Goal: Contribute content: Contribute content

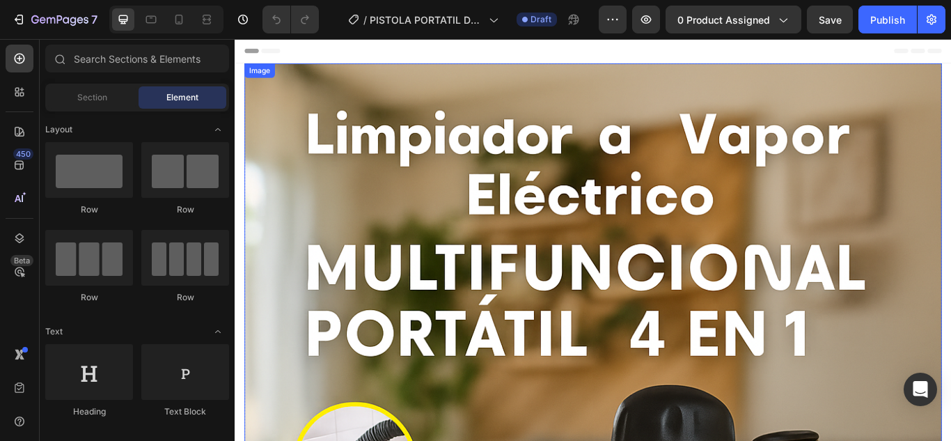
drag, startPoint x: 561, startPoint y: 228, endPoint x: 441, endPoint y: 239, distance: 121.0
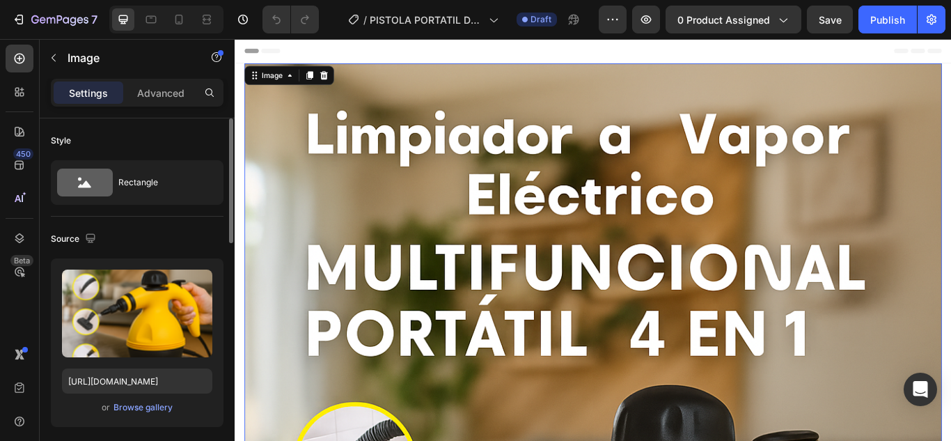
click at [151, 400] on div "or Browse gallery" at bounding box center [137, 407] width 150 height 17
click at [151, 407] on div "Browse gallery" at bounding box center [142, 407] width 59 height 13
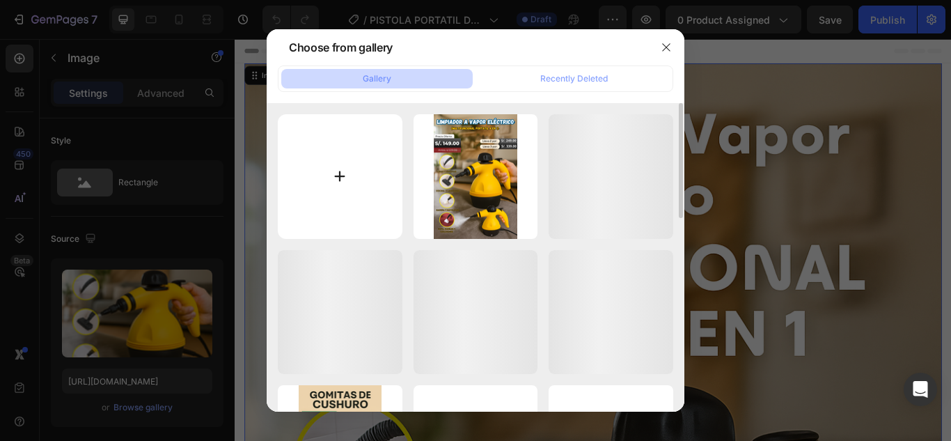
click at [333, 186] on input "file" at bounding box center [340, 176] width 125 height 125
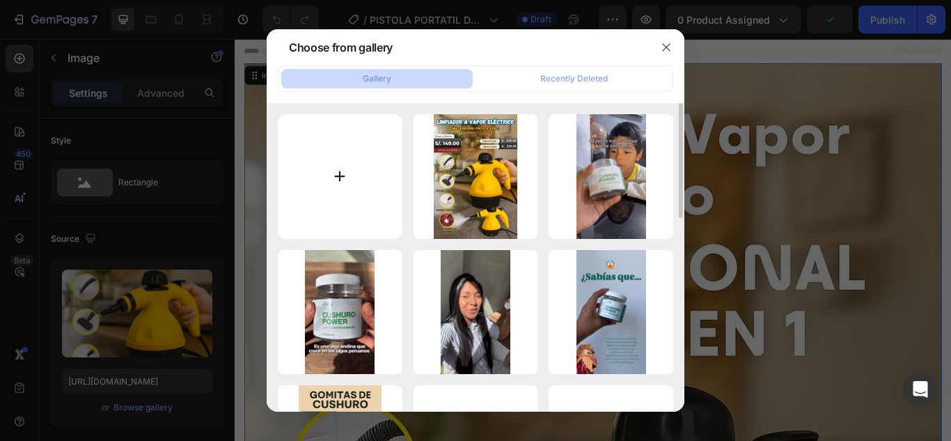
type input "C:\fakepath\IMG_2141.JPG"
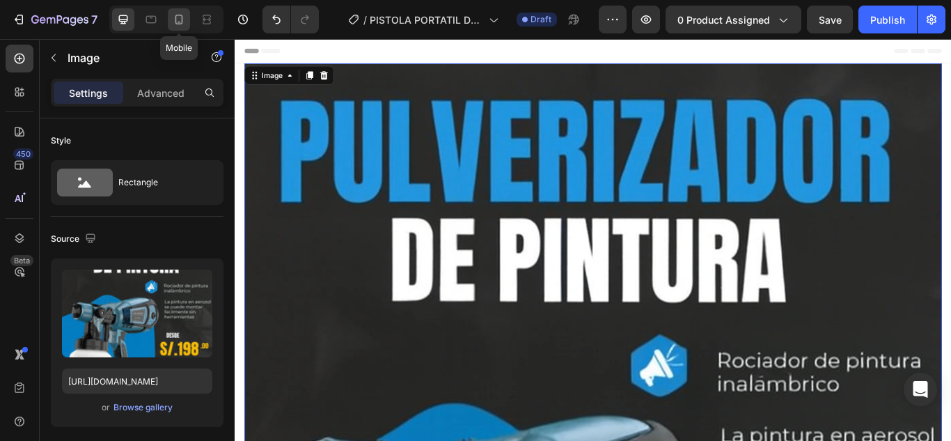
click at [187, 16] on div at bounding box center [179, 19] width 22 height 22
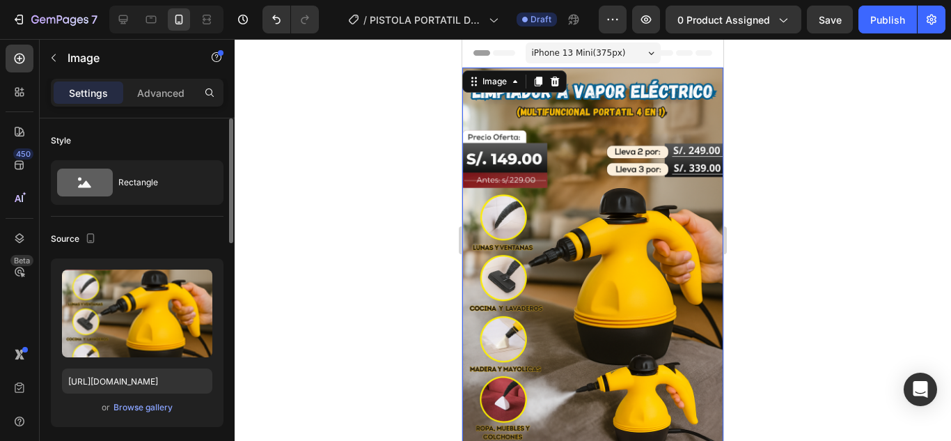
click at [134, 416] on div "Upload Image https://cdn.shopify.com/s/files/1/0693/3440/1261/files/gempages_51…" at bounding box center [137, 342] width 173 height 168
click at [153, 409] on div "Browse gallery" at bounding box center [142, 407] width 59 height 13
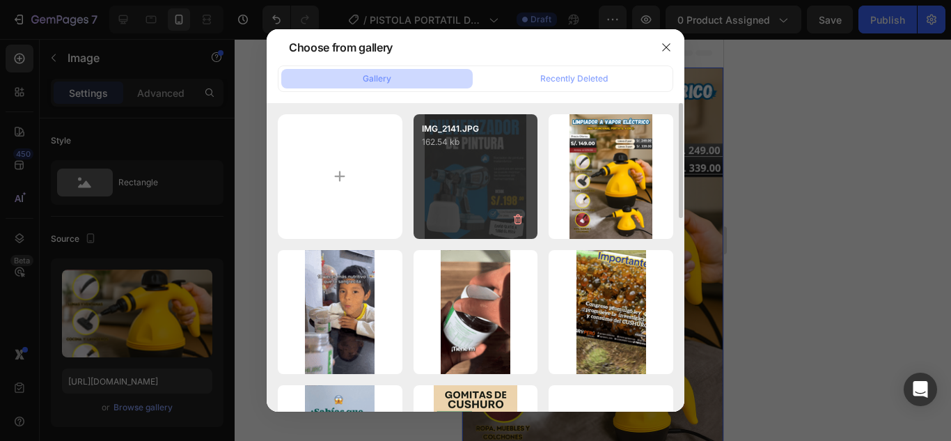
click at [442, 179] on div "IMG_2141.JPG 162.54 kb" at bounding box center [476, 176] width 125 height 125
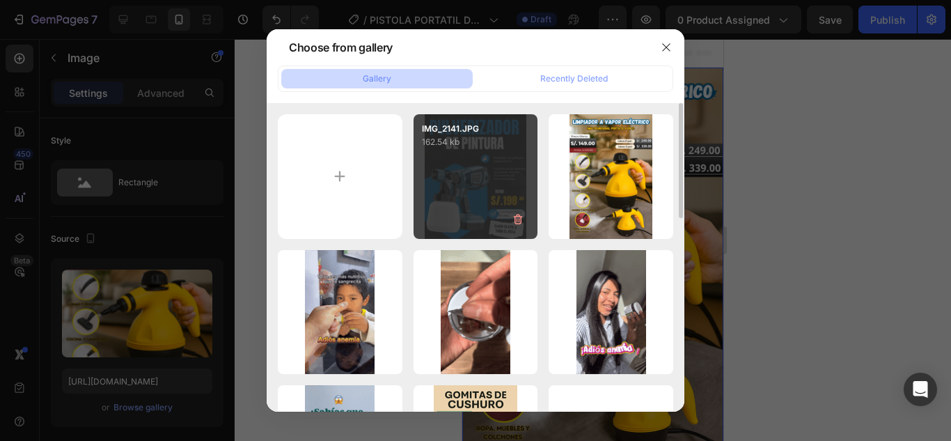
type input "[URL][DOMAIN_NAME]"
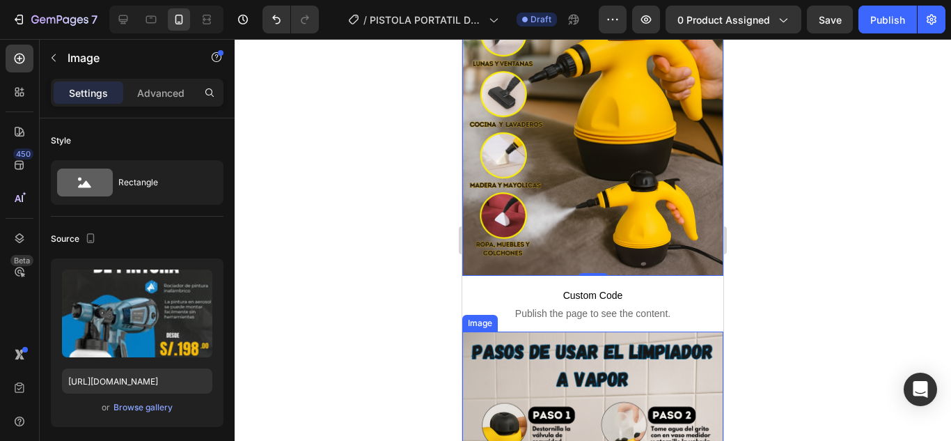
scroll to position [278, 0]
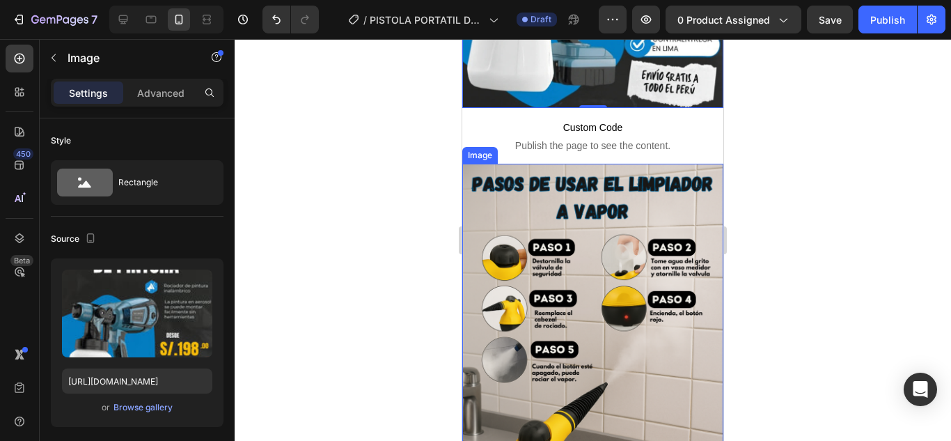
click at [624, 322] on img at bounding box center [592, 360] width 261 height 392
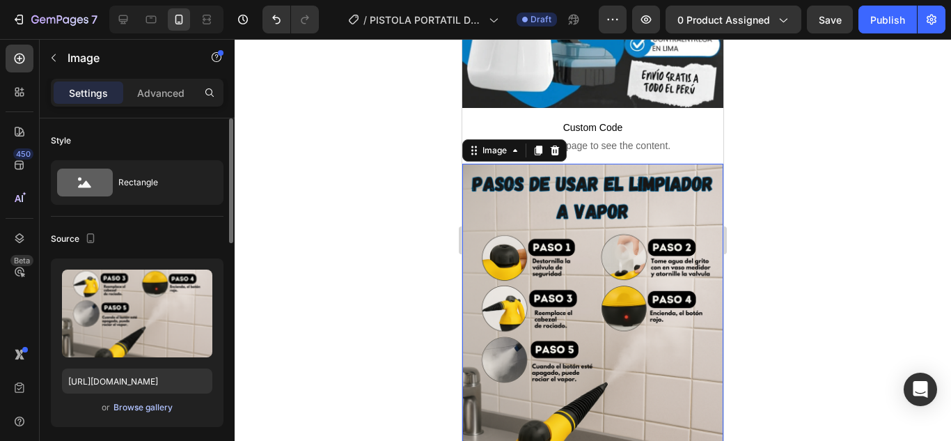
click at [127, 403] on div "Browse gallery" at bounding box center [142, 407] width 59 height 13
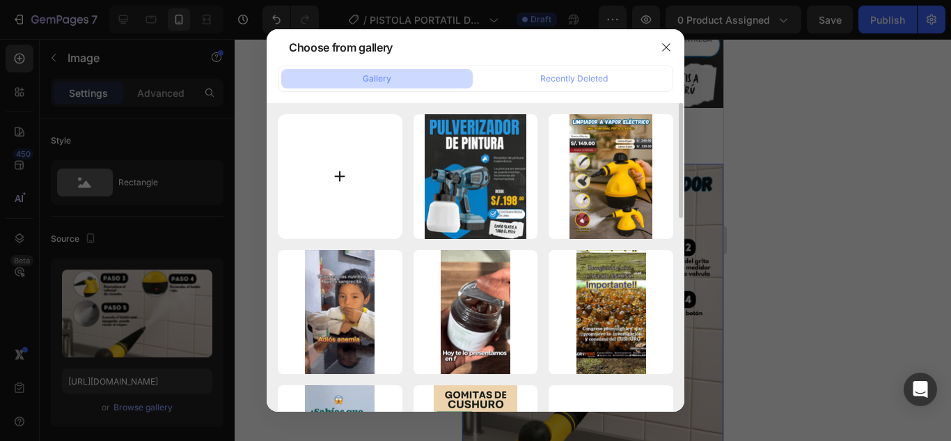
click at [345, 207] on input "file" at bounding box center [340, 176] width 125 height 125
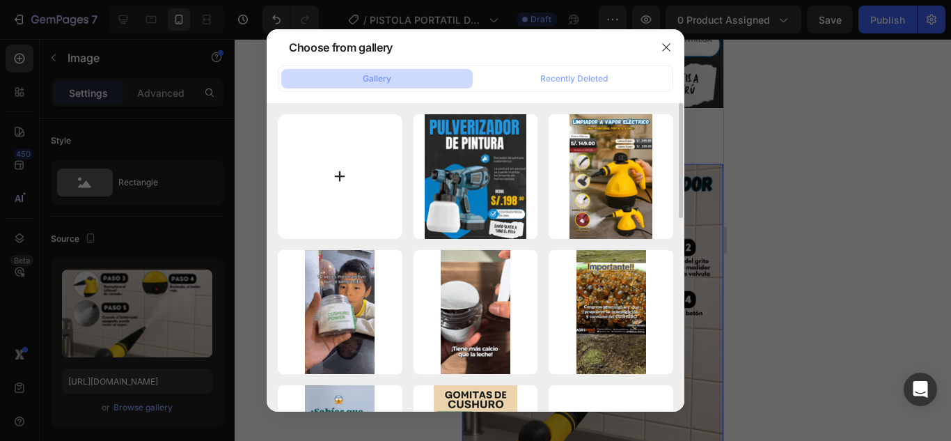
type input "C:\fakepath\IMG_2140.JPG"
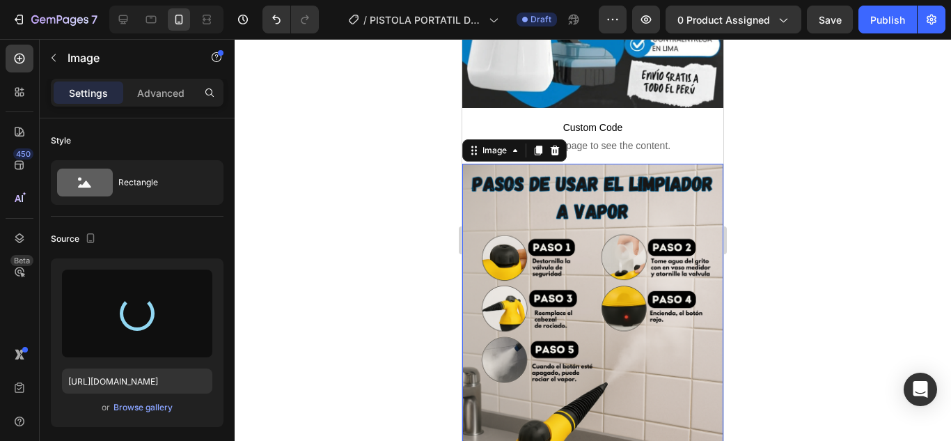
type input "https://cdn.shopify.com/s/files/1/0693/3440/1261/files/gempages_519177648547562…"
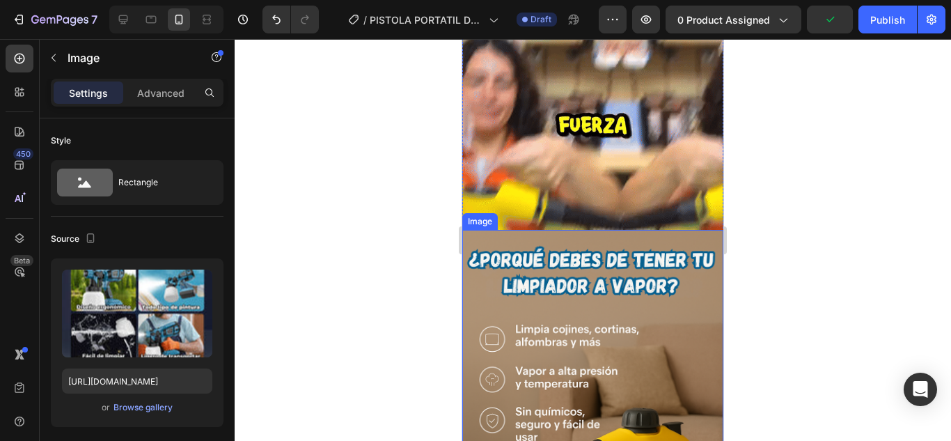
scroll to position [1114, 0]
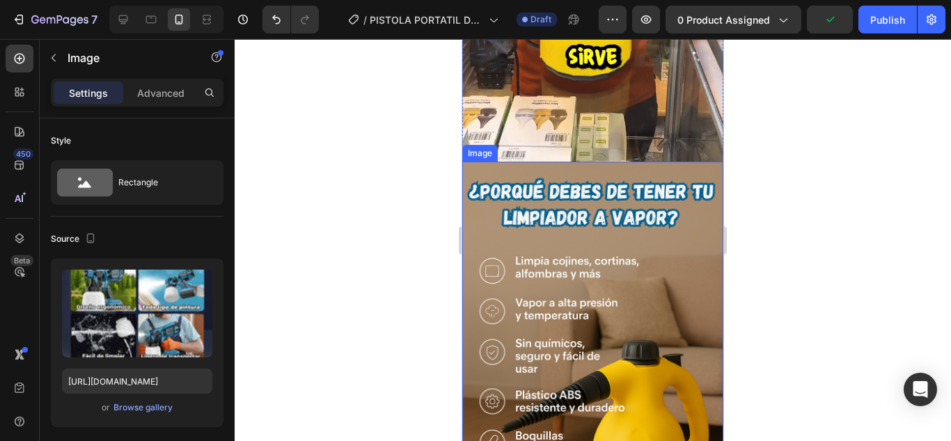
click at [652, 288] on img at bounding box center [592, 358] width 261 height 392
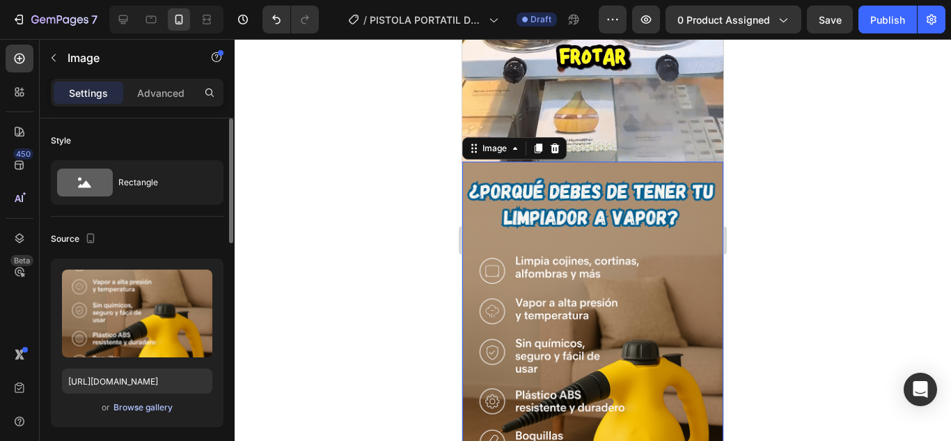
click at [157, 404] on div "Browse gallery" at bounding box center [142, 407] width 59 height 13
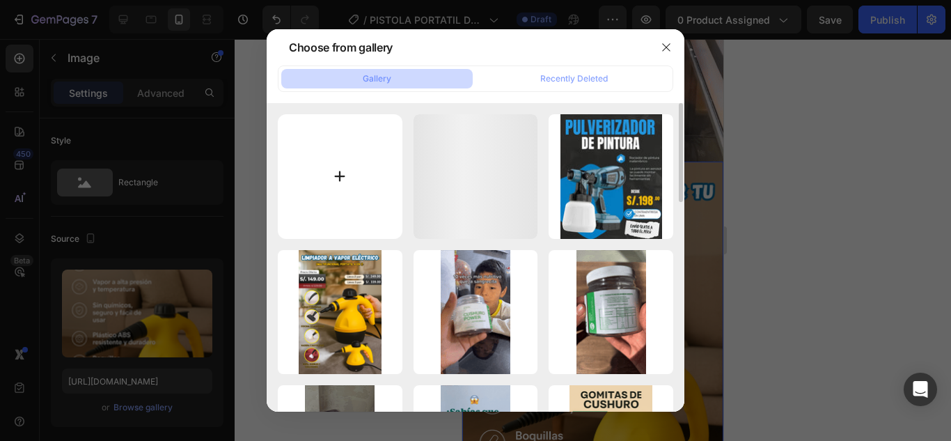
click at [360, 185] on input "file" at bounding box center [340, 176] width 125 height 125
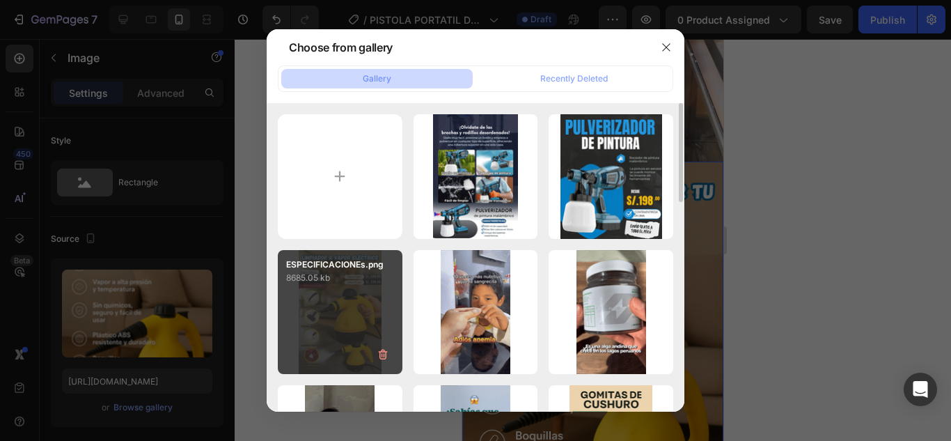
type input "C:\fakepath\IMG_2153.JPG"
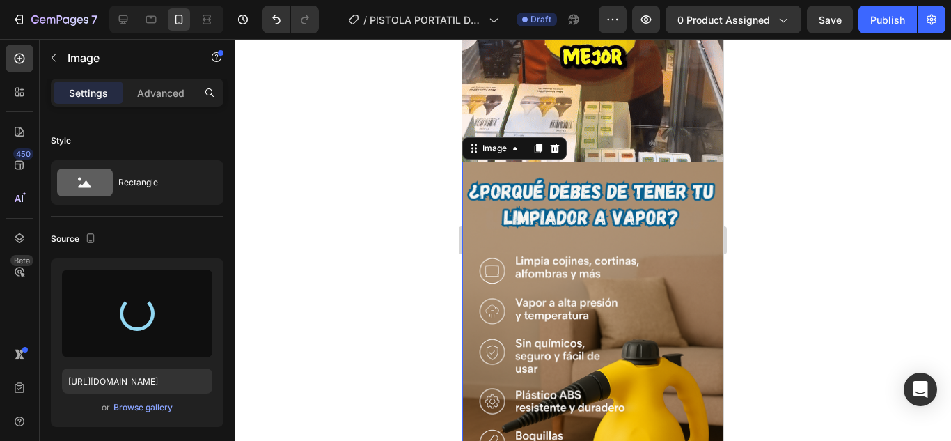
type input "[URL][DOMAIN_NAME]"
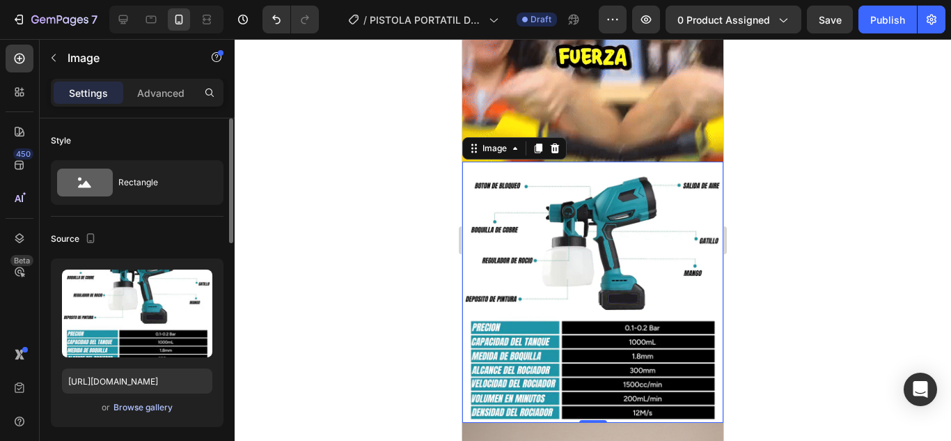
click at [156, 407] on div "Browse gallery" at bounding box center [142, 407] width 59 height 13
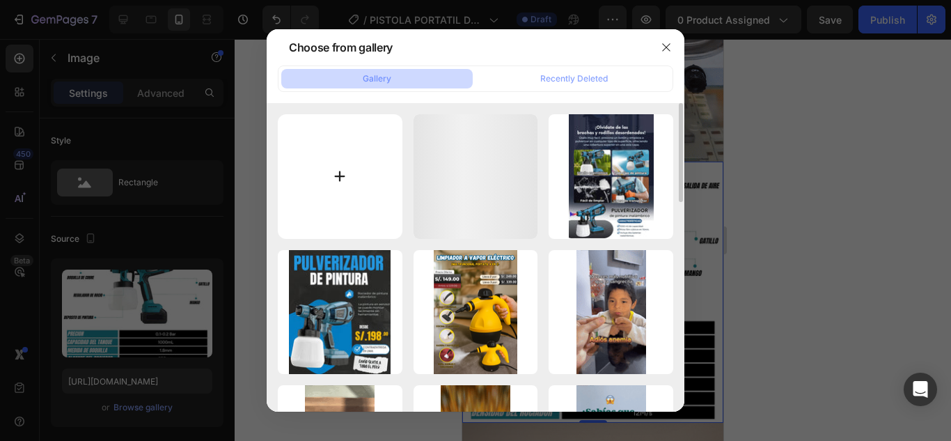
click at [366, 192] on input "file" at bounding box center [340, 176] width 125 height 125
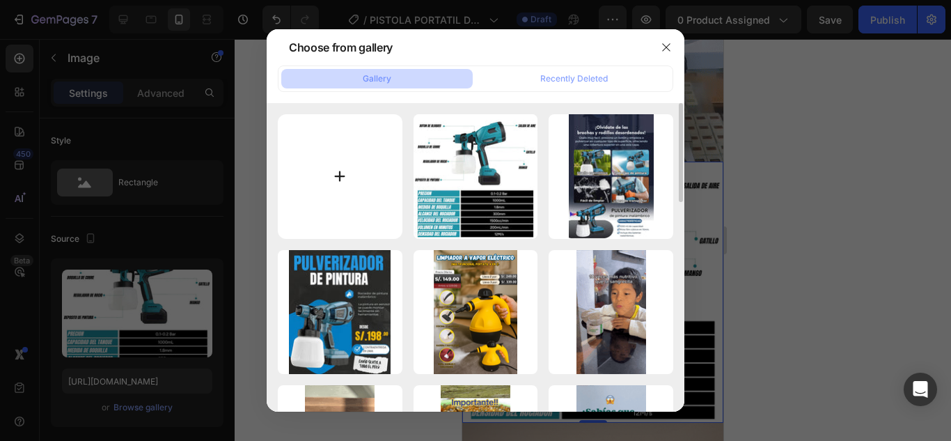
type input "C:\fakepath\IMG_2145.PNG"
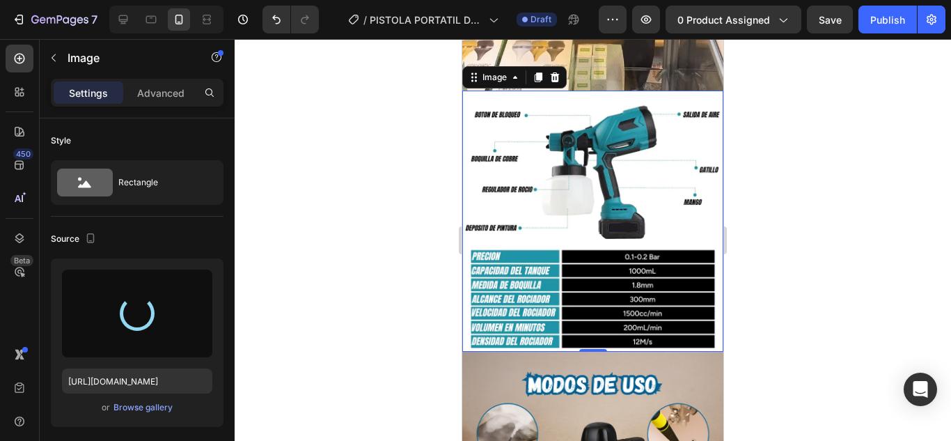
scroll to position [1253, 0]
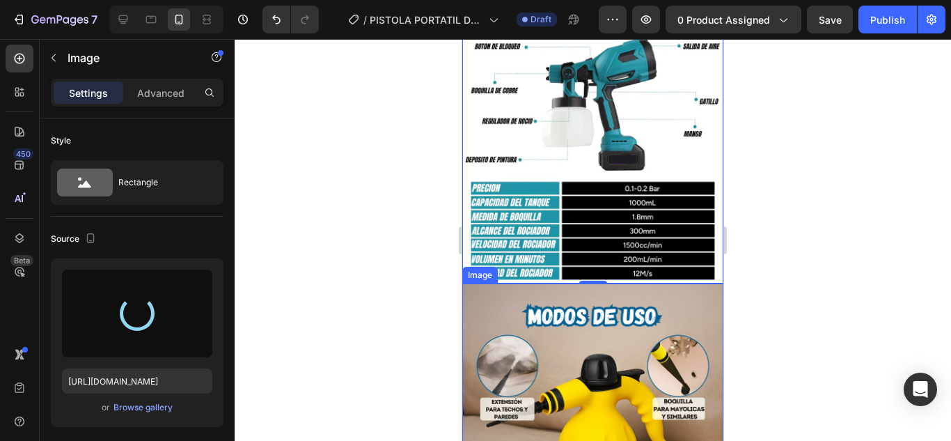
type input "https://cdn.shopify.com/s/files/1/0693/3440/1261/files/gempages_519177648547562…"
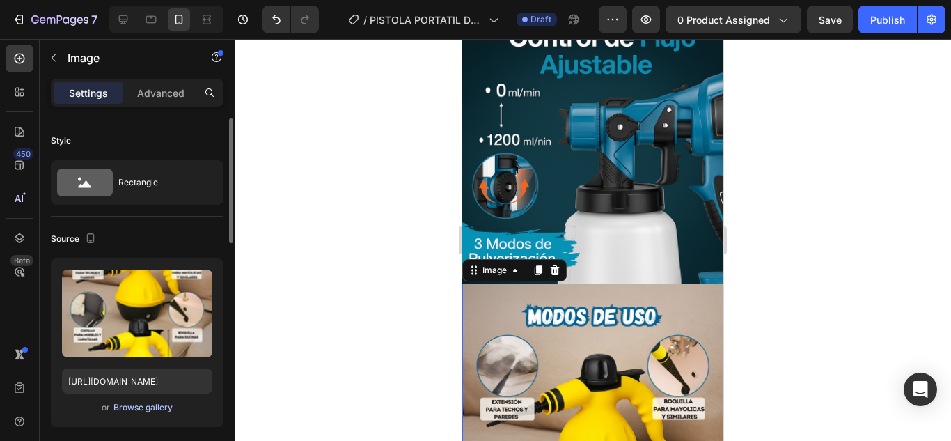
click at [161, 408] on div "Browse gallery" at bounding box center [142, 407] width 59 height 13
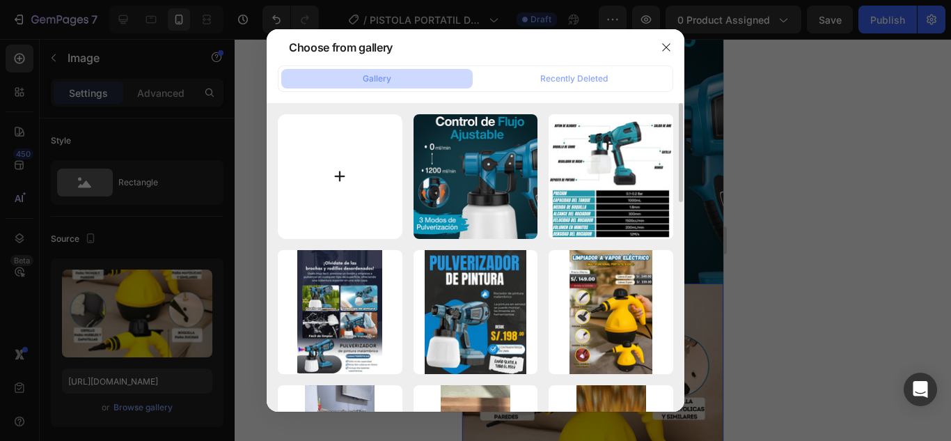
click at [367, 186] on input "file" at bounding box center [340, 176] width 125 height 125
type input "C:\fakepath\IMG_2138.JPG"
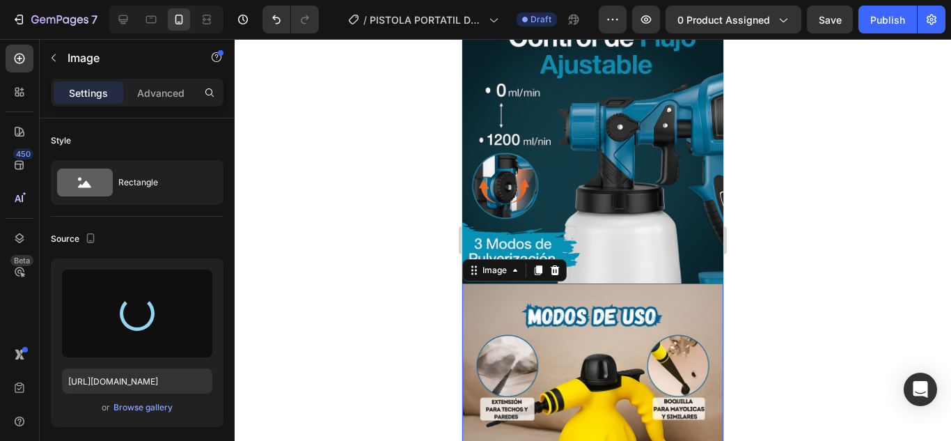
type input "https://cdn.shopify.com/s/files/1/0693/3440/1261/files/gempages_519177648547562…"
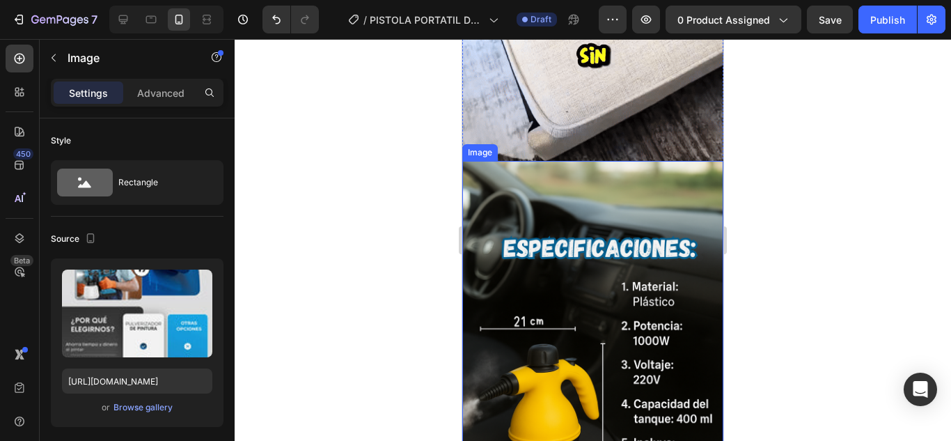
scroll to position [2228, 0]
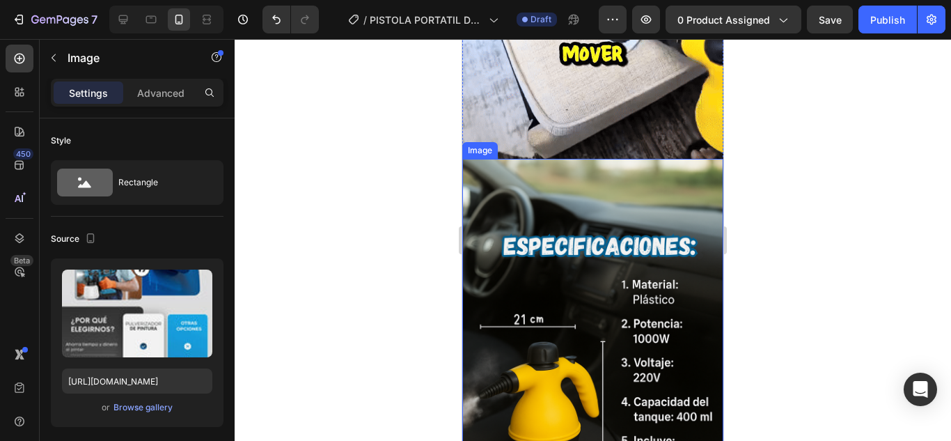
click at [643, 324] on img at bounding box center [592, 355] width 261 height 392
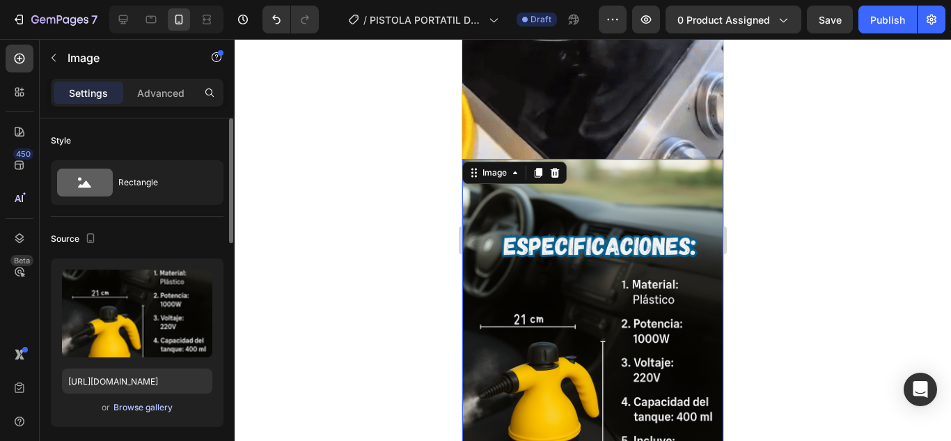
click at [153, 404] on div "Browse gallery" at bounding box center [142, 407] width 59 height 13
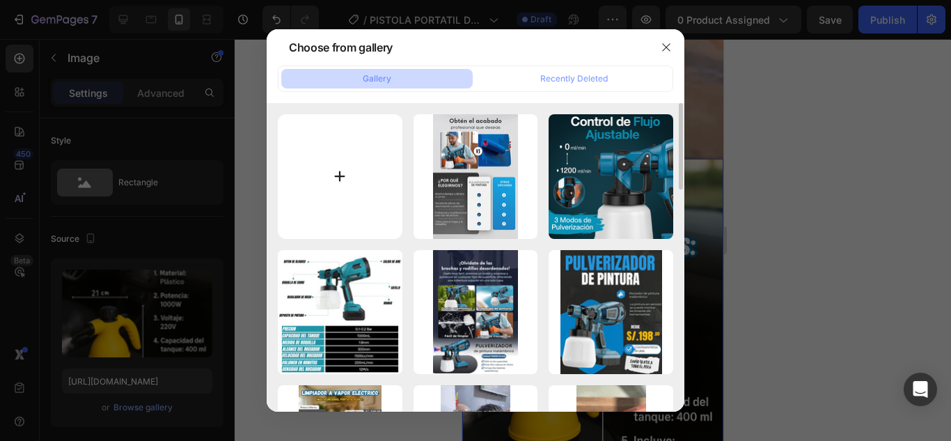
click at [328, 213] on input "file" at bounding box center [340, 176] width 125 height 125
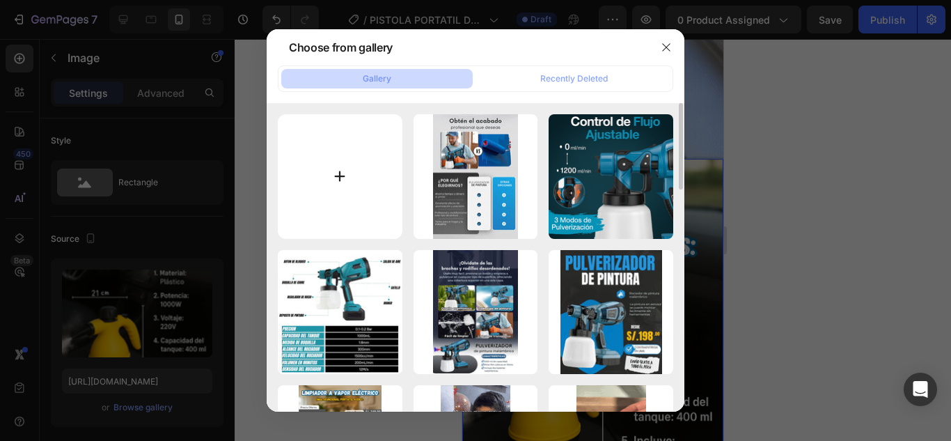
type input "C:\fakepath\IMG_2146.PNG"
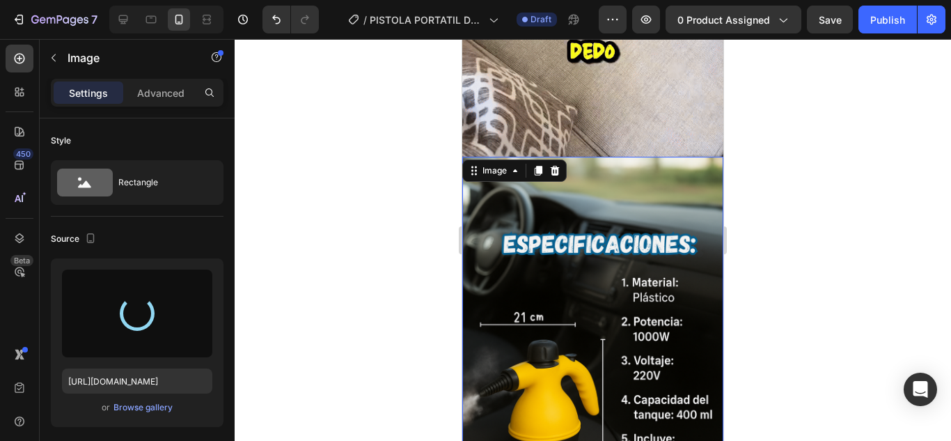
scroll to position [2367, 0]
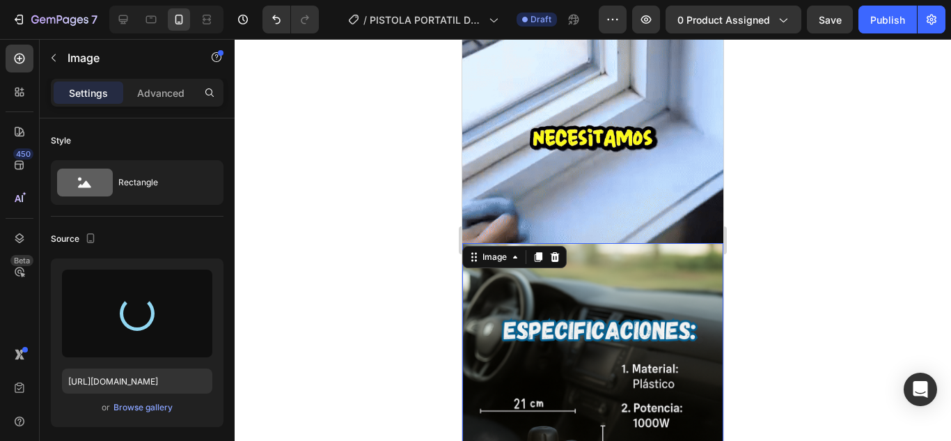
type input "https://cdn.shopify.com/s/files/1/0693/3440/1261/files/gempages_519177648547562…"
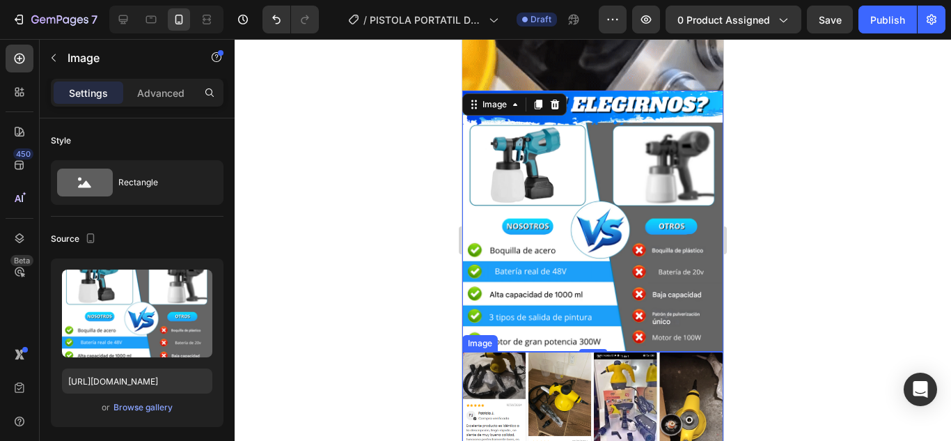
scroll to position [2437, 0]
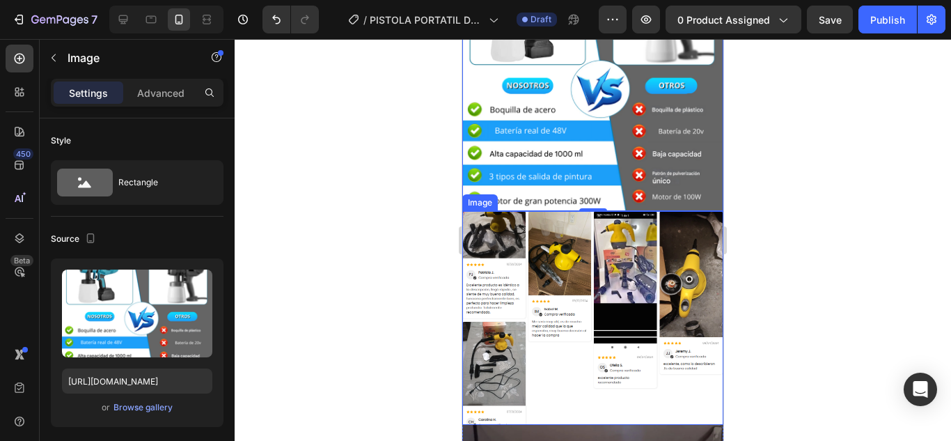
click at [624, 264] on img at bounding box center [592, 318] width 261 height 214
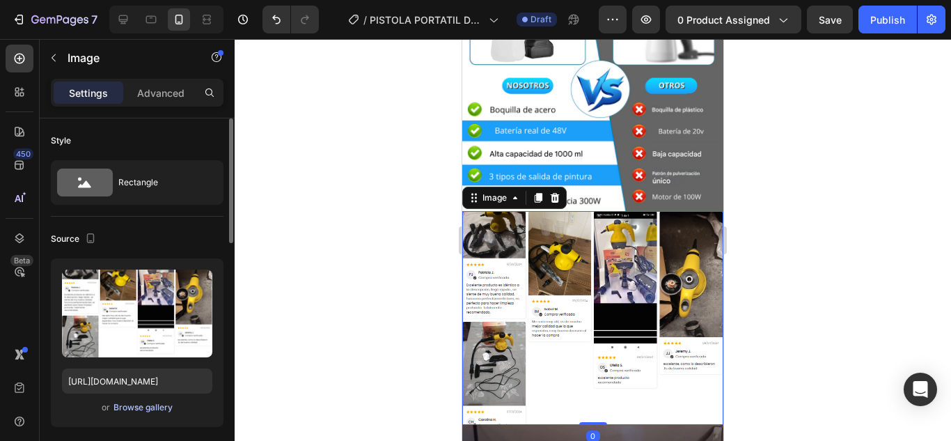
click at [143, 401] on div "Browse gallery" at bounding box center [142, 407] width 59 height 13
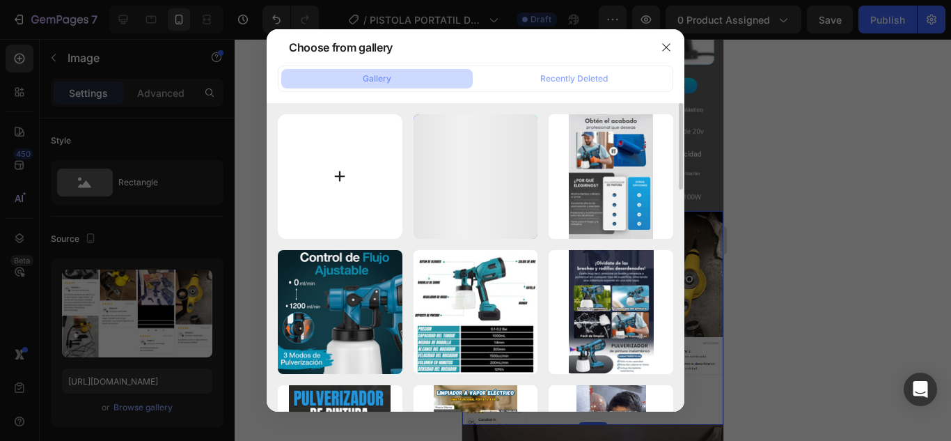
click at [338, 185] on input "file" at bounding box center [340, 176] width 125 height 125
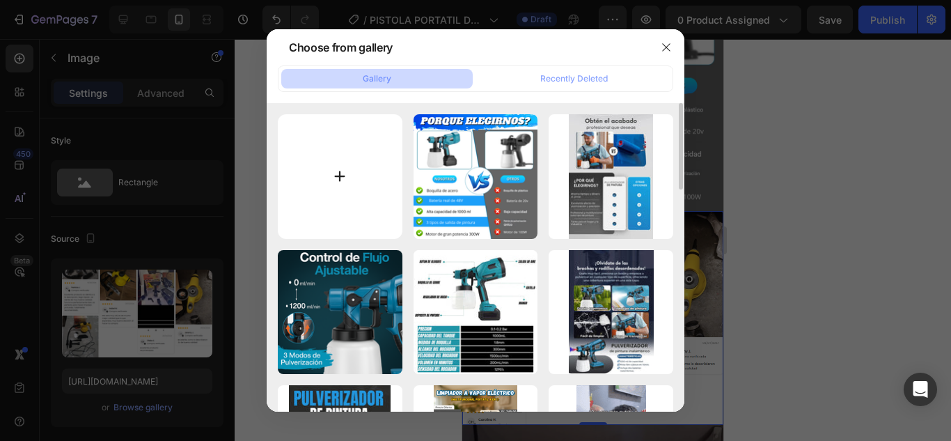
type input "C:\fakepath\IMG_2147.PNG"
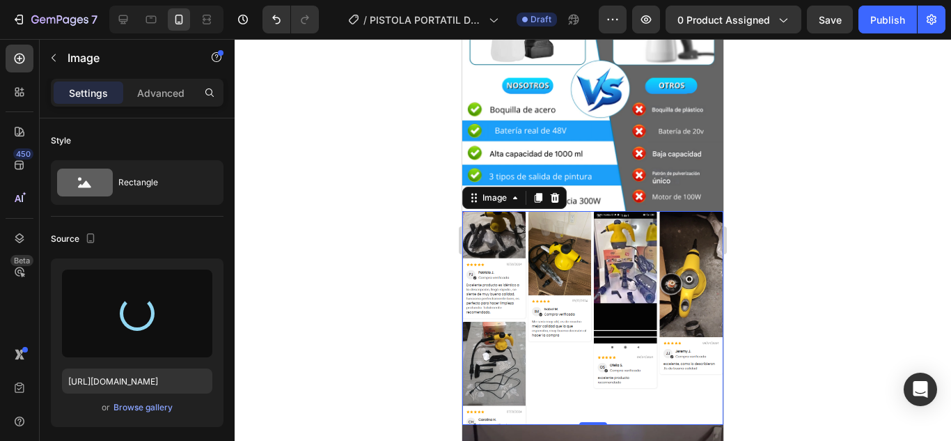
type input "https://cdn.shopify.com/s/files/1/0693/3440/1261/files/gempages_519177648547562…"
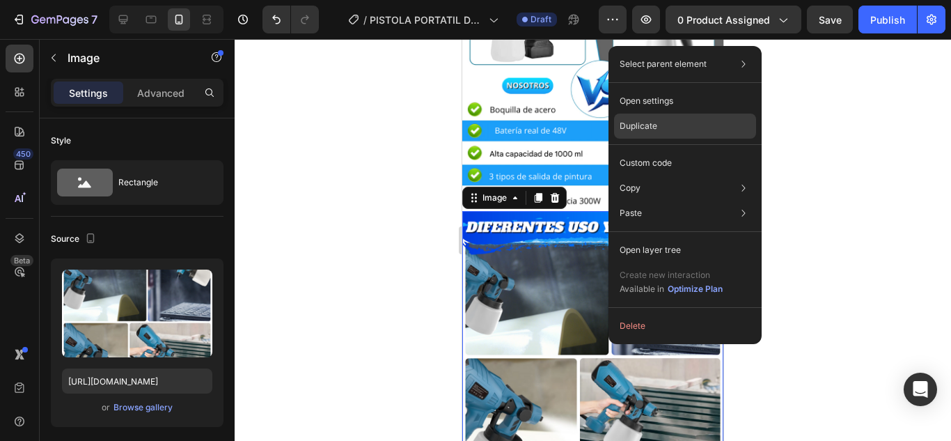
drag, startPoint x: 652, startPoint y: 129, endPoint x: 39, endPoint y: 173, distance: 614.8
click at [652, 129] on p "Duplicate" at bounding box center [639, 126] width 38 height 13
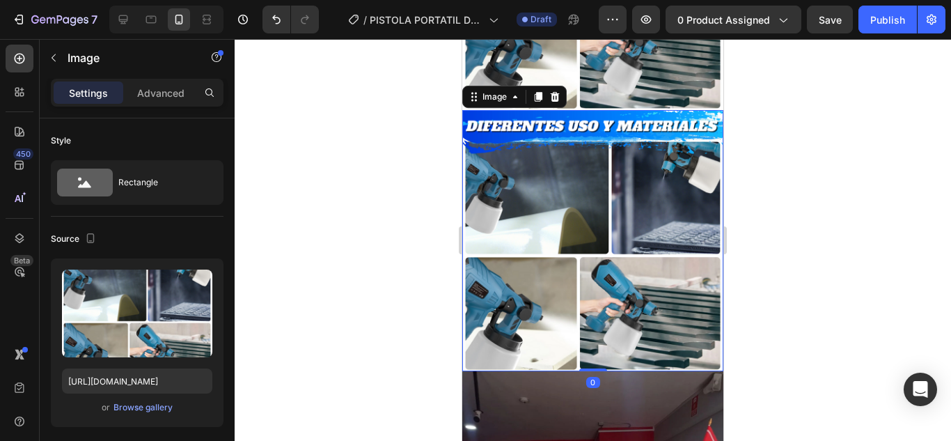
scroll to position [2722, 0]
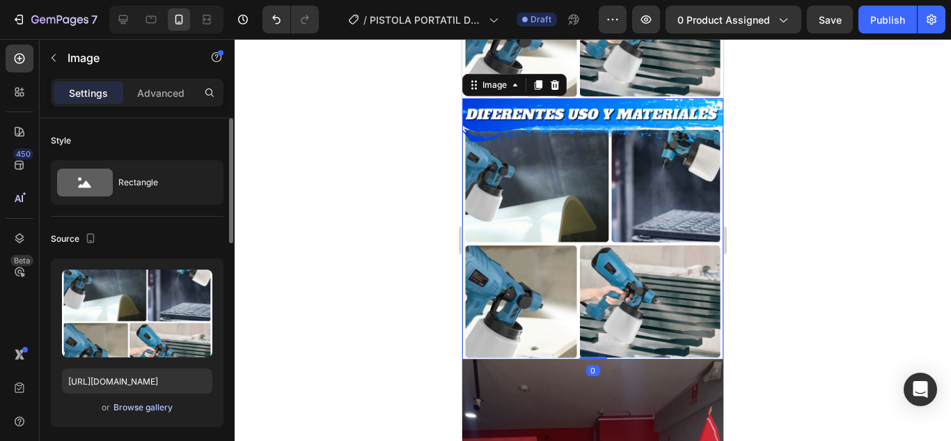
click at [136, 409] on div "Browse gallery" at bounding box center [142, 407] width 59 height 13
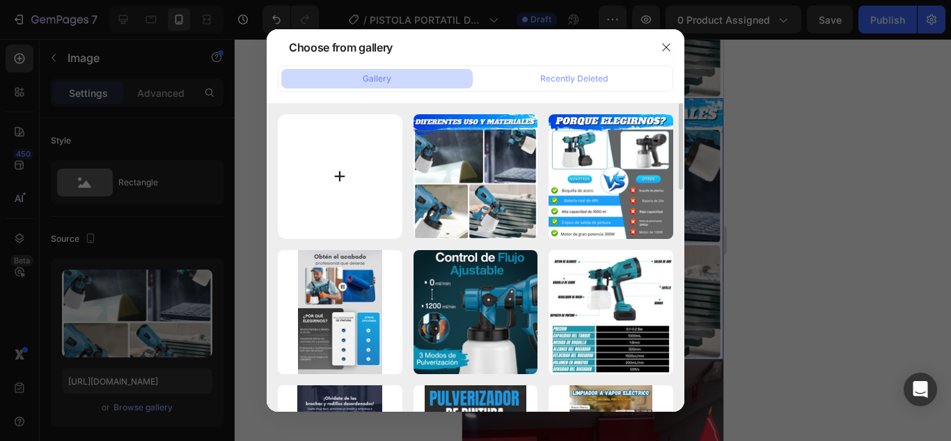
click at [354, 148] on input "file" at bounding box center [340, 176] width 125 height 125
type input "C:\fakepath\IMG_2148.PNG"
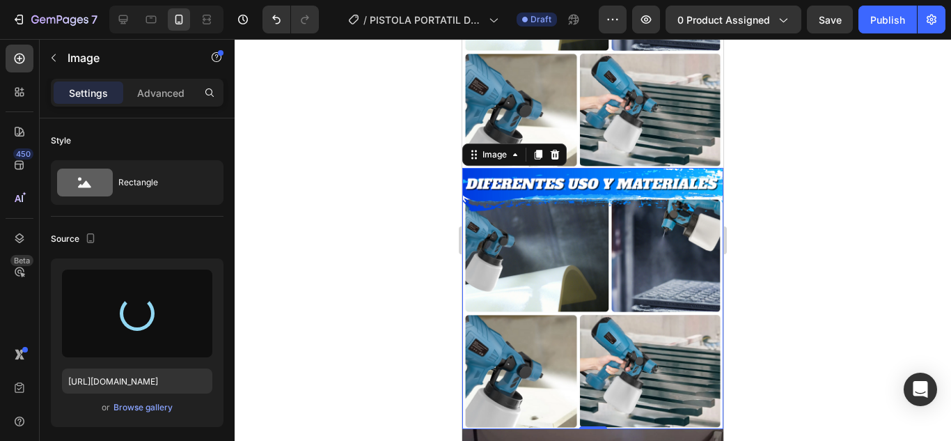
type input "https://cdn.shopify.com/s/files/1/0693/3440/1261/files/gempages_519177648547562…"
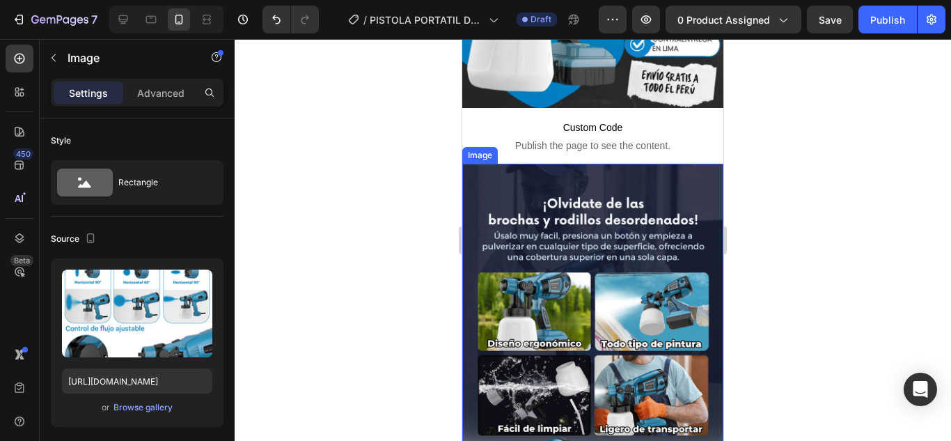
scroll to position [557, 0]
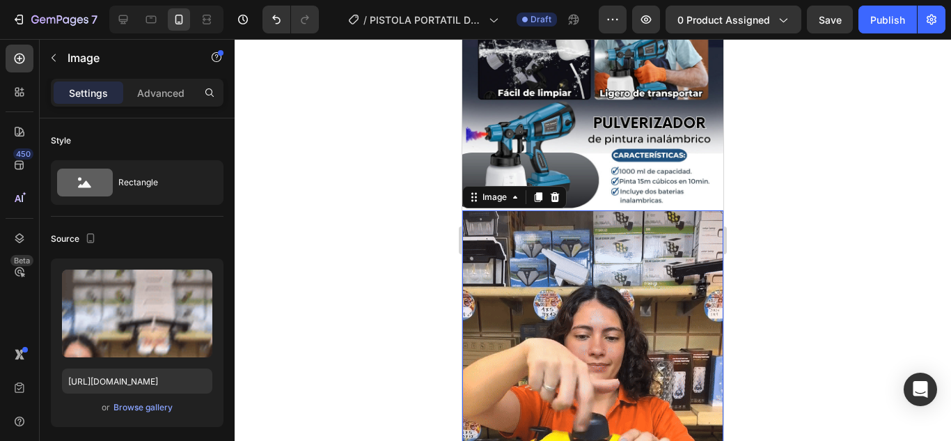
scroll to position [627, 0]
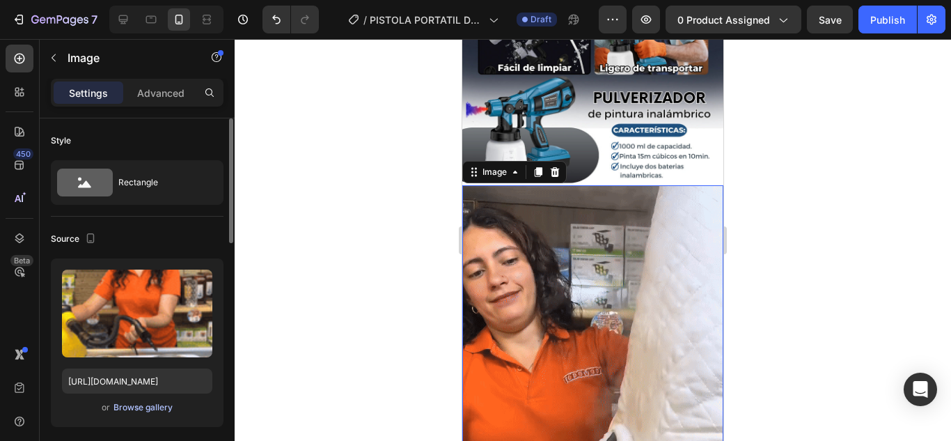
click at [148, 413] on div "Browse gallery" at bounding box center [142, 407] width 59 height 13
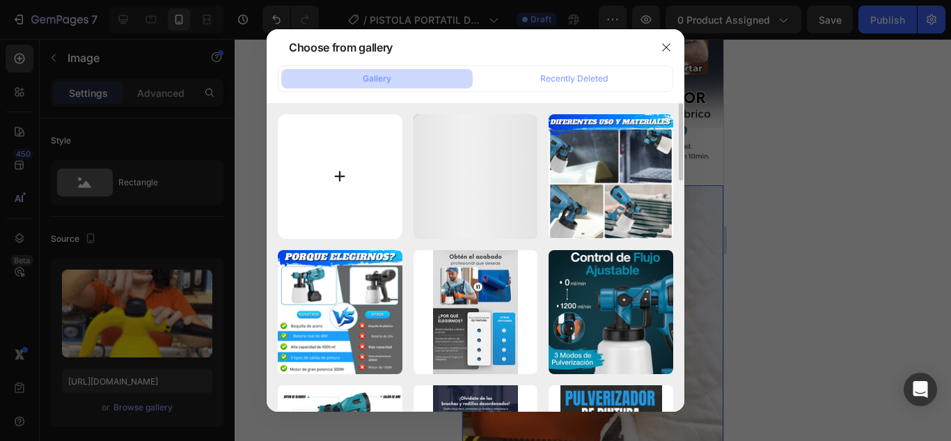
click at [355, 200] on input "file" at bounding box center [340, 176] width 125 height 125
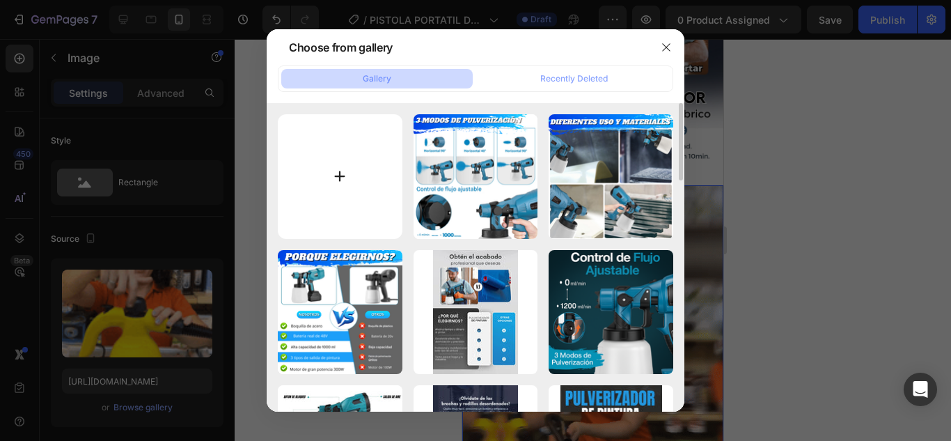
type input "C:\fakepath\IMG_2142.GIF"
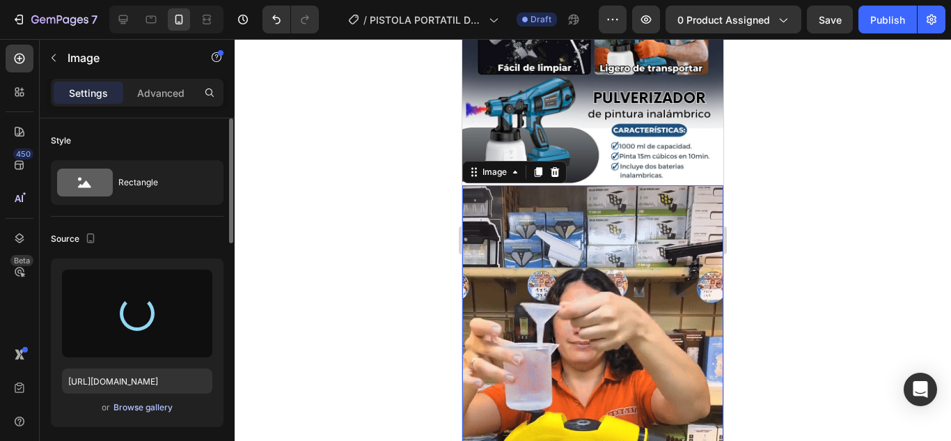
type input "https://cdn.shopify.com/s/files/1/0693/3440/1261/files/gempages_519177648547562…"
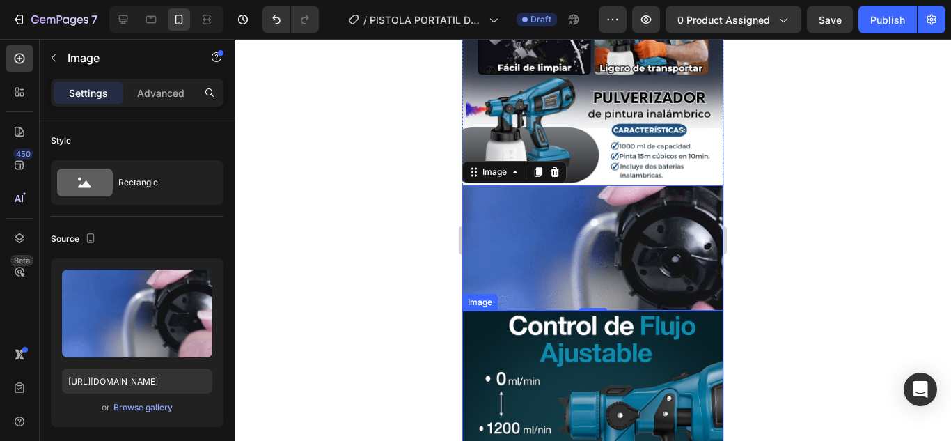
click at [869, 288] on div at bounding box center [593, 240] width 716 height 402
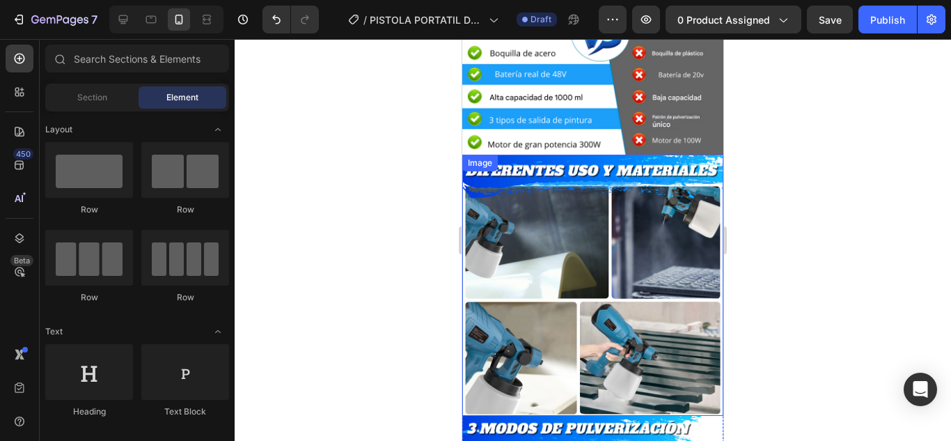
scroll to position [2158, 0]
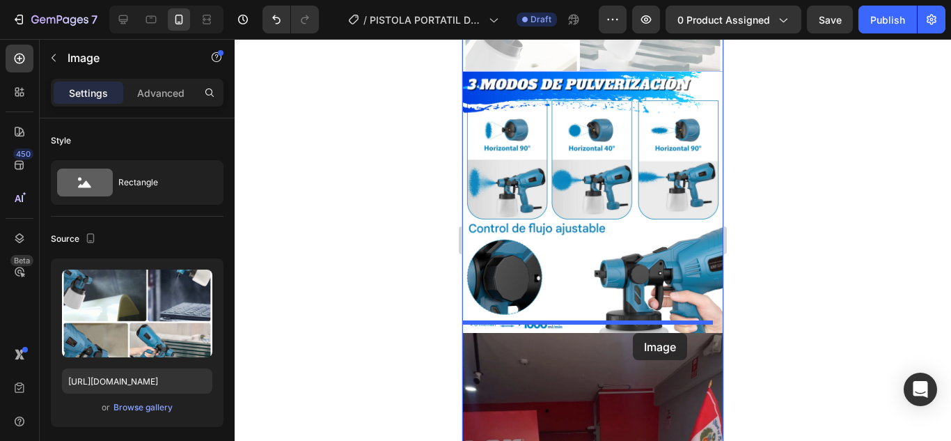
drag, startPoint x: 653, startPoint y: 236, endPoint x: 633, endPoint y: 333, distance: 98.9
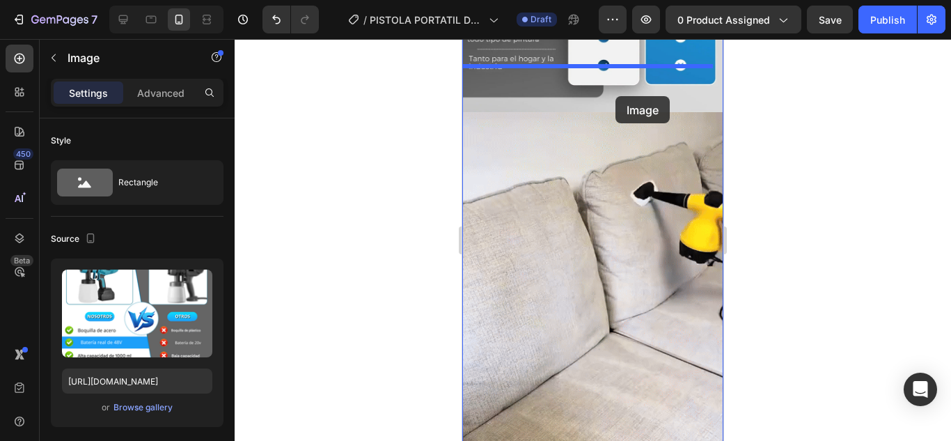
scroll to position [1440, 0]
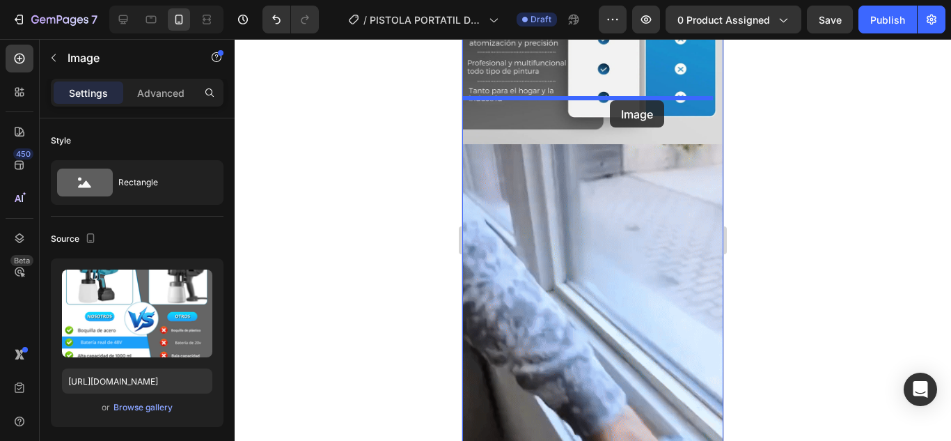
drag, startPoint x: 609, startPoint y: 193, endPoint x: 610, endPoint y: 100, distance: 92.6
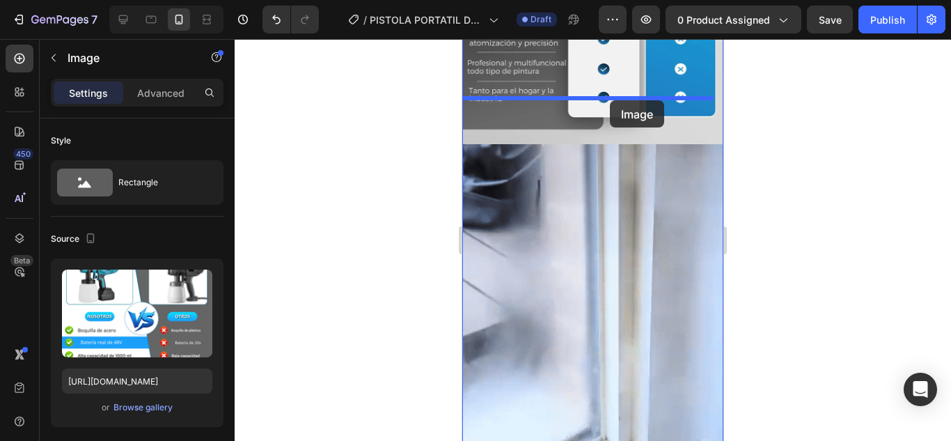
click at [610, 100] on div "iPhone 13 Mini ( 375 px) iPhone 13 Mini iPhone 13 Pro iPhone 11 Pro Max iPhone …" at bounding box center [592, 327] width 261 height 3457
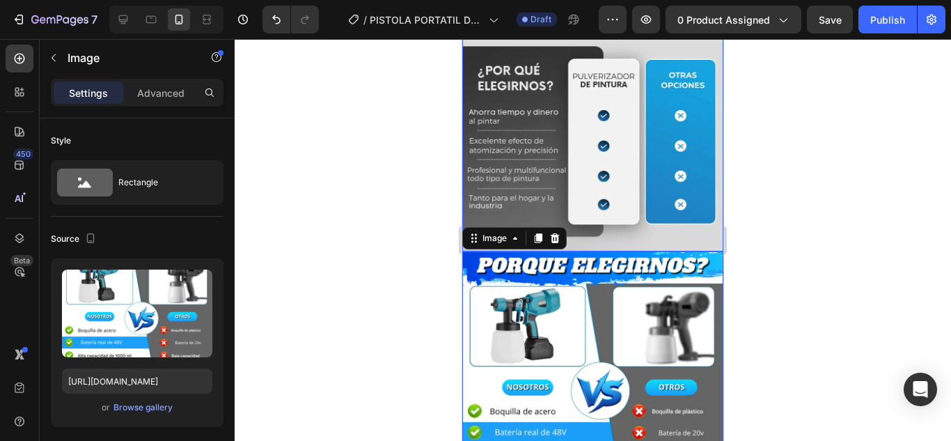
scroll to position [1231, 0]
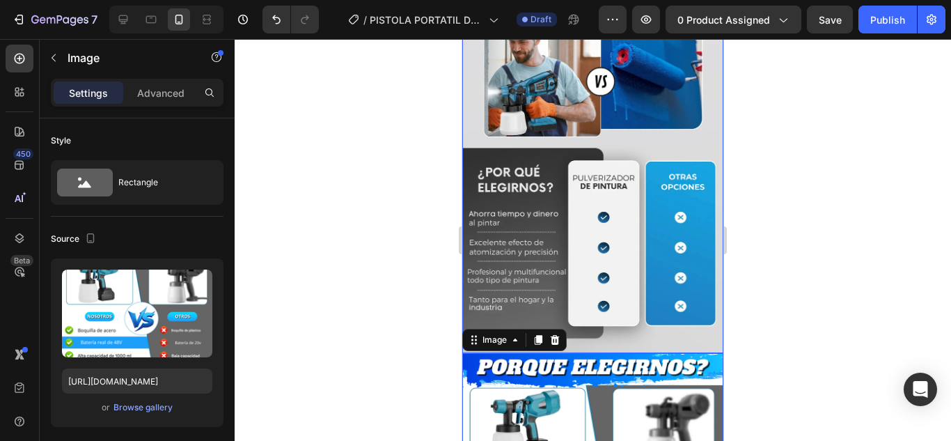
click at [835, 175] on div at bounding box center [593, 240] width 716 height 402
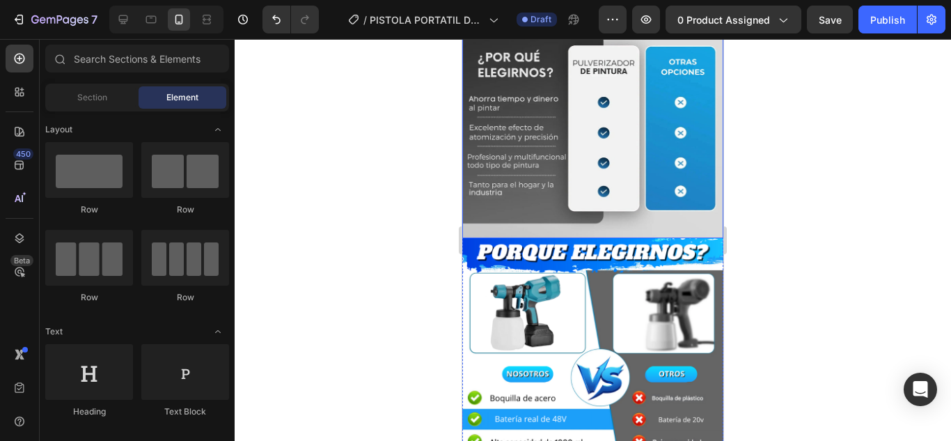
scroll to position [1370, 0]
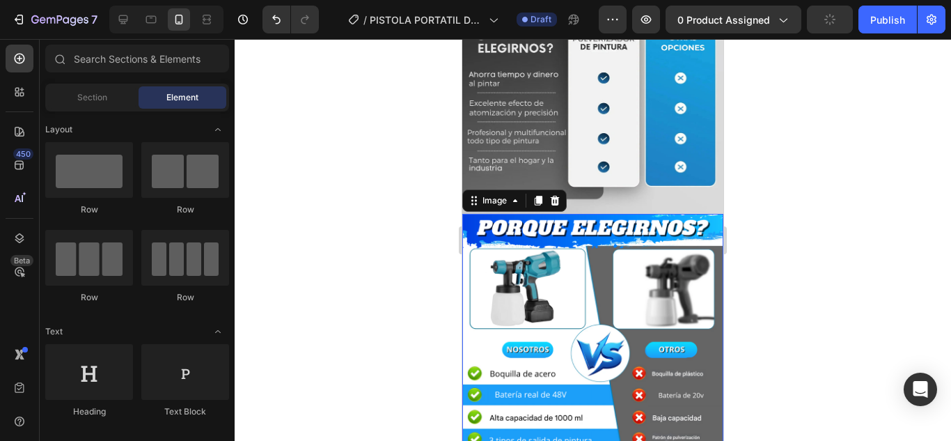
click at [617, 234] on img at bounding box center [592, 344] width 261 height 261
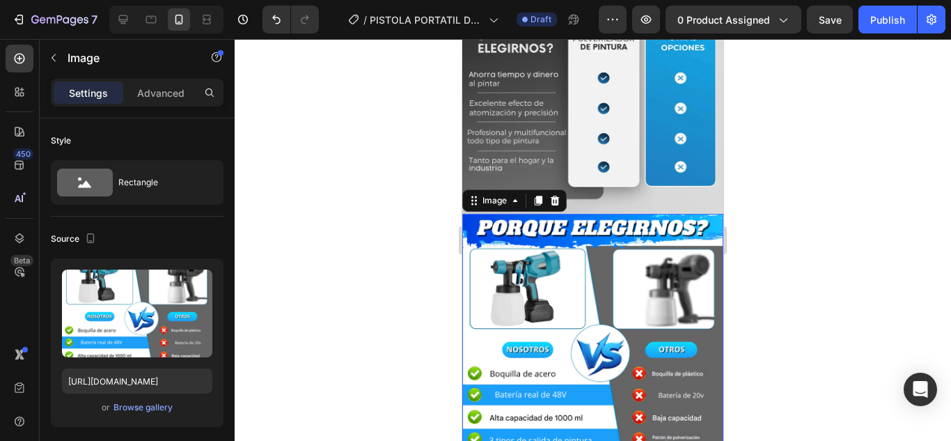
click at [821, 192] on div at bounding box center [593, 240] width 716 height 402
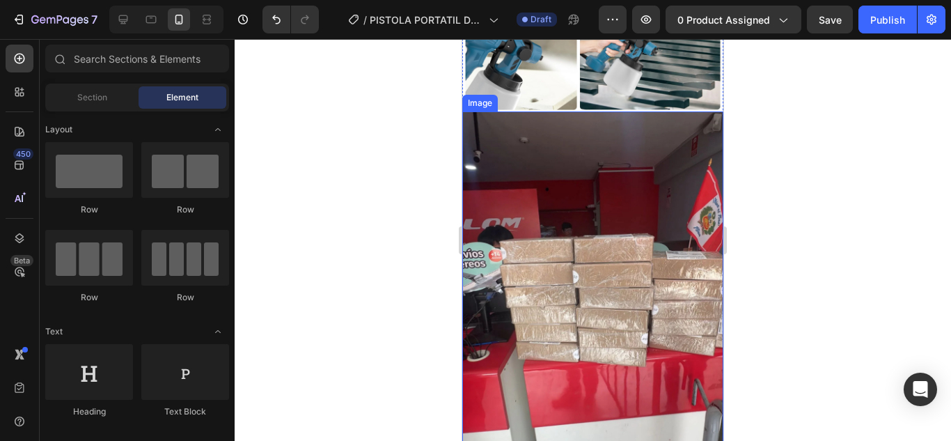
scroll to position [2554, 0]
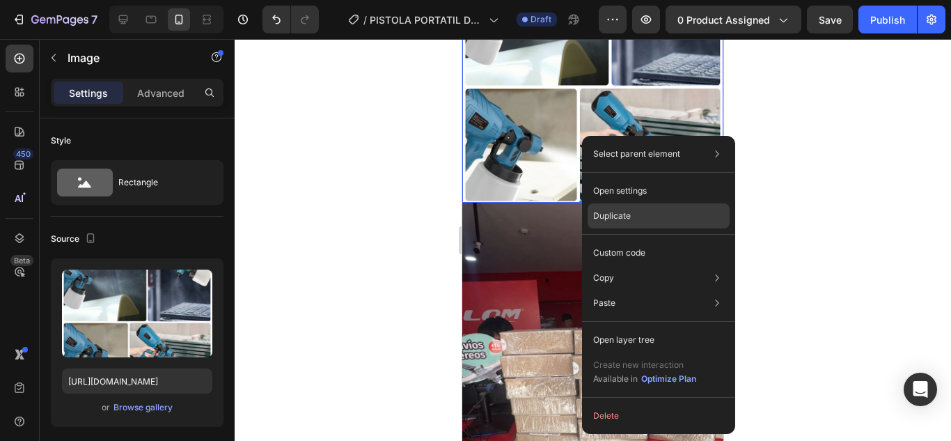
click at [640, 240] on div "Duplicate" at bounding box center [659, 252] width 142 height 25
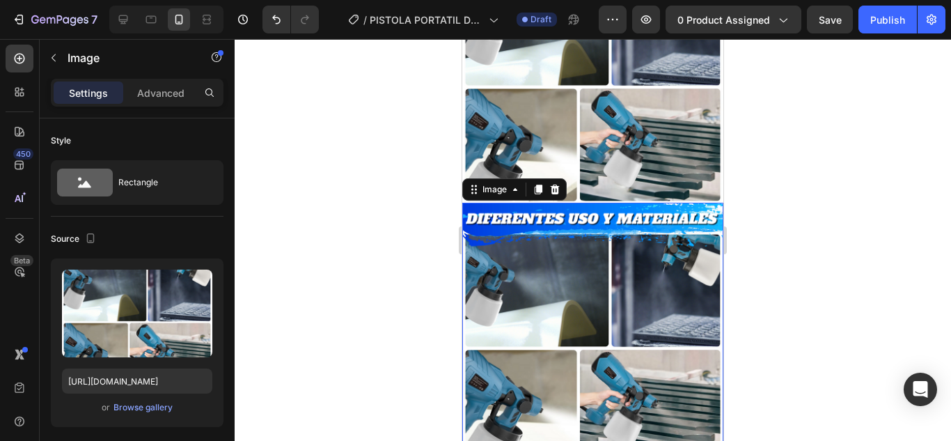
click at [576, 279] on img at bounding box center [592, 333] width 261 height 261
click at [166, 407] on div "Browse gallery" at bounding box center [142, 407] width 59 height 13
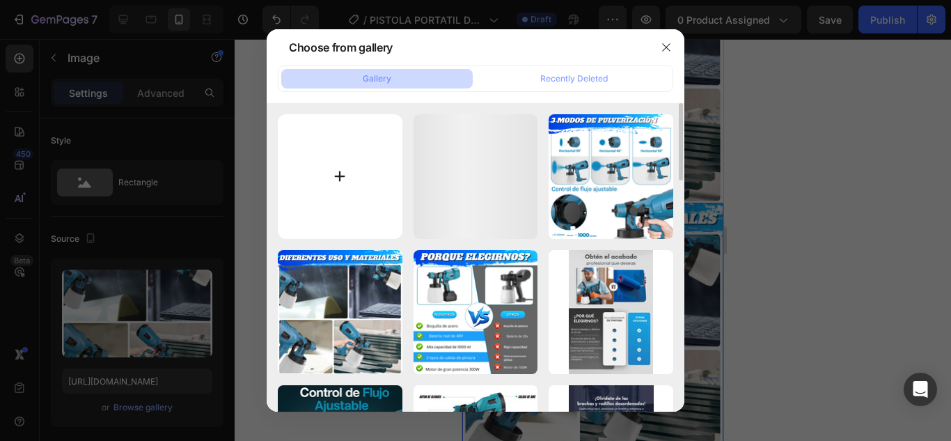
click at [396, 194] on input "file" at bounding box center [340, 176] width 125 height 125
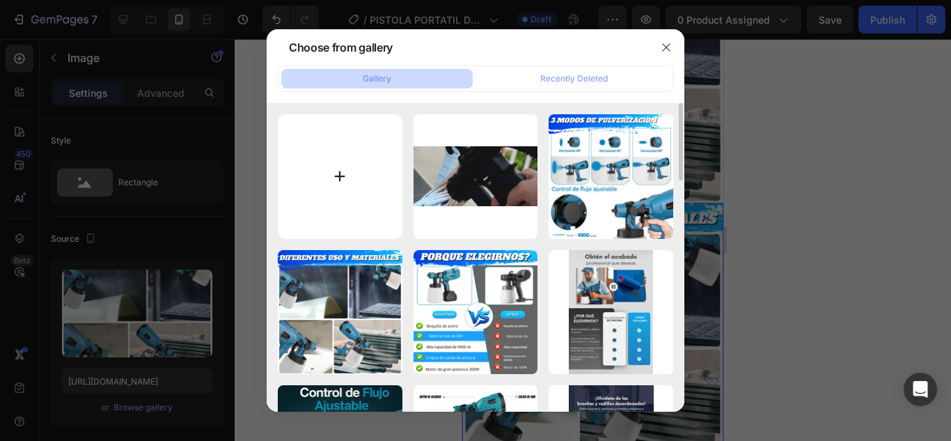
type input "C:\fakepath\IMG_2152.PNG"
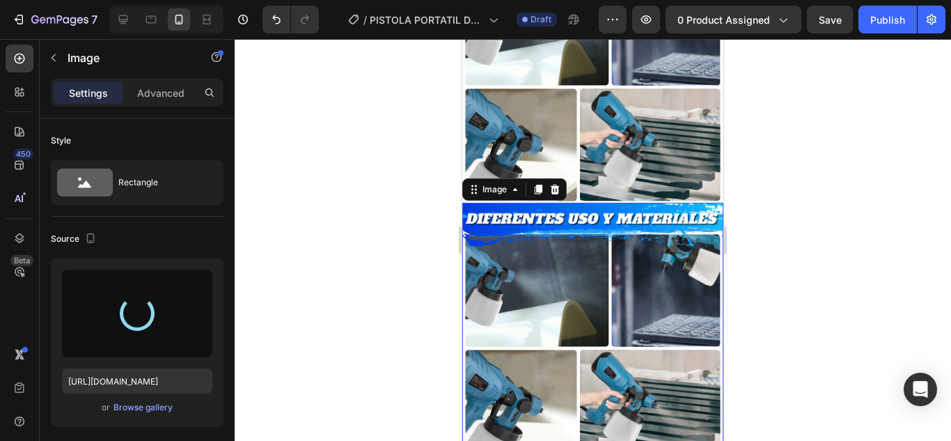
type input "[URL][DOMAIN_NAME]"
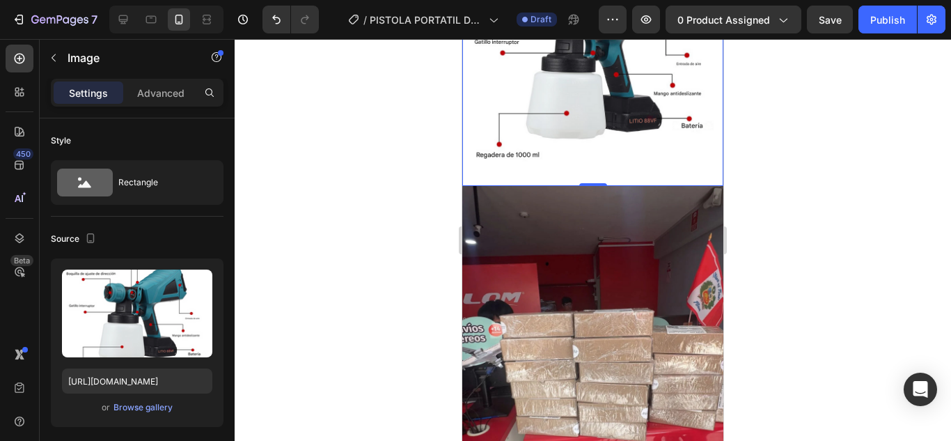
scroll to position [2832, 0]
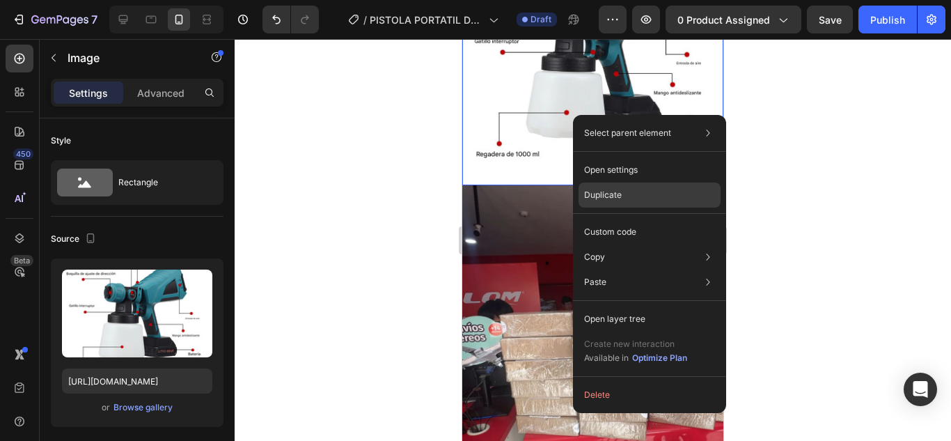
click at [634, 219] on div "Duplicate" at bounding box center [650, 231] width 142 height 25
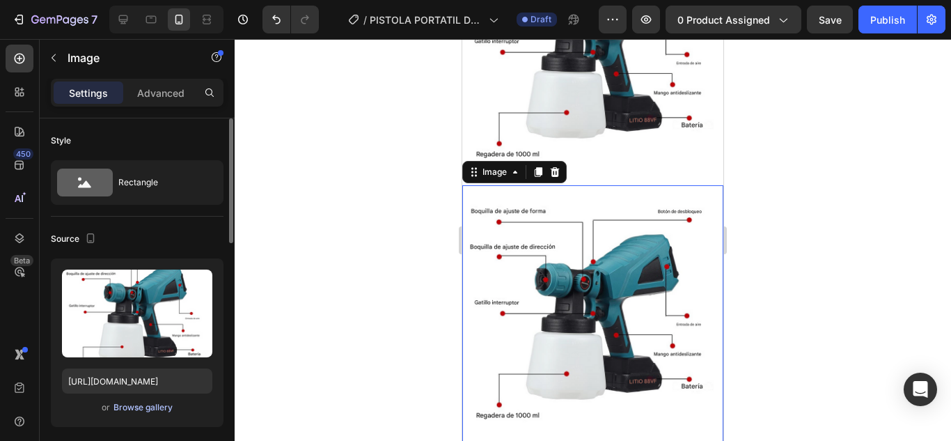
click at [150, 402] on div "Browse gallery" at bounding box center [142, 407] width 59 height 13
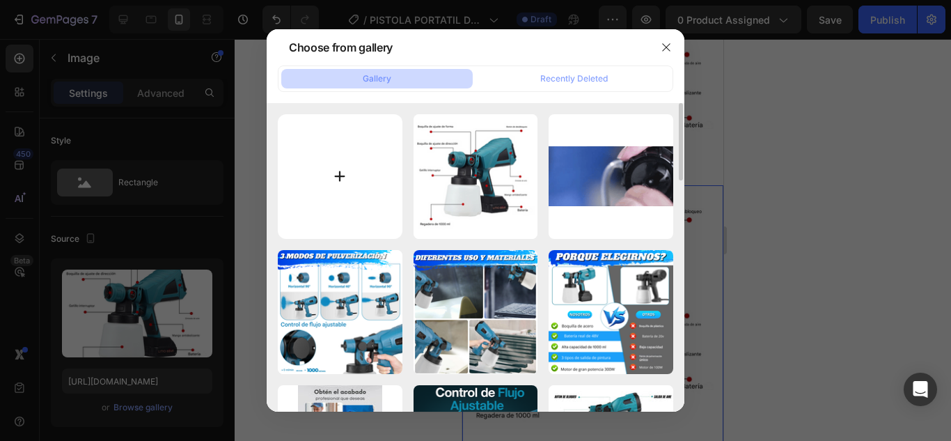
click at [371, 177] on input "file" at bounding box center [340, 176] width 125 height 125
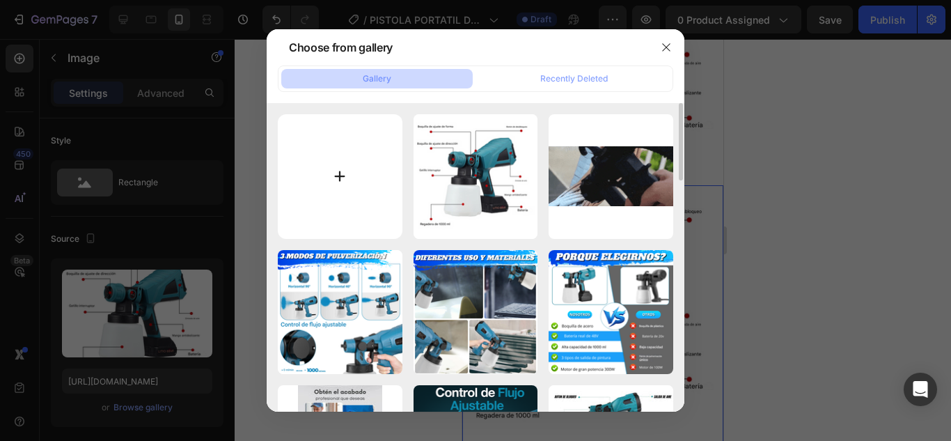
type input "C:\fakepath\IMG_2136.JPG"
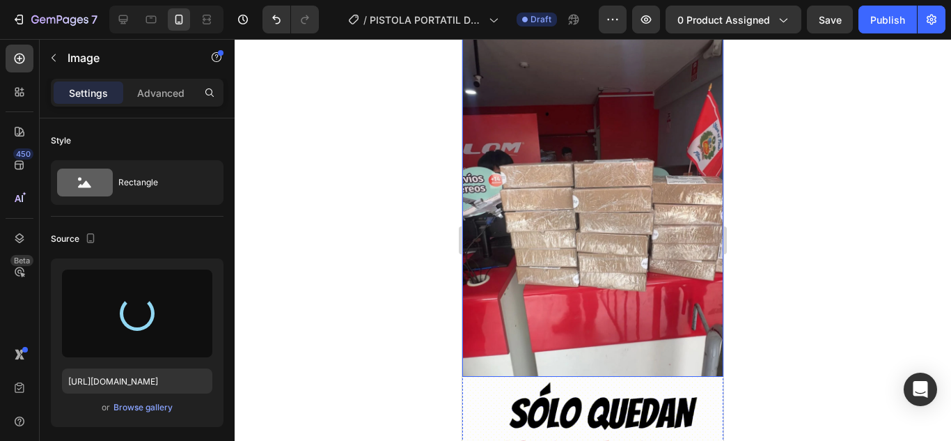
scroll to position [3250, 0]
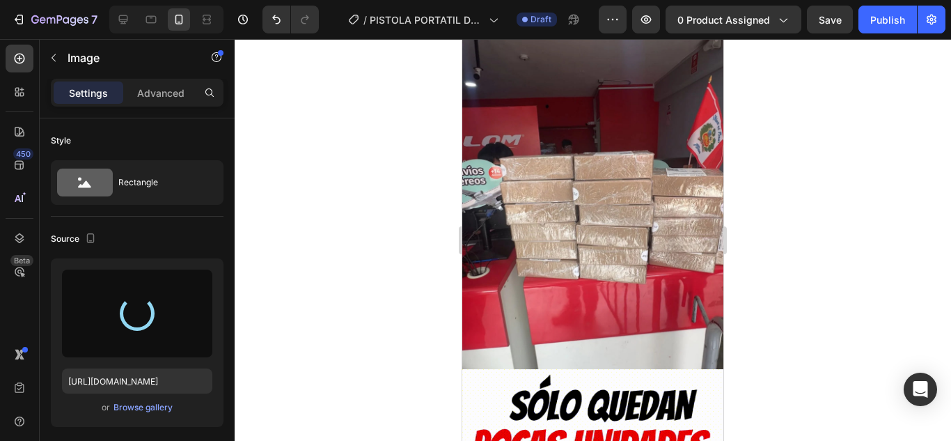
type input "https://cdn.shopify.com/s/files/1/0693/3440/1261/files/gempages_519177648547562…"
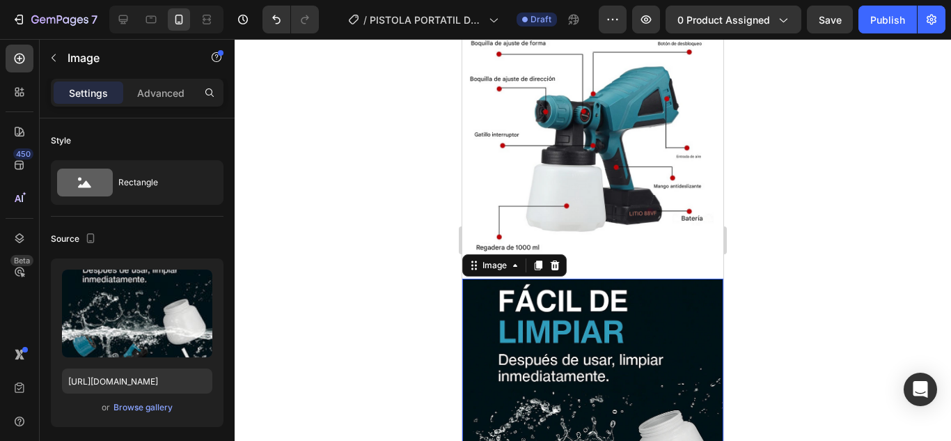
scroll to position [2673, 0]
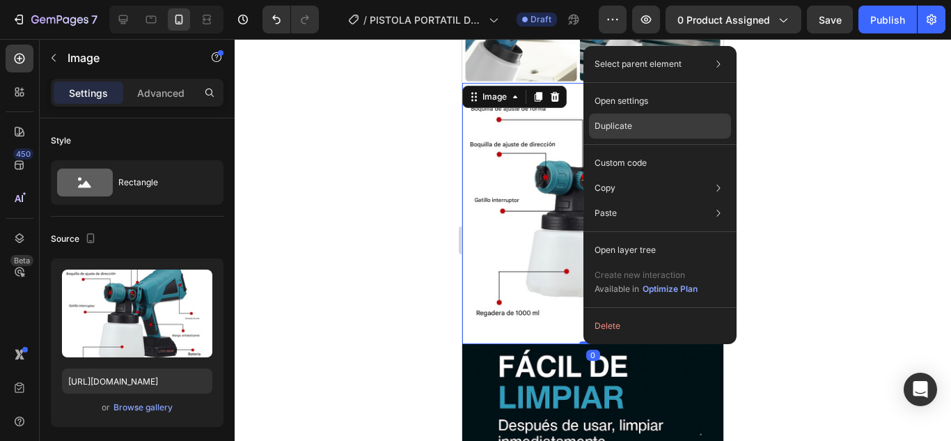
click at [622, 131] on p "Duplicate" at bounding box center [614, 126] width 38 height 13
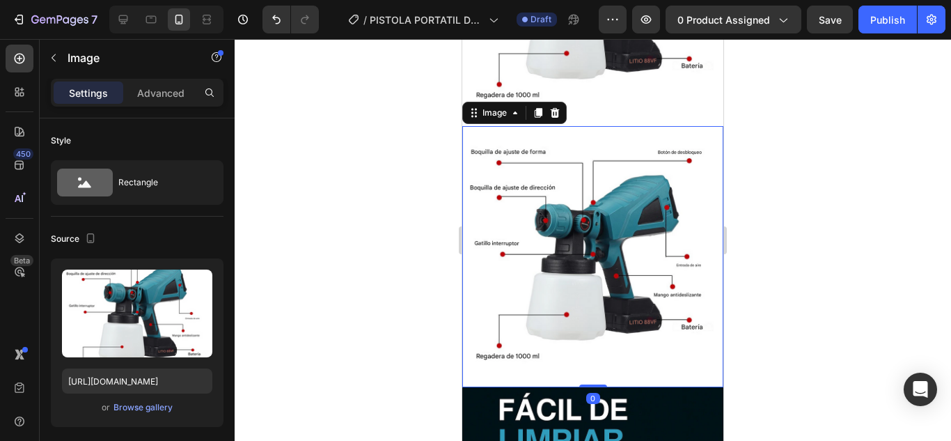
scroll to position [2898, 0]
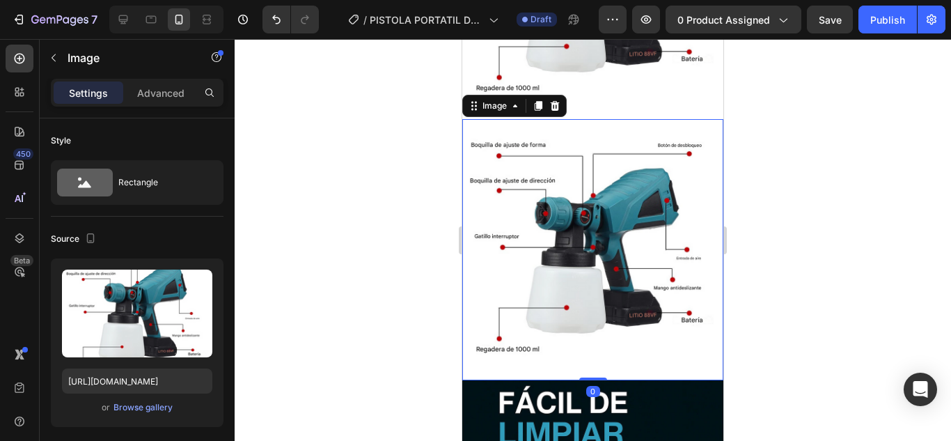
click at [571, 253] on img at bounding box center [592, 249] width 261 height 261
click at [155, 401] on div "Browse gallery" at bounding box center [142, 407] width 59 height 13
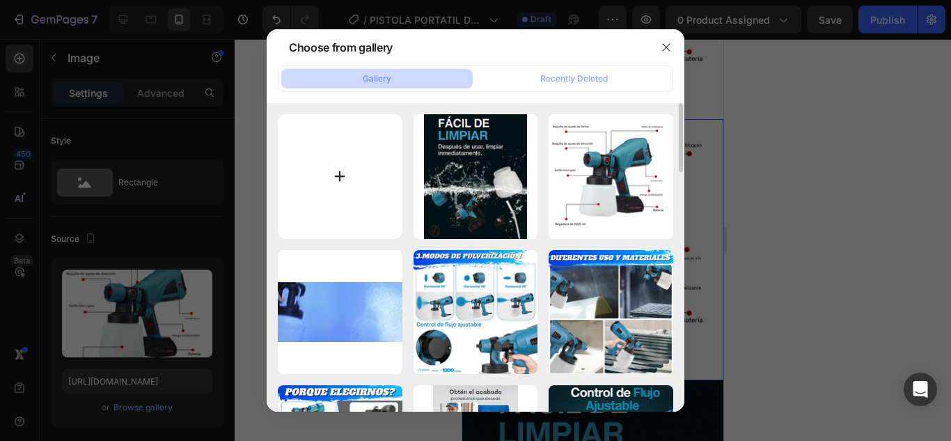
click at [329, 189] on input "file" at bounding box center [340, 176] width 125 height 125
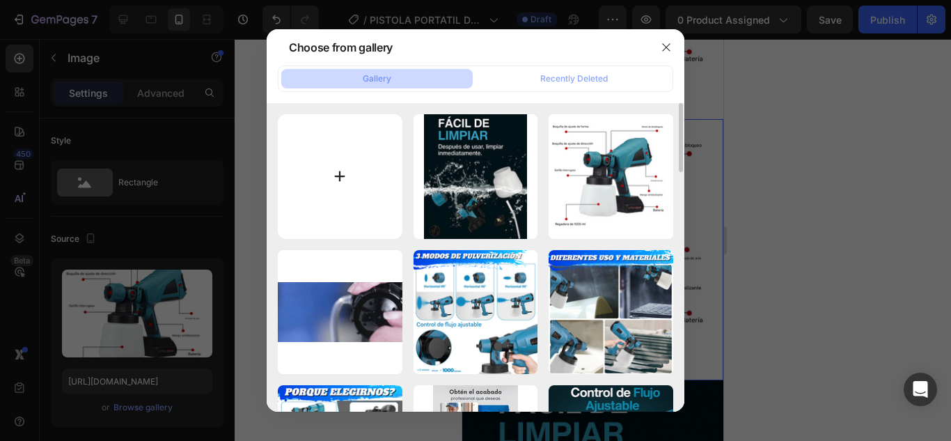
type input "C:\fakepath\Portada7_91f4c9bf-894f-40fc-88c9-ec5332981eaf_950x.webp"
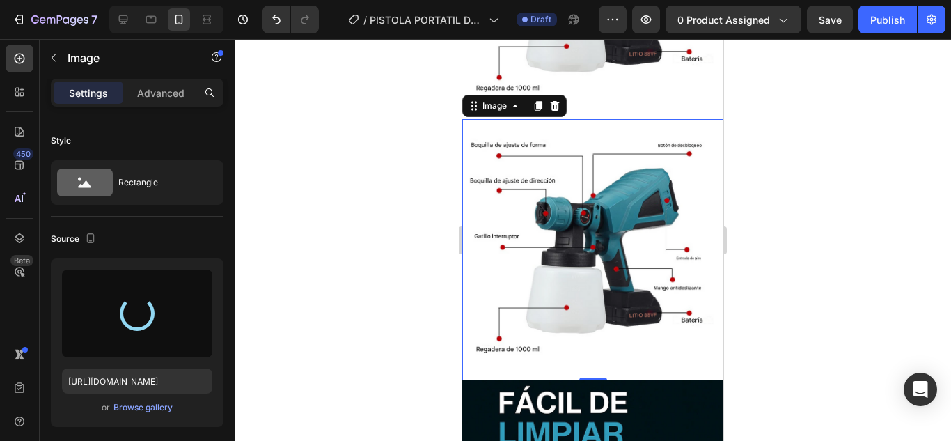
type input "https://cdn.shopify.com/s/files/1/0693/3440/1261/files/gempages_519177648547562…"
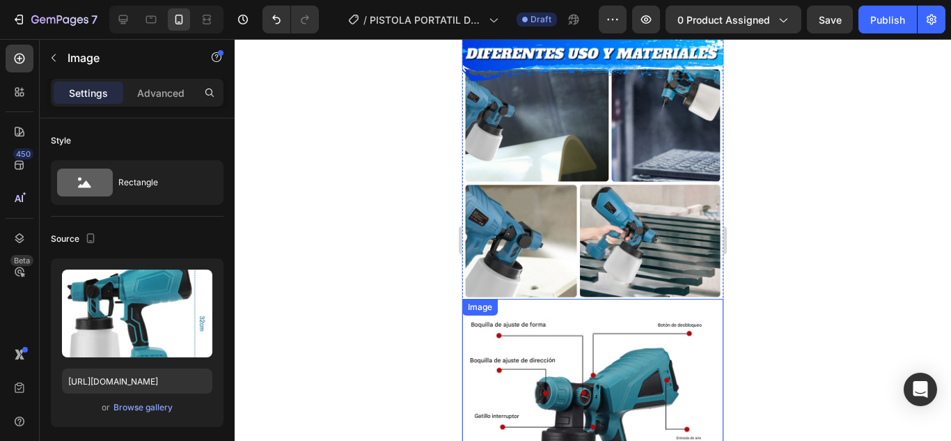
scroll to position [2411, 0]
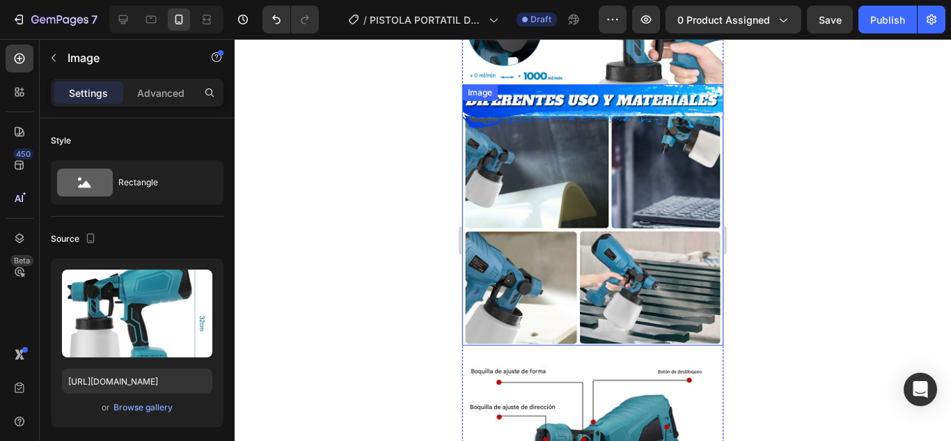
click at [665, 161] on img at bounding box center [592, 214] width 261 height 261
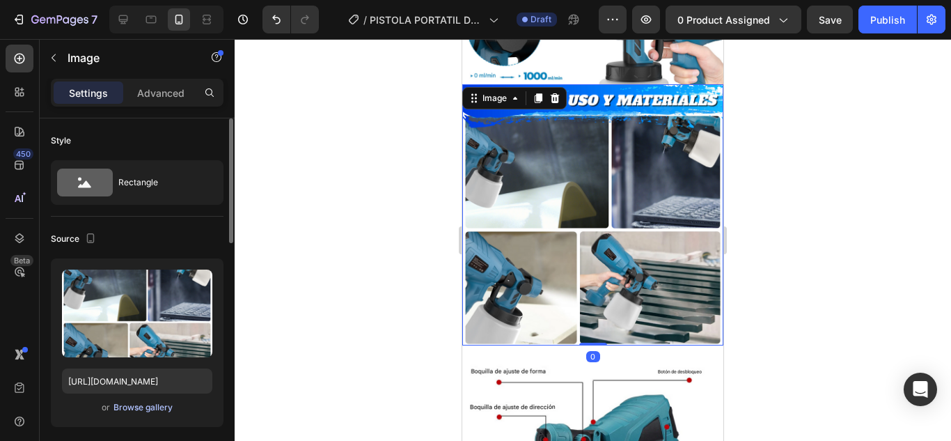
click at [156, 406] on div "Browse gallery" at bounding box center [142, 407] width 59 height 13
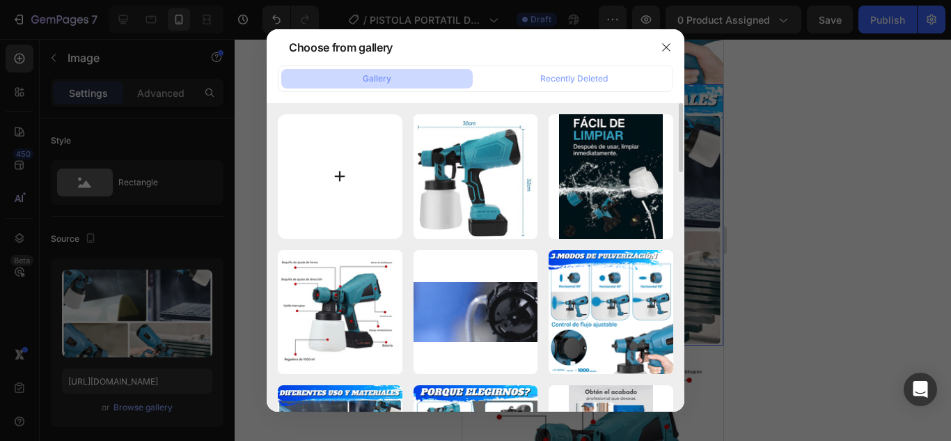
click at [318, 180] on input "file" at bounding box center [340, 176] width 125 height 125
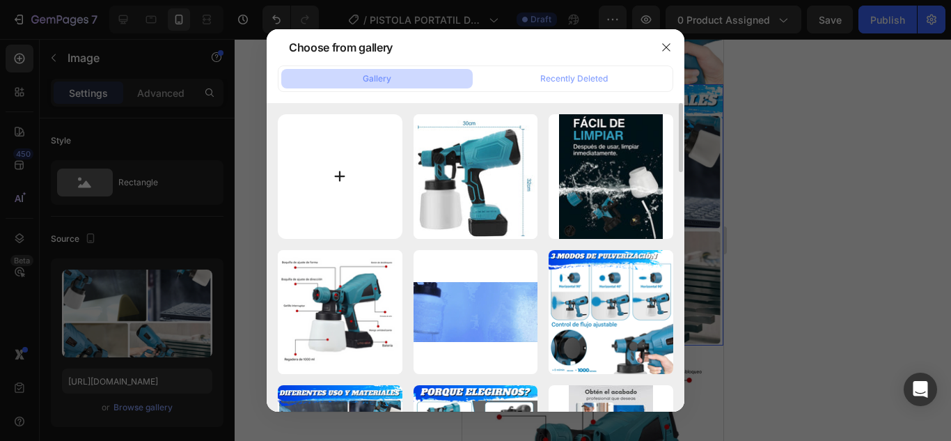
type input "C:\fakepath\PORTATATATATA222222_950x.webp"
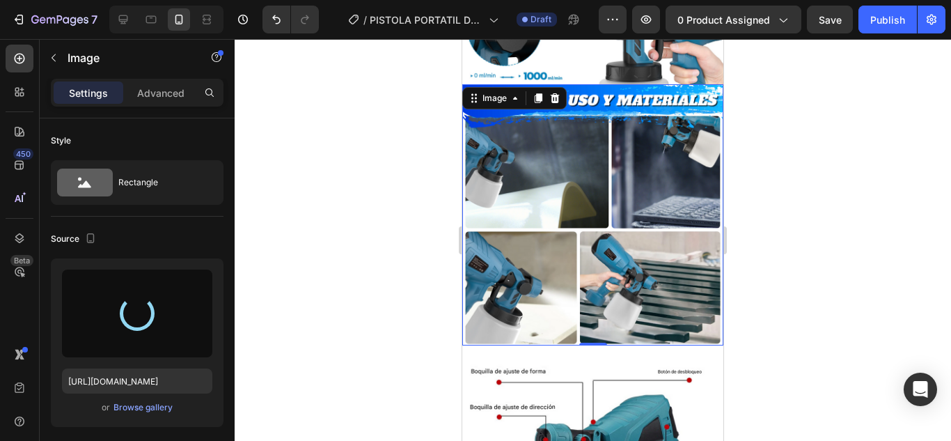
type input "https://cdn.shopify.com/s/files/1/0693/3440/1261/files/gempages_519177648547562…"
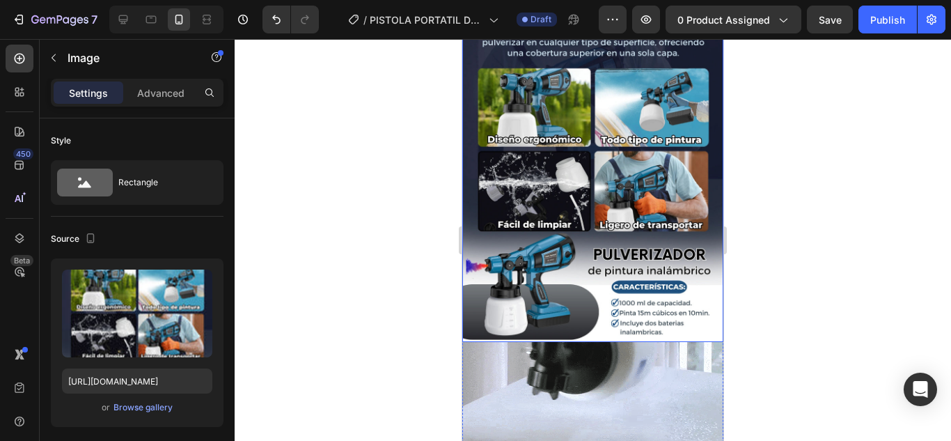
scroll to position [512, 0]
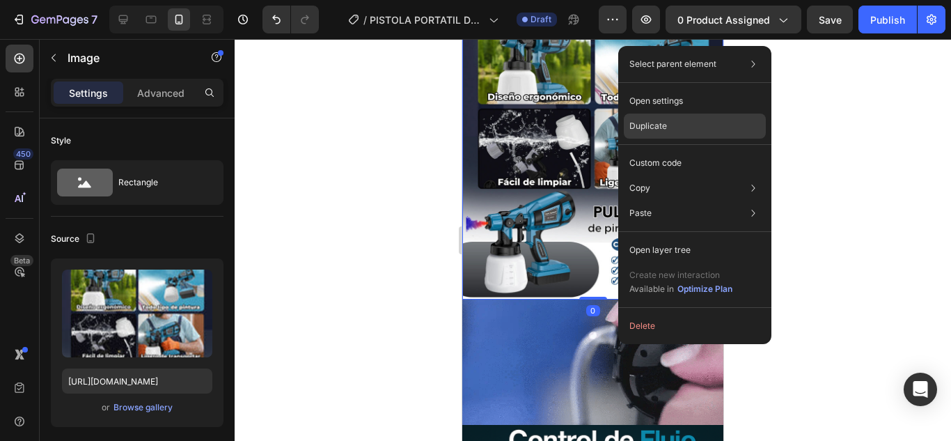
click at [650, 124] on p "Duplicate" at bounding box center [648, 126] width 38 height 13
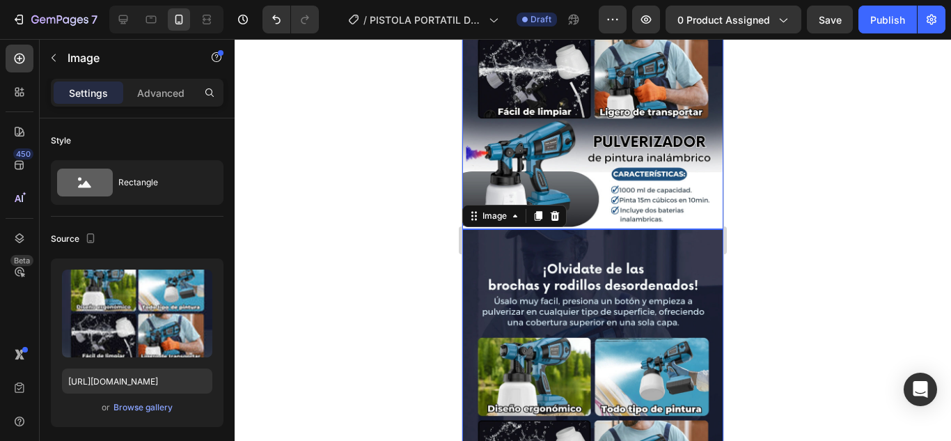
scroll to position [709, 0]
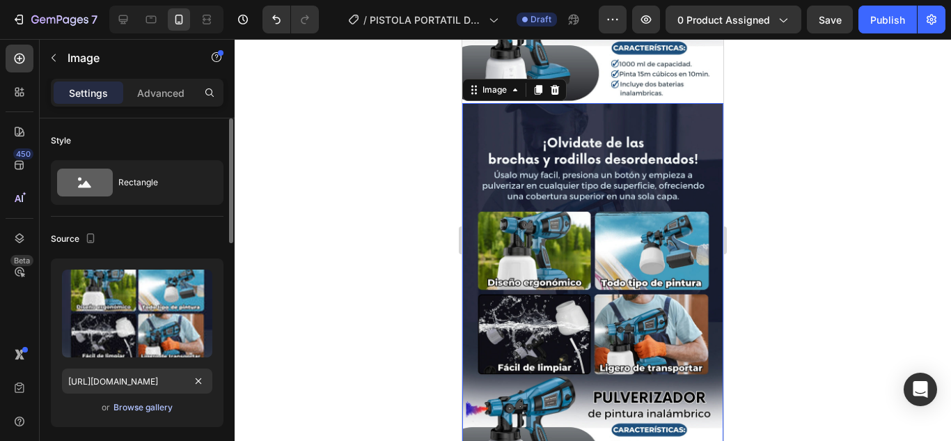
click at [156, 403] on div "Browse gallery" at bounding box center [142, 407] width 59 height 13
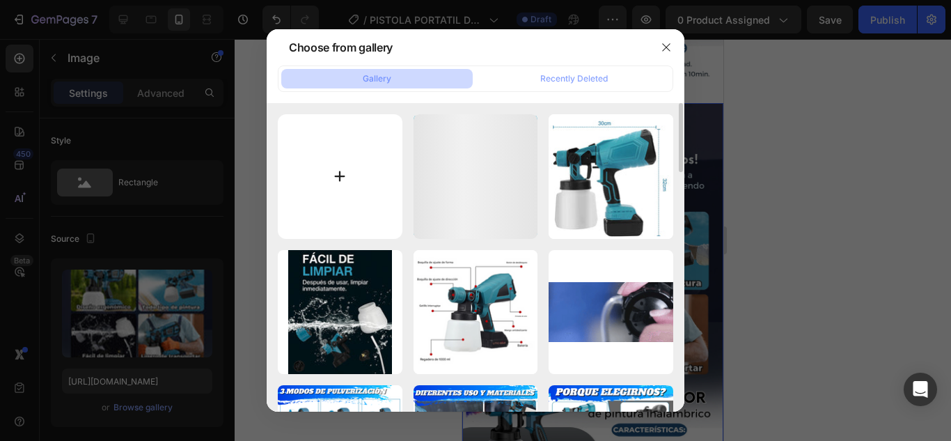
click at [354, 171] on input "file" at bounding box center [340, 176] width 125 height 125
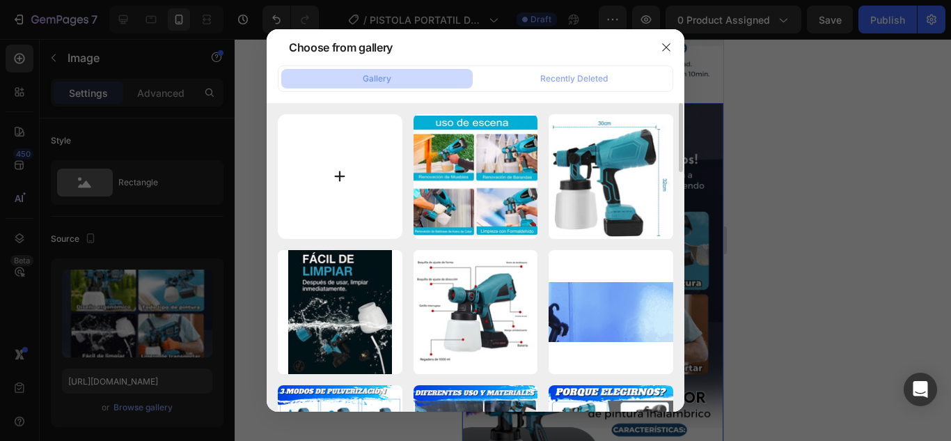
type input "C:\fakepath\PORATDA33333_950x.webp"
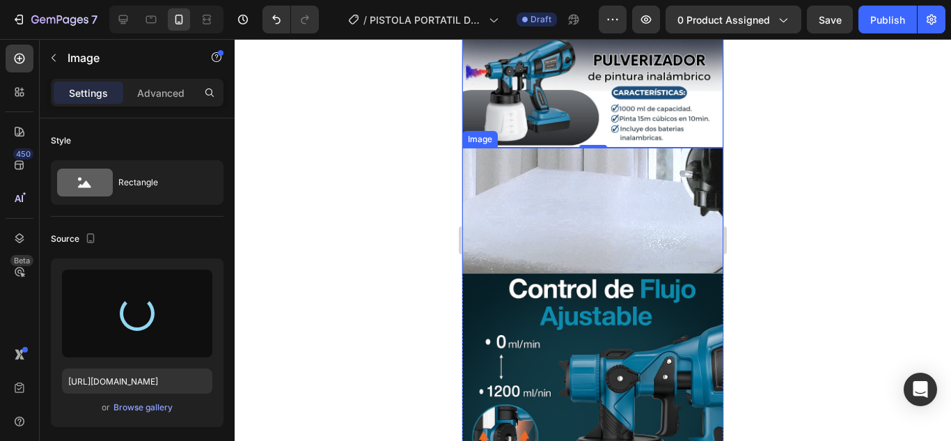
type input "https://cdn.shopify.com/s/files/1/0693/3440/1261/files/gempages_519177648547562…"
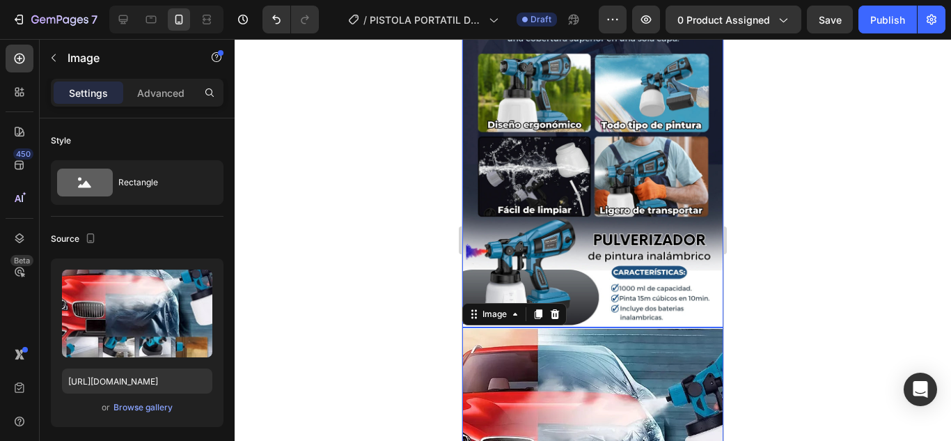
scroll to position [569, 0]
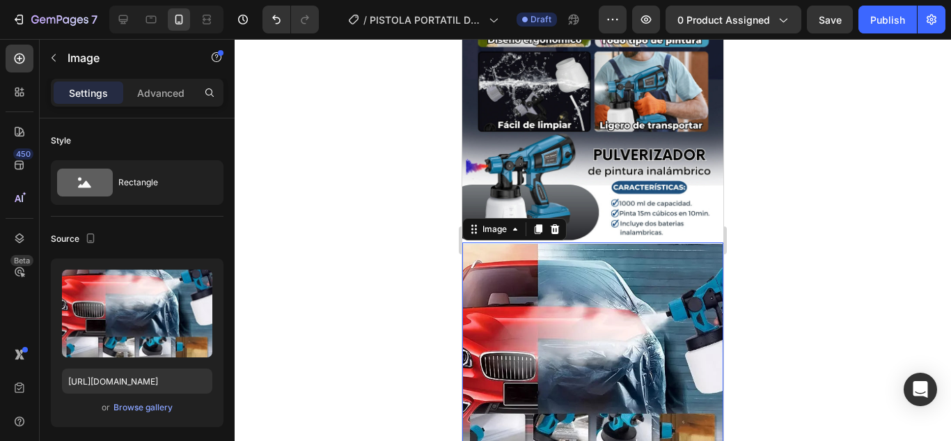
click at [821, 267] on div at bounding box center [593, 240] width 716 height 402
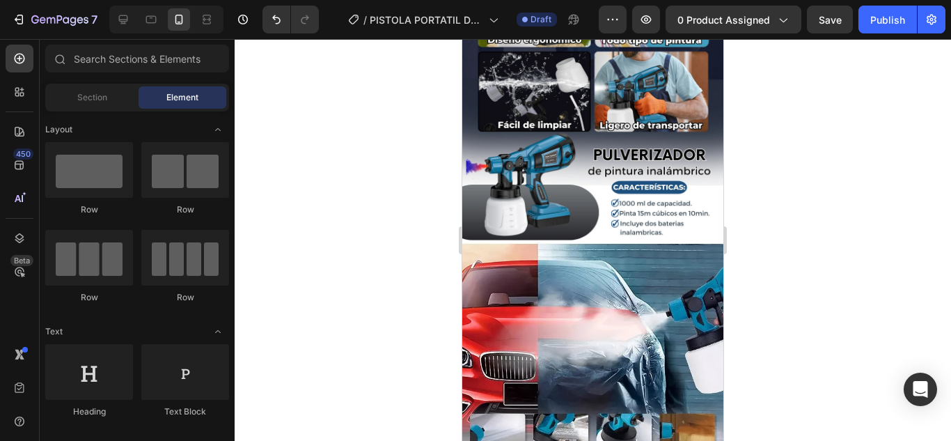
click at [795, 253] on div at bounding box center [593, 240] width 716 height 402
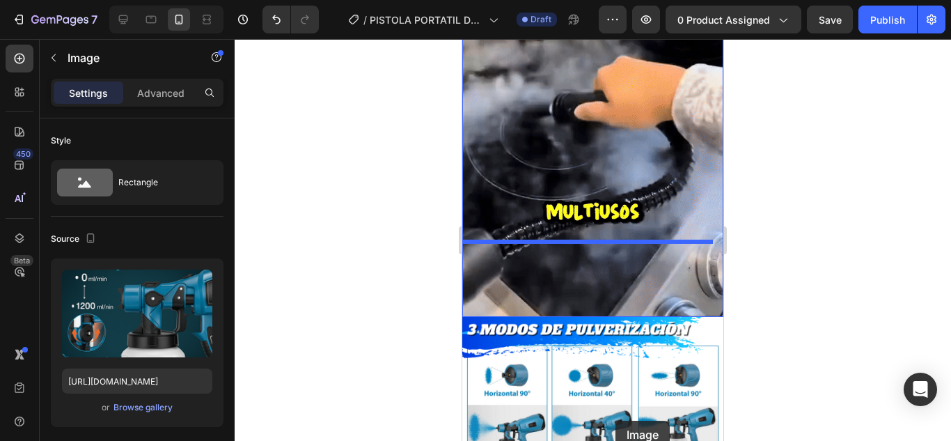
scroll to position [2295, 0]
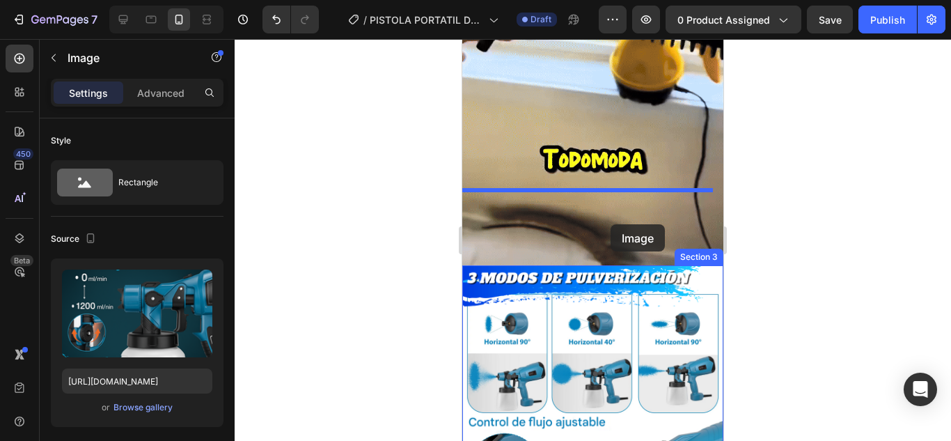
drag, startPoint x: 611, startPoint y: 189, endPoint x: 611, endPoint y: 224, distance: 34.8
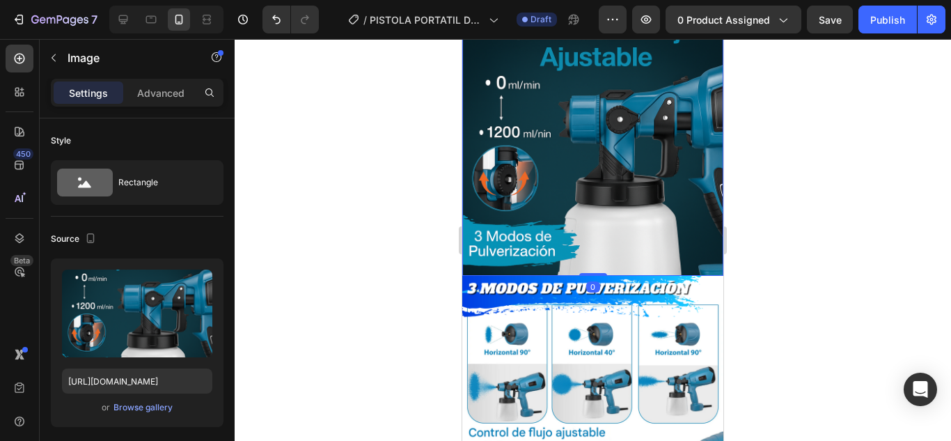
scroll to position [2044, 0]
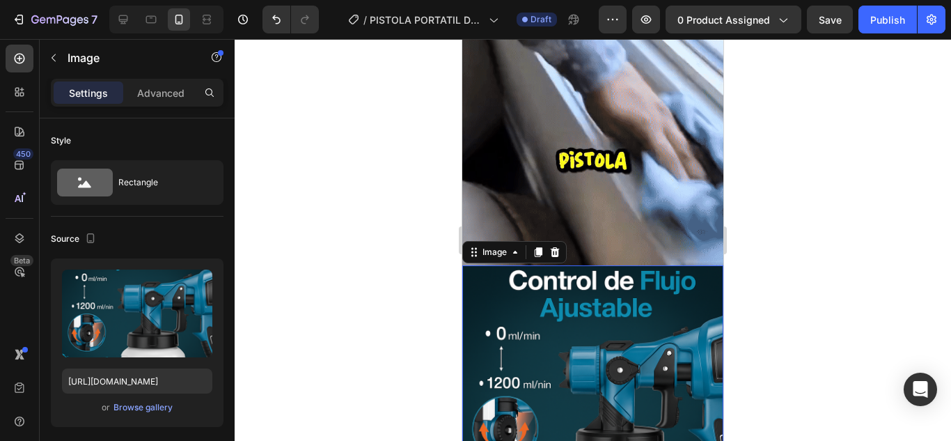
click at [895, 293] on div at bounding box center [593, 240] width 716 height 402
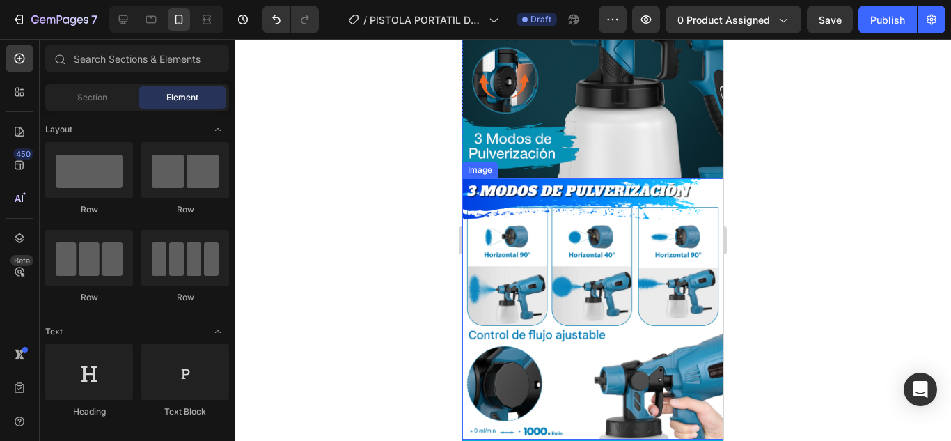
scroll to position [2322, 0]
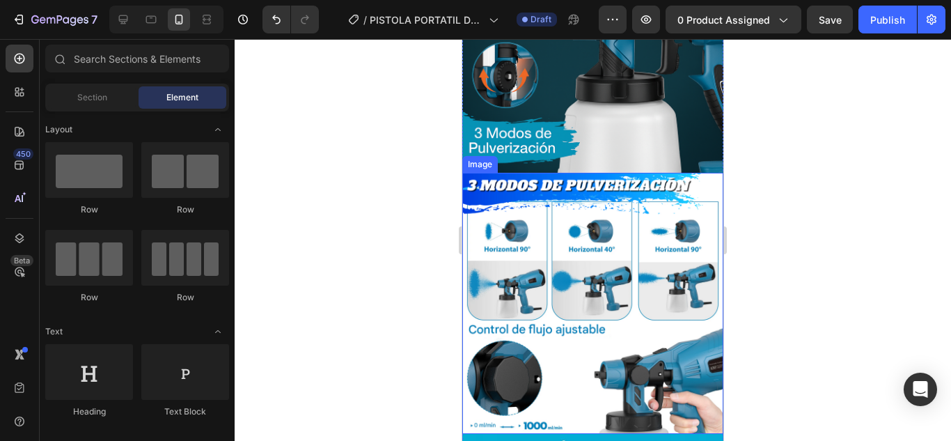
drag, startPoint x: 875, startPoint y: 242, endPoint x: 856, endPoint y: 242, distance: 18.8
click at [876, 242] on div at bounding box center [593, 240] width 716 height 402
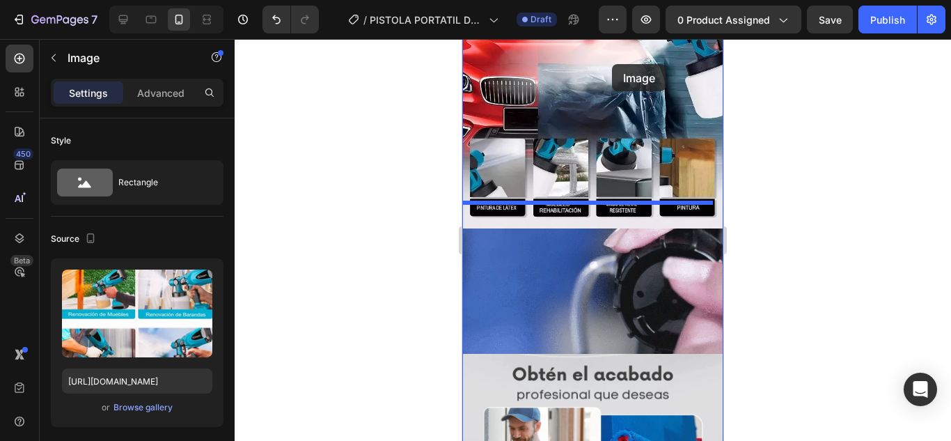
scroll to position [803, 0]
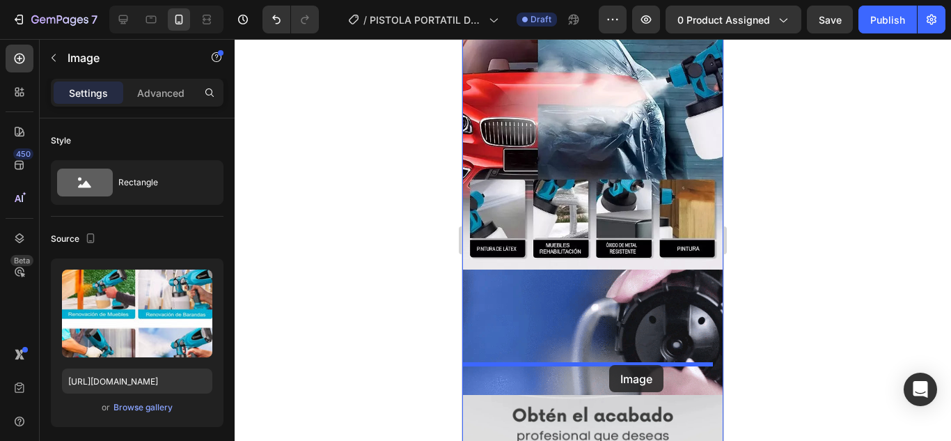
drag, startPoint x: 619, startPoint y: 248, endPoint x: 609, endPoint y: 365, distance: 117.4
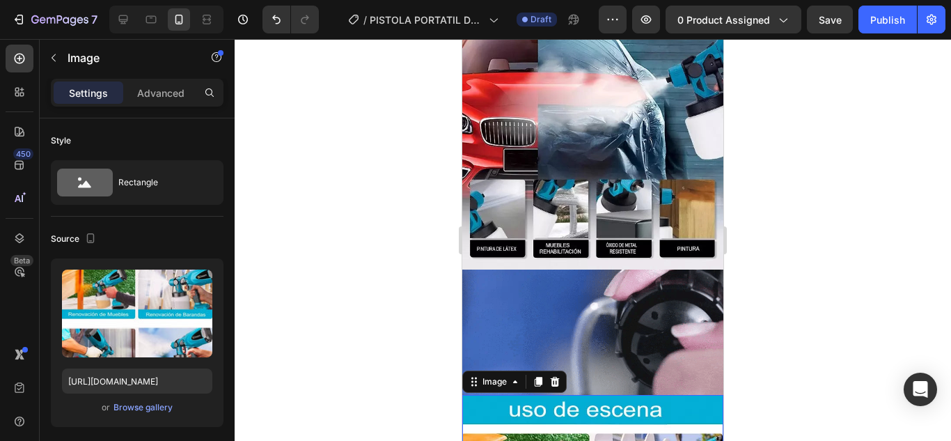
click at [821, 281] on div at bounding box center [593, 240] width 716 height 402
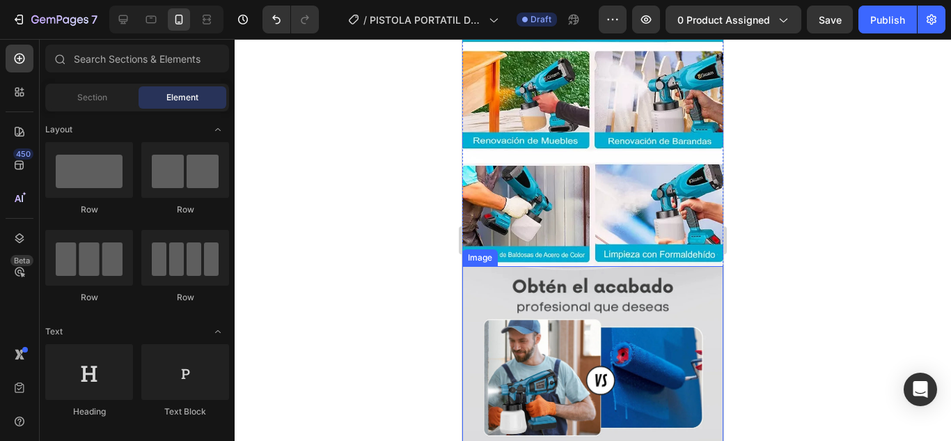
scroll to position [1151, 0]
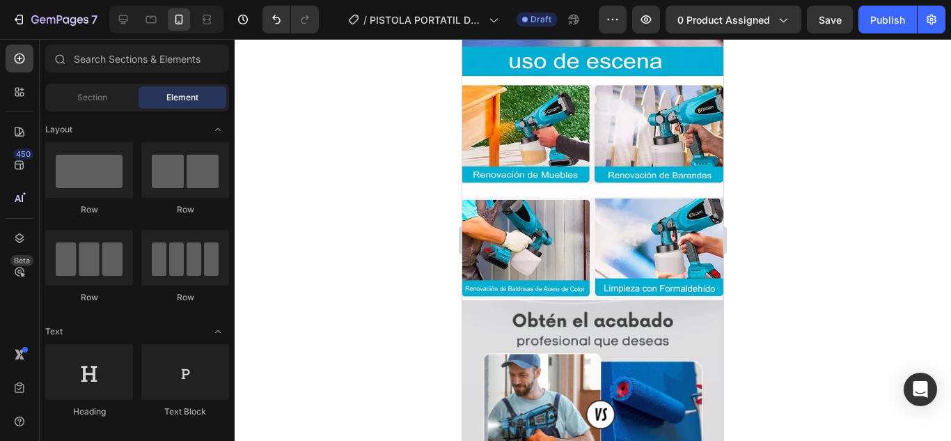
click at [826, 285] on div at bounding box center [593, 240] width 716 height 402
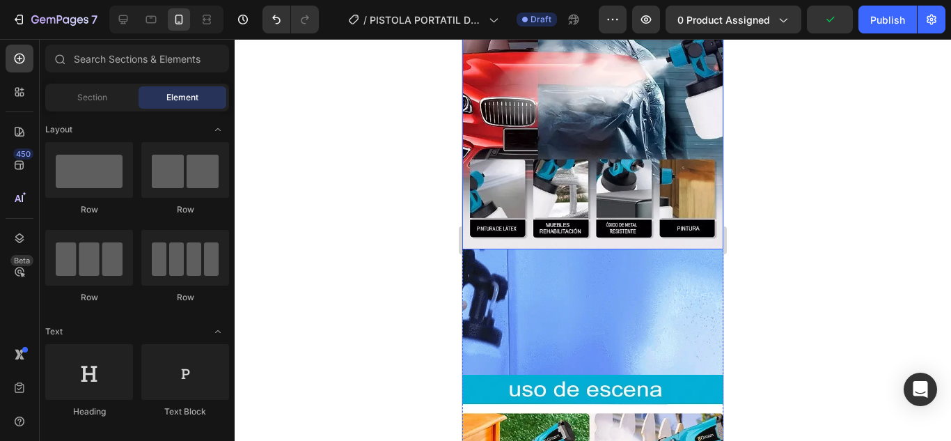
scroll to position [943, 0]
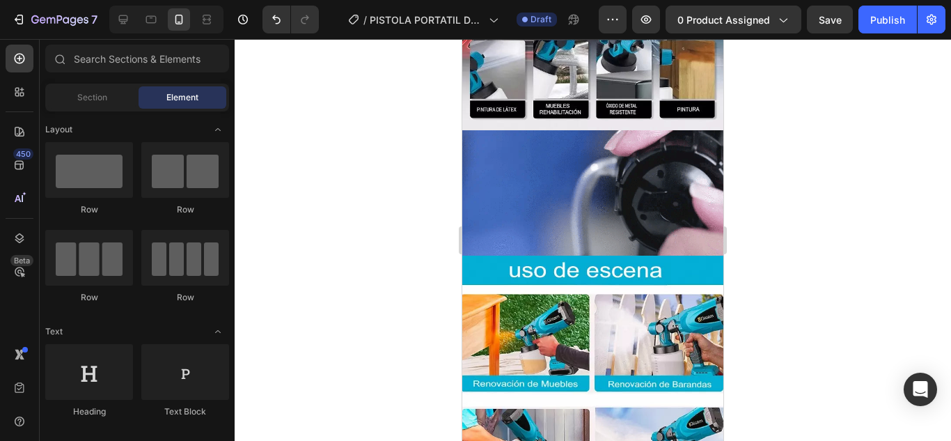
click at [790, 292] on div at bounding box center [593, 240] width 716 height 402
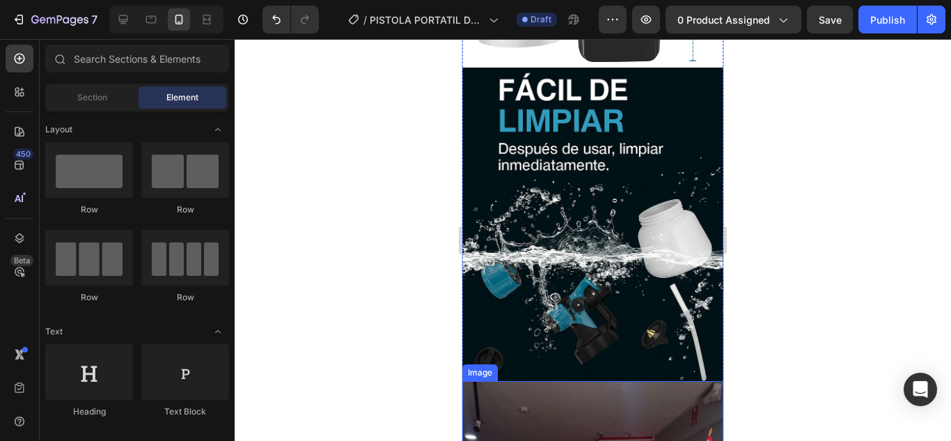
scroll to position [3518, 0]
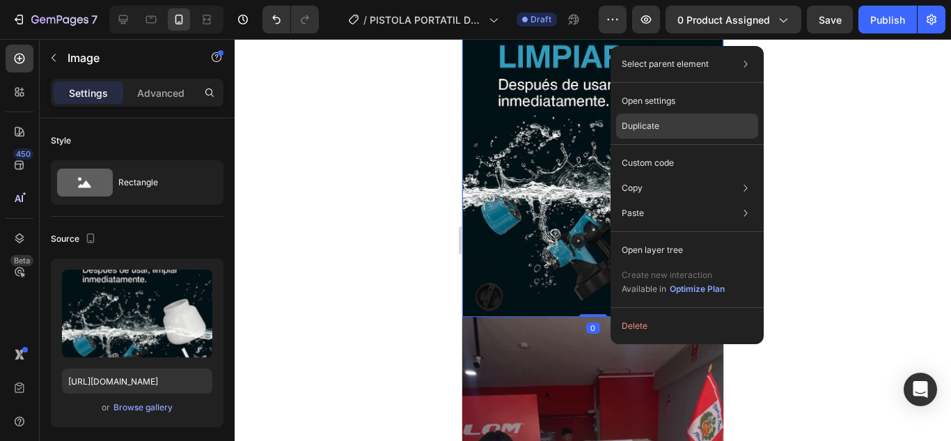
click at [650, 122] on p "Duplicate" at bounding box center [641, 126] width 38 height 13
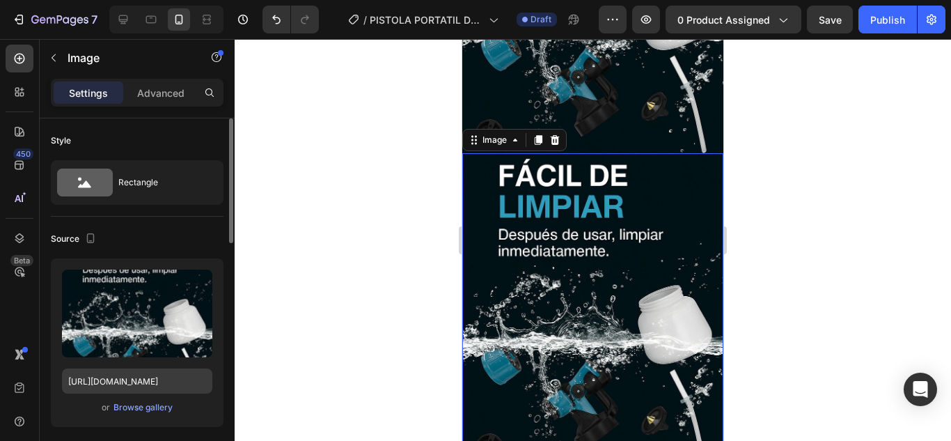
scroll to position [3693, 0]
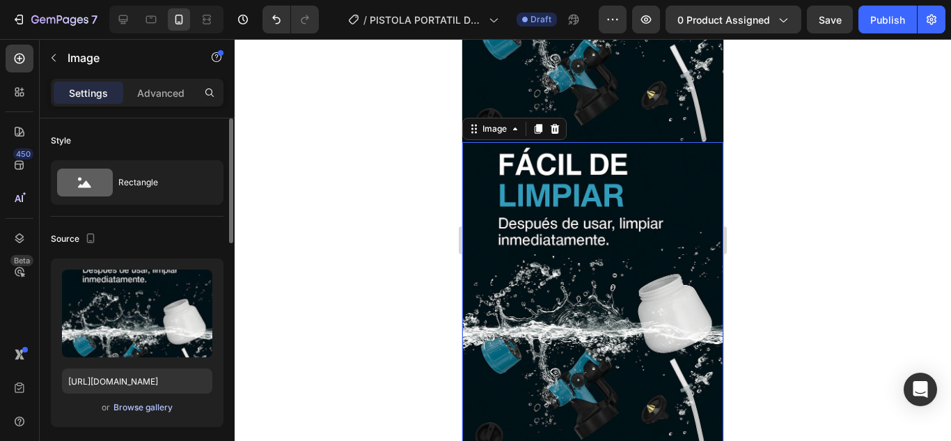
click at [144, 406] on div "Browse gallery" at bounding box center [142, 407] width 59 height 13
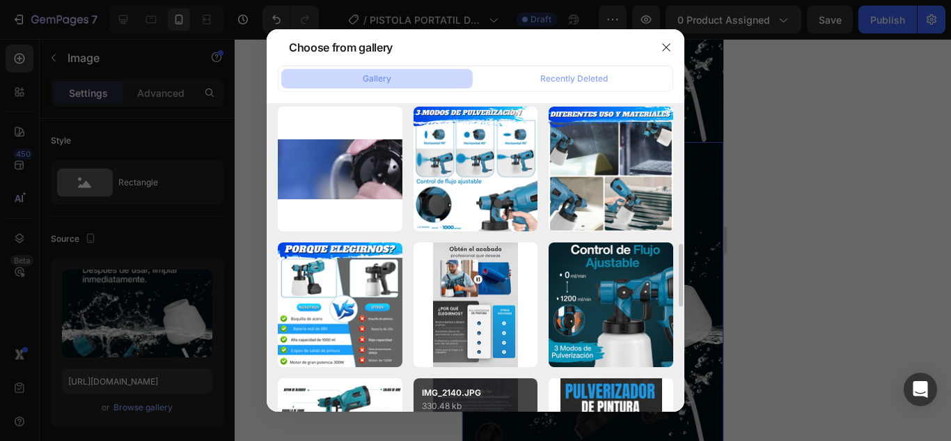
scroll to position [418, 0]
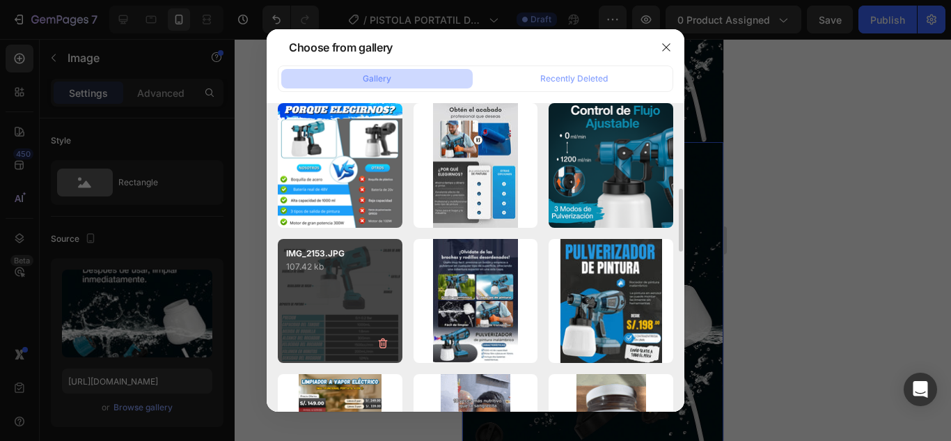
click at [340, 325] on div "IMG_2153.JPG 107.42 kb" at bounding box center [340, 301] width 125 height 125
type input "[URL][DOMAIN_NAME]"
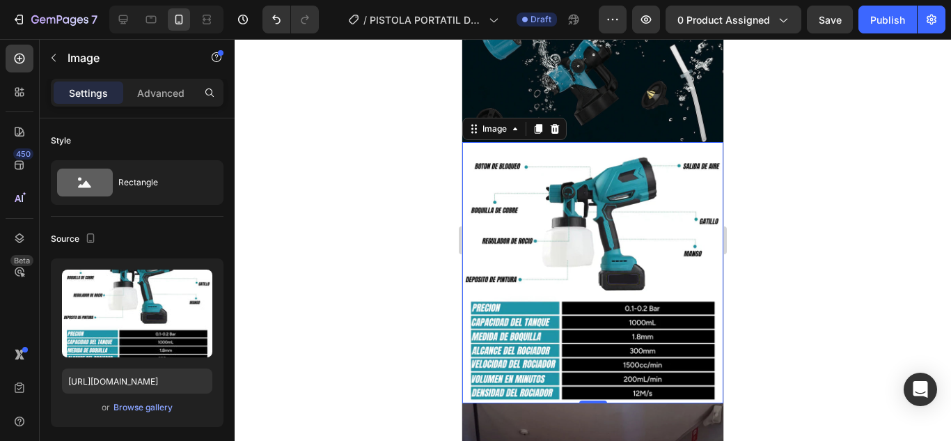
click at [838, 253] on div at bounding box center [593, 240] width 716 height 402
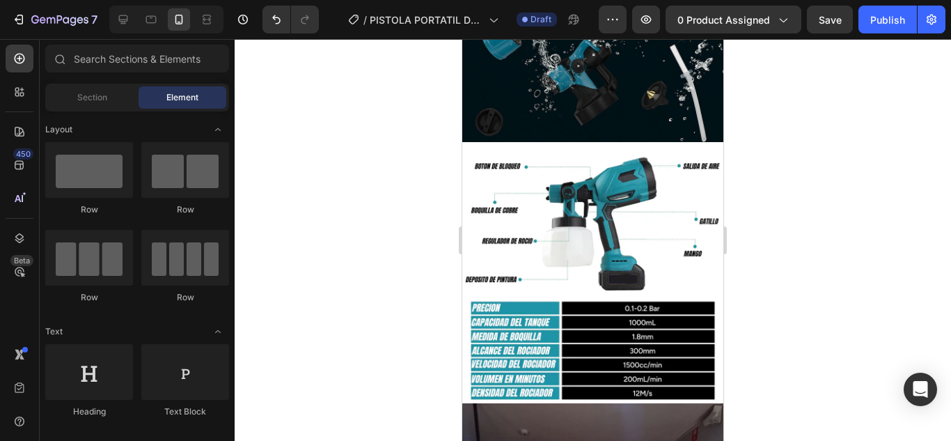
click at [854, 258] on div at bounding box center [593, 240] width 716 height 402
click at [653, 14] on icon "button" at bounding box center [646, 20] width 14 height 14
click at [732, 23] on span "0 product assigned" at bounding box center [723, 20] width 93 height 15
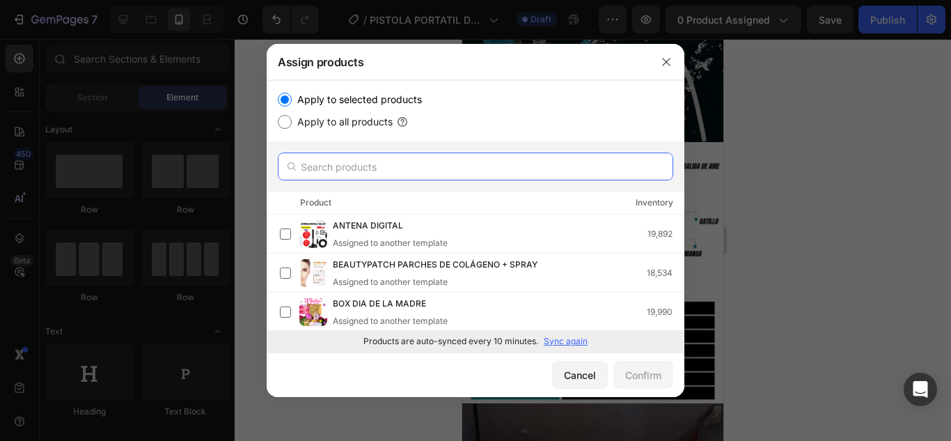
click at [402, 173] on input "text" at bounding box center [475, 166] width 395 height 28
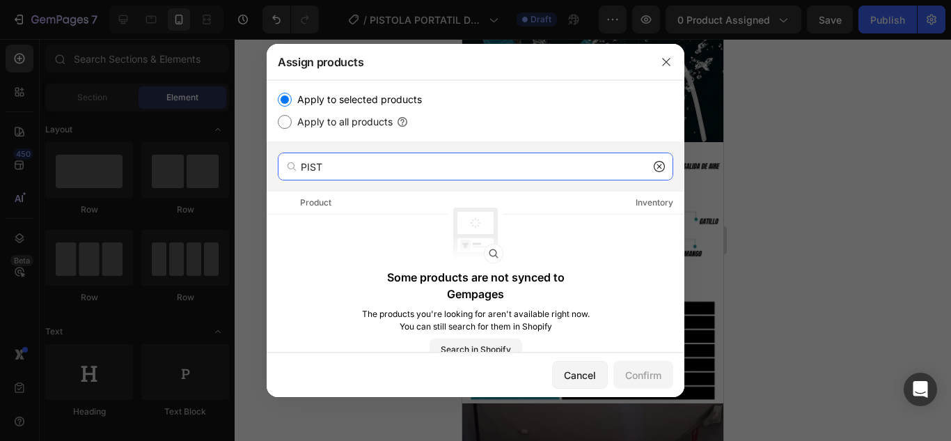
type input "PIST"
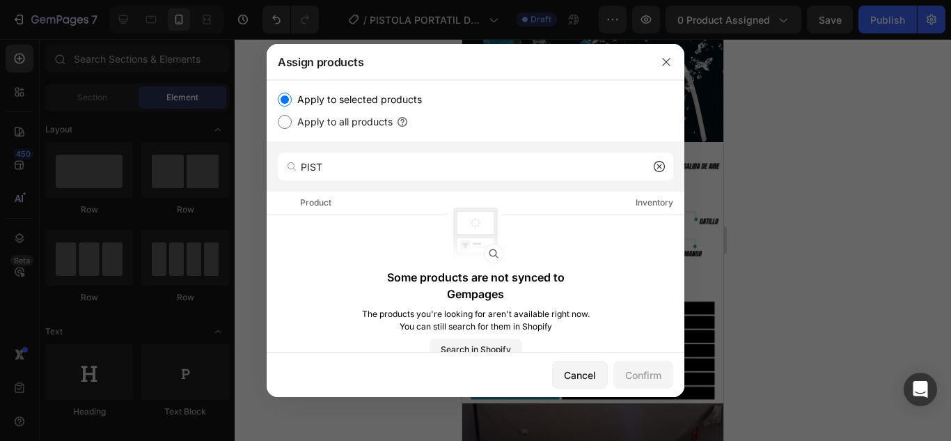
click at [810, 144] on div at bounding box center [475, 220] width 951 height 441
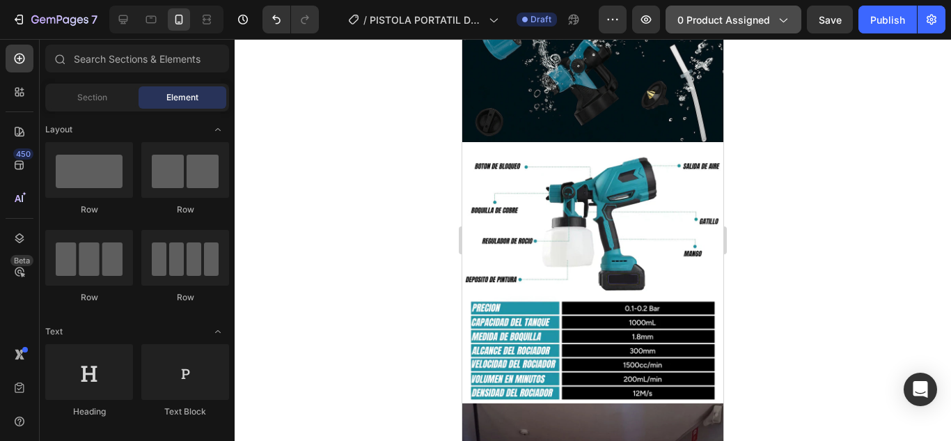
click at [682, 21] on span "0 product assigned" at bounding box center [723, 20] width 93 height 15
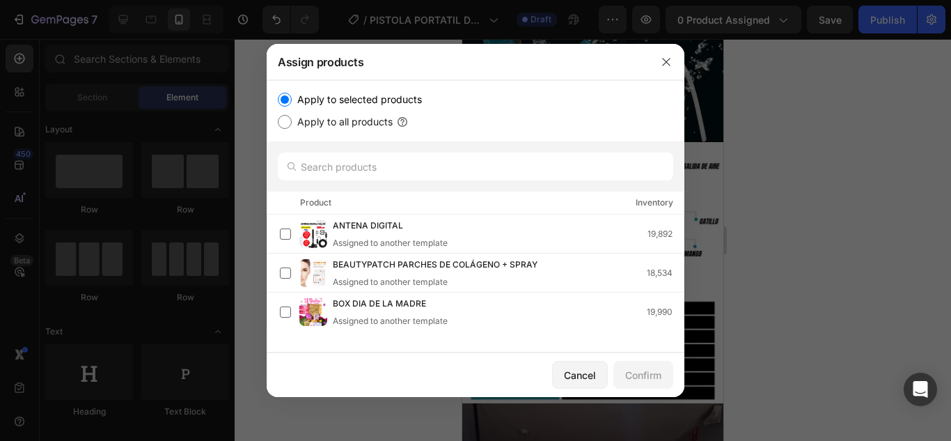
click at [830, 153] on div at bounding box center [475, 220] width 951 height 441
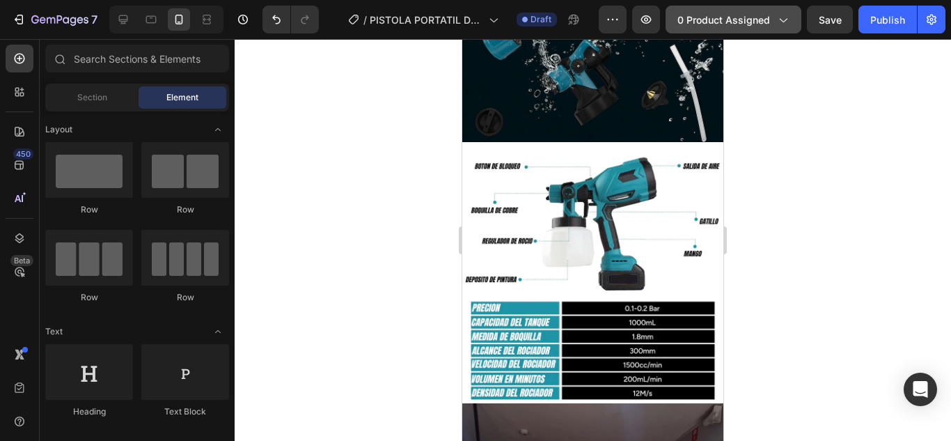
click at [777, 24] on icon "button" at bounding box center [783, 20] width 14 height 14
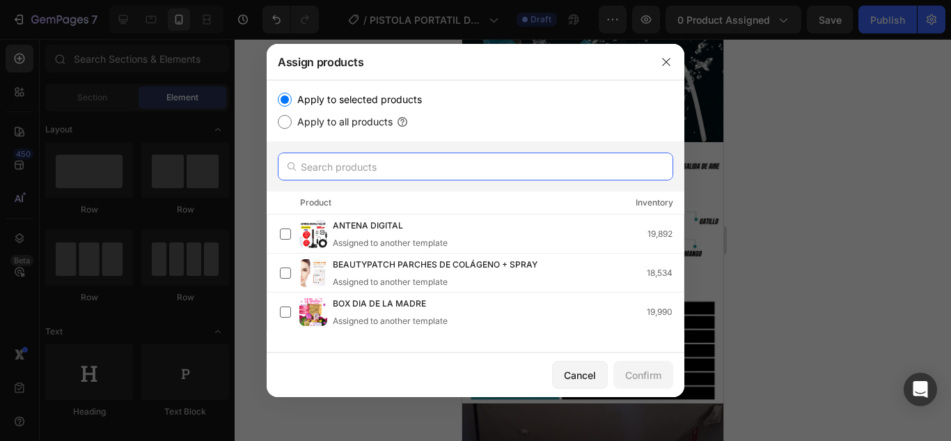
click at [352, 153] on input "text" at bounding box center [475, 166] width 395 height 28
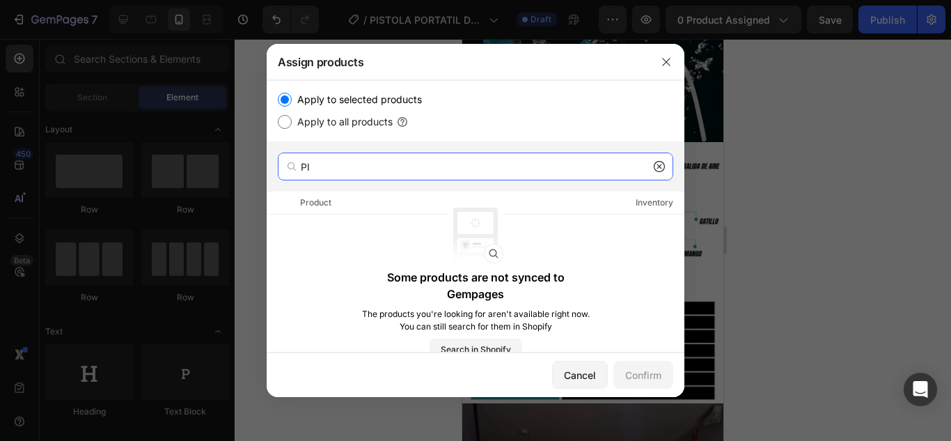
type input "P"
type input "PUL"
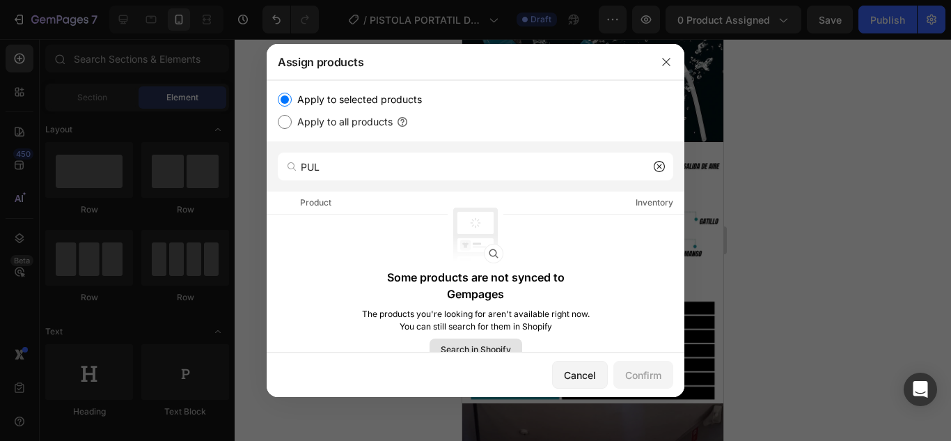
click at [480, 348] on span "Search in Shopify" at bounding box center [476, 349] width 70 height 13
click at [667, 65] on icon "button" at bounding box center [666, 61] width 11 height 11
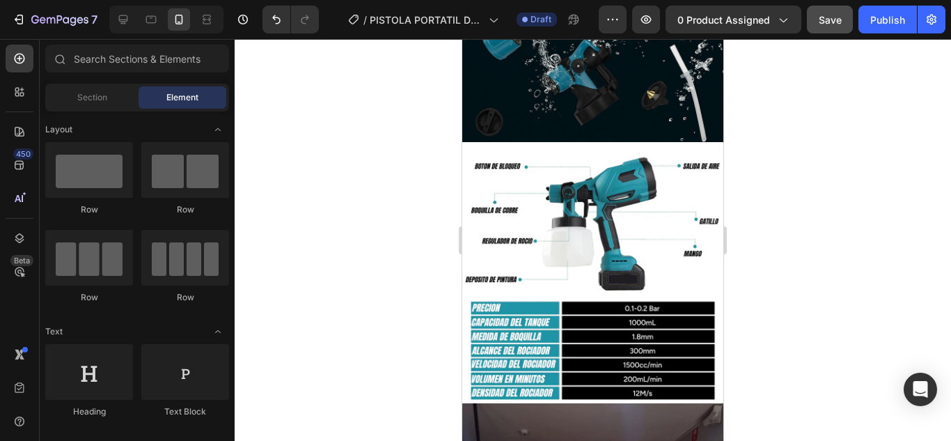
click at [831, 31] on button "Save" at bounding box center [830, 20] width 46 height 28
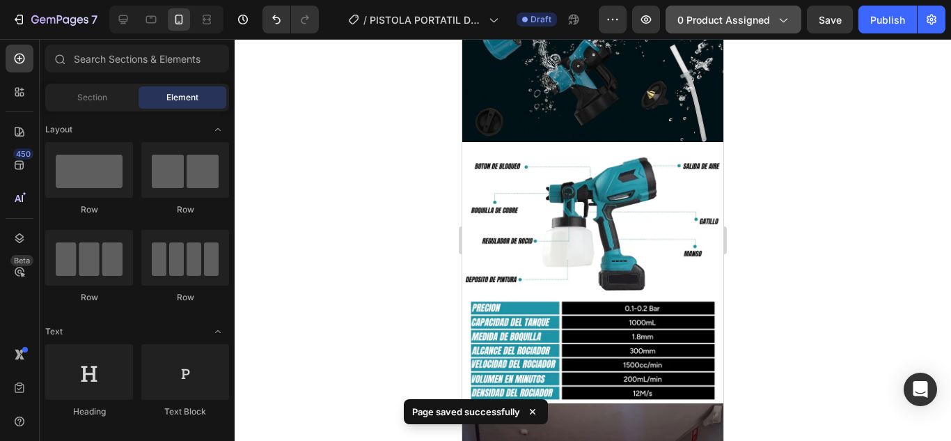
click at [755, 22] on span "0 product assigned" at bounding box center [723, 20] width 93 height 15
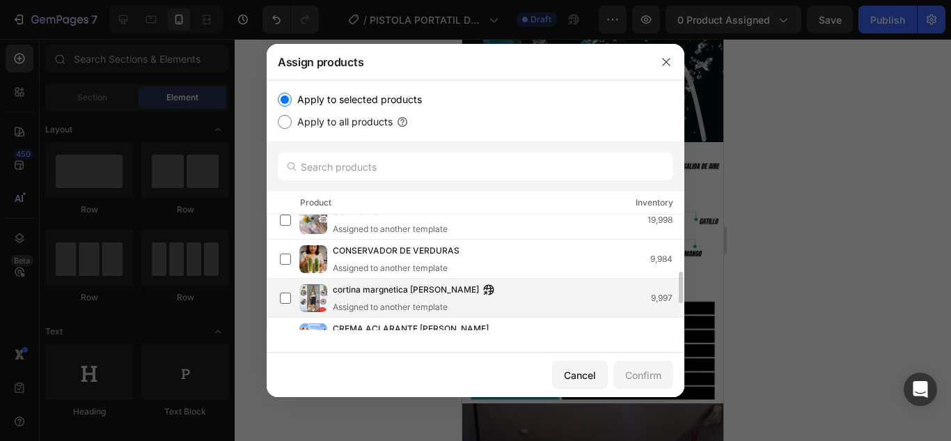
scroll to position [303, 0]
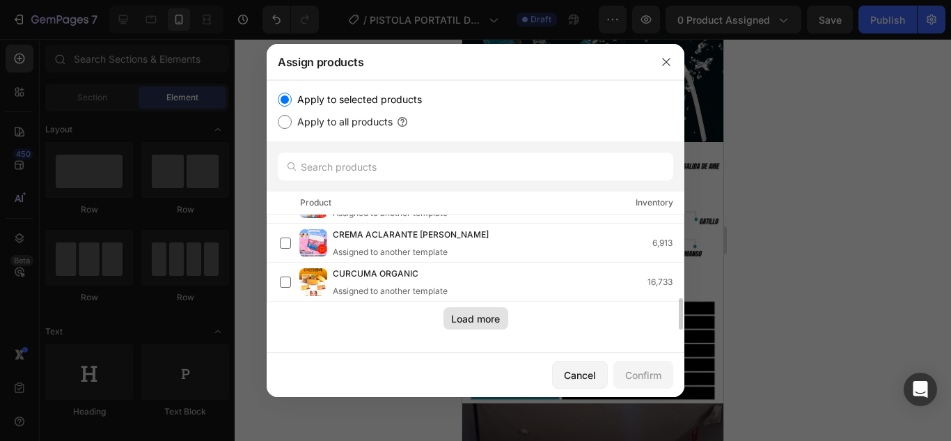
click at [487, 322] on div "Load more" at bounding box center [475, 318] width 49 height 15
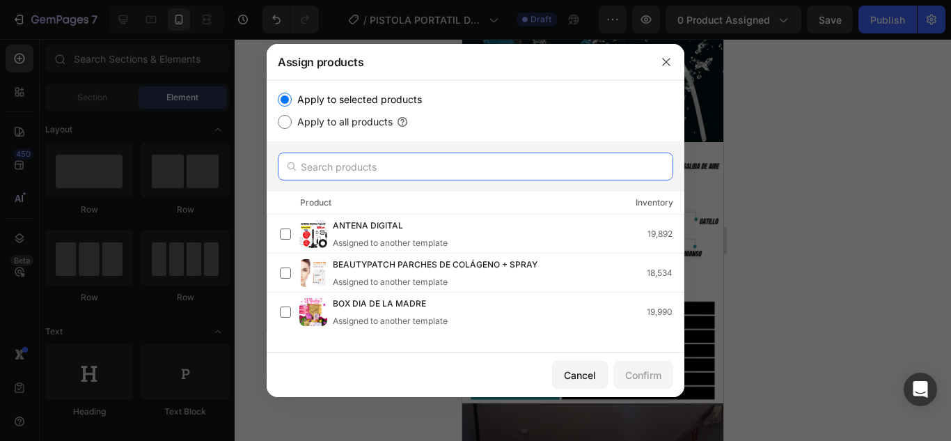
click at [381, 159] on input "text" at bounding box center [475, 166] width 395 height 28
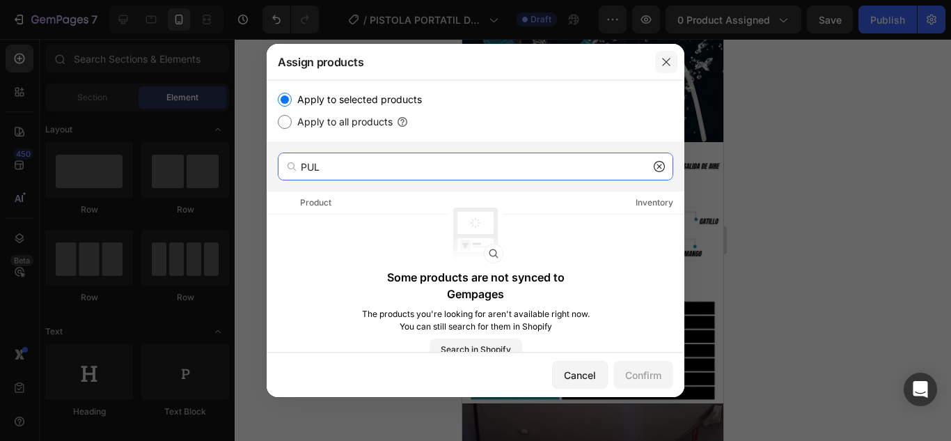
type input "PUL"
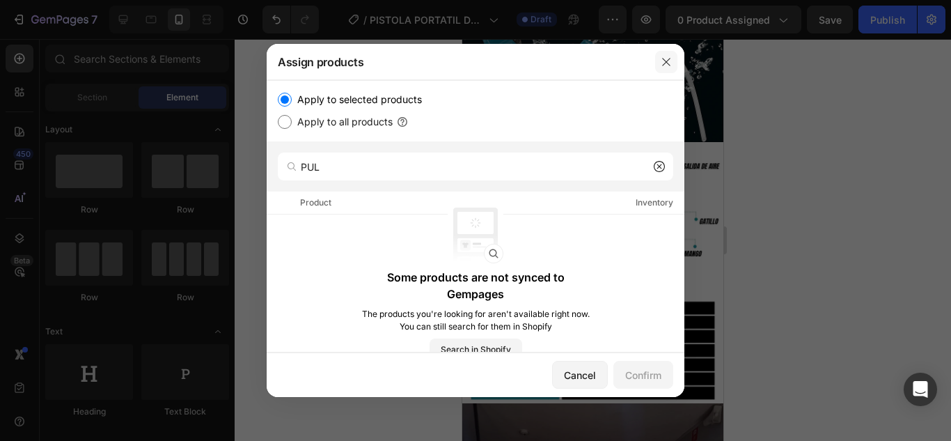
click at [662, 56] on icon "button" at bounding box center [666, 61] width 11 height 11
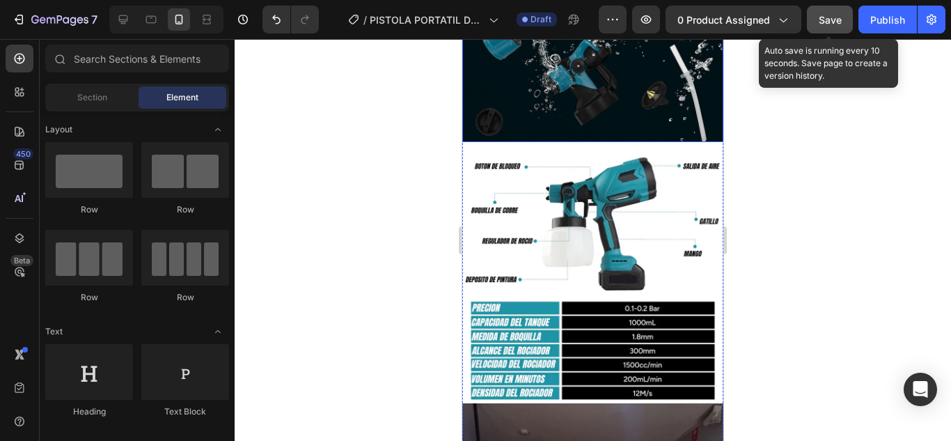
click at [838, 25] on span "Save" at bounding box center [830, 20] width 23 height 12
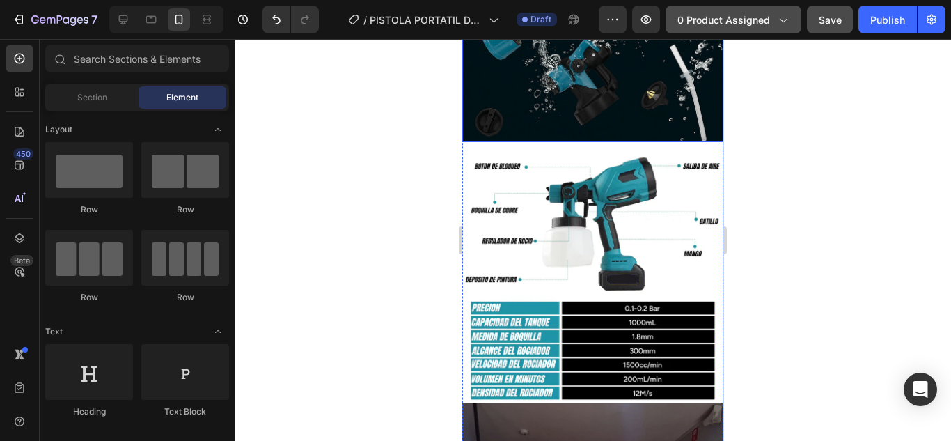
click at [742, 30] on button "0 product assigned" at bounding box center [734, 20] width 136 height 28
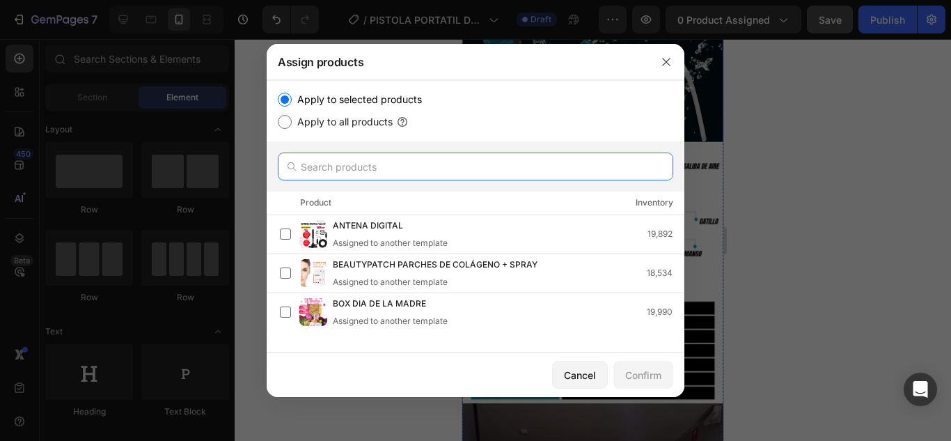
click at [425, 169] on input "text" at bounding box center [475, 166] width 395 height 28
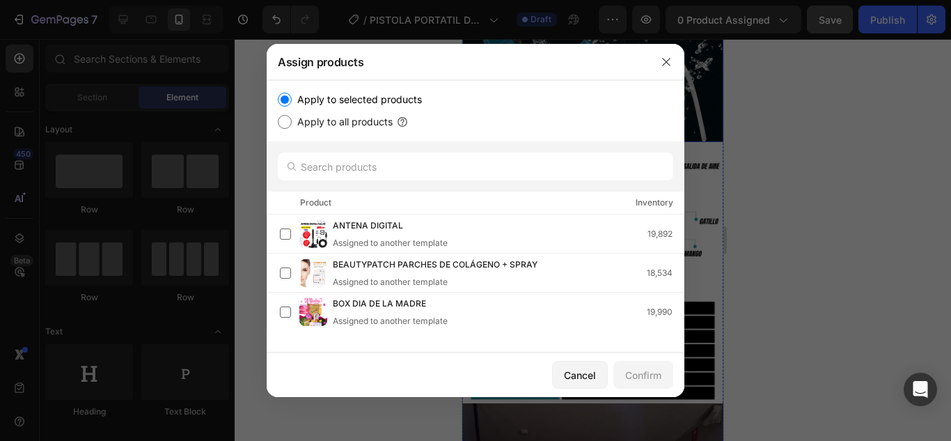
click at [315, 111] on div "Apply to selected products Apply to all products" at bounding box center [475, 110] width 395 height 39
click at [315, 125] on label "Apply to all products" at bounding box center [342, 121] width 101 height 17
click at [292, 125] on input "Apply to all products" at bounding box center [285, 122] width 14 height 14
radio input "true"
click at [336, 107] on label "Apply to selected products" at bounding box center [357, 99] width 130 height 17
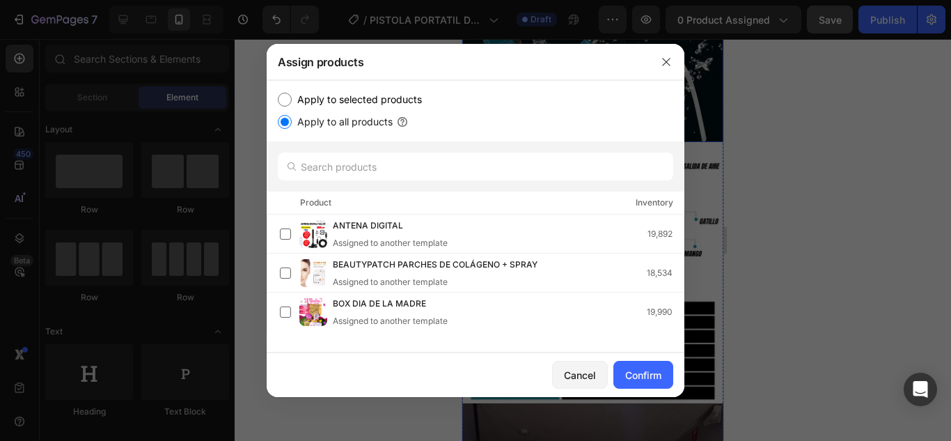
click at [292, 107] on input "Apply to selected products" at bounding box center [285, 100] width 14 height 14
radio input "true"
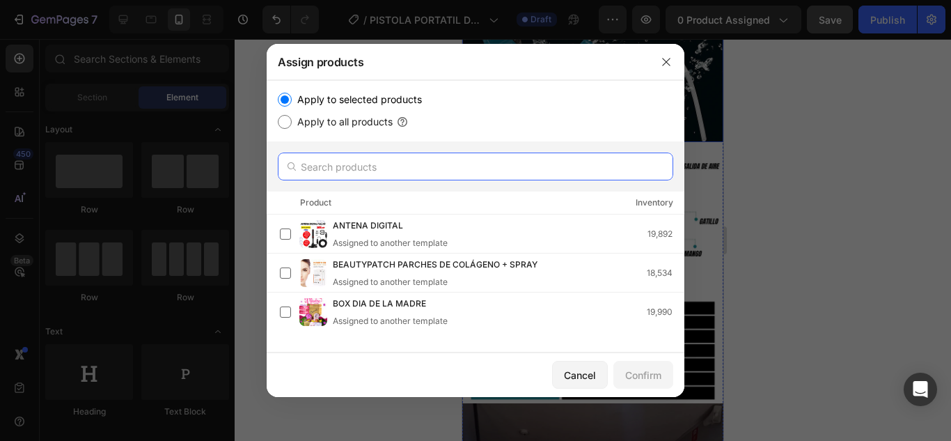
click at [369, 177] on input "text" at bounding box center [475, 166] width 395 height 28
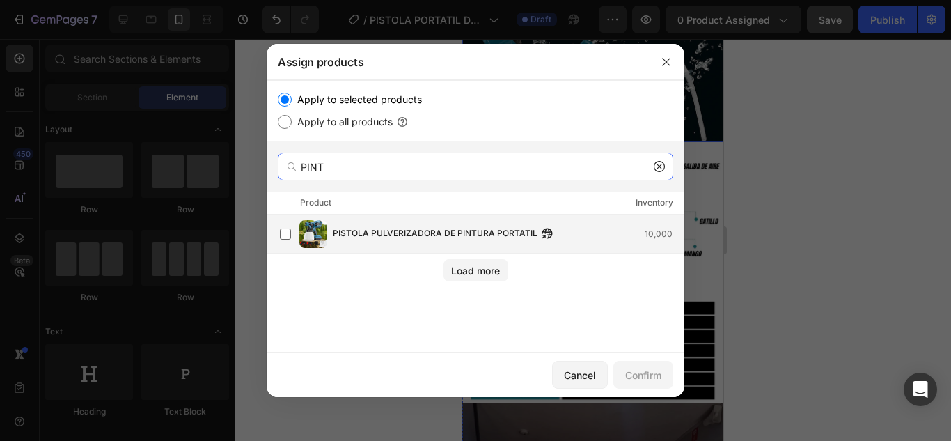
type input "PINT"
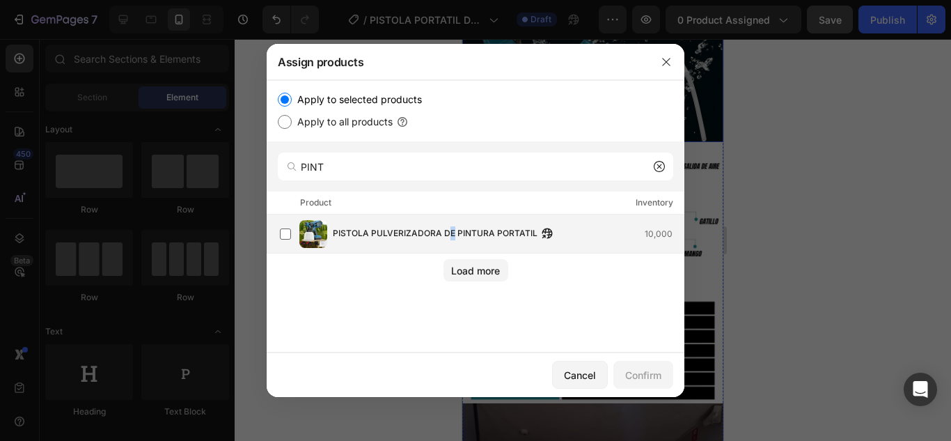
click at [453, 248] on div "PISTOLA PULVERIZADORA DE PINTURA PORTATIL 10,000" at bounding box center [476, 233] width 418 height 39
click at [652, 377] on div "Confirm" at bounding box center [643, 375] width 36 height 15
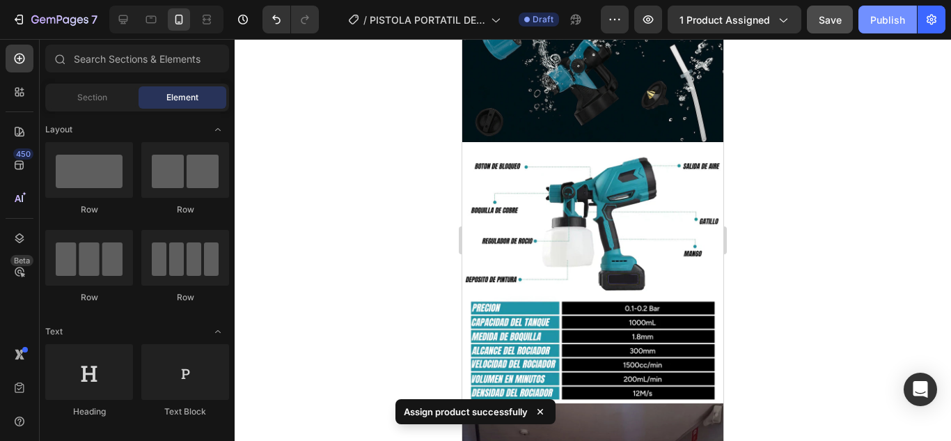
click at [874, 30] on button "Publish" at bounding box center [887, 20] width 58 height 28
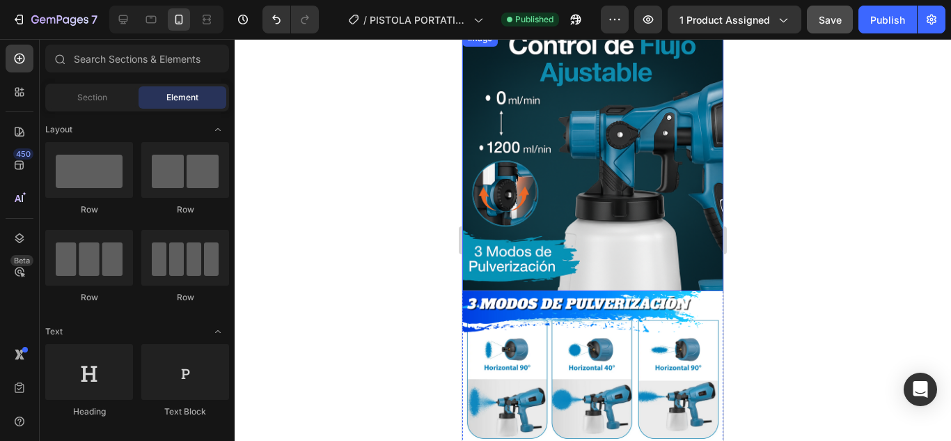
scroll to position [0, 0]
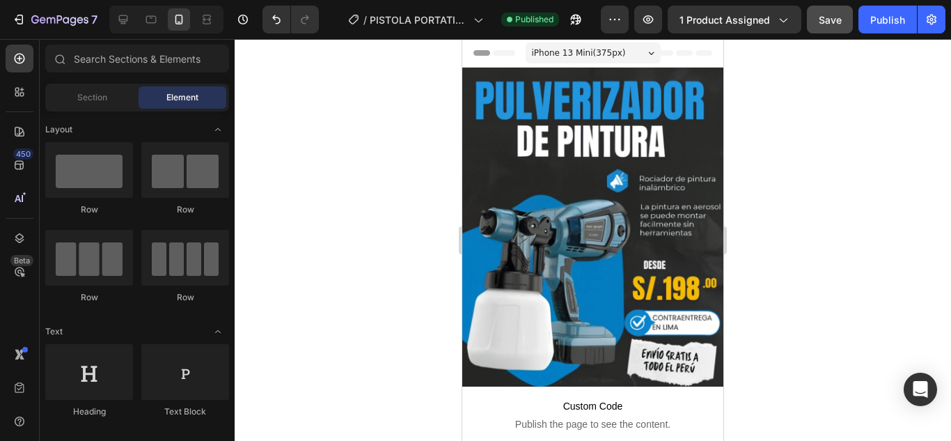
click at [850, 210] on div at bounding box center [593, 240] width 716 height 402
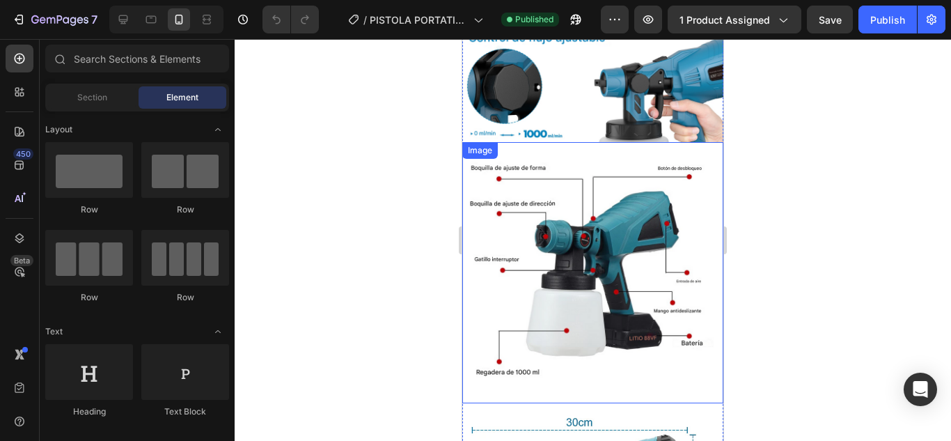
scroll to position [2854, 0]
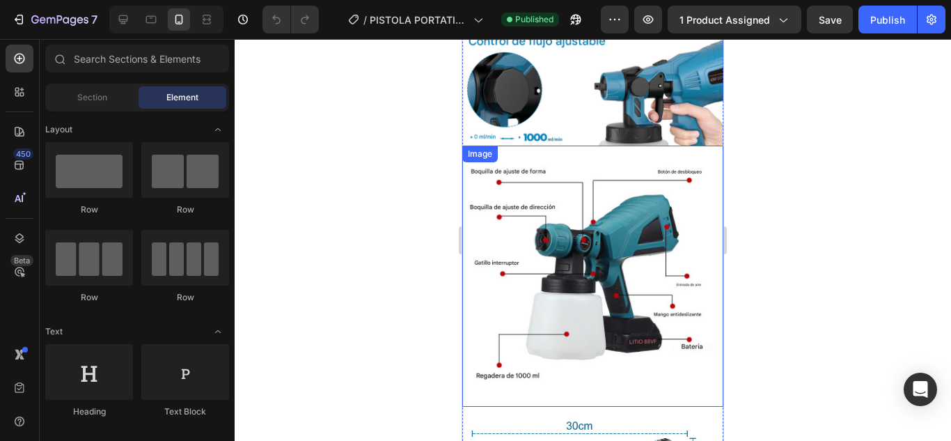
click at [597, 220] on img at bounding box center [592, 276] width 261 height 261
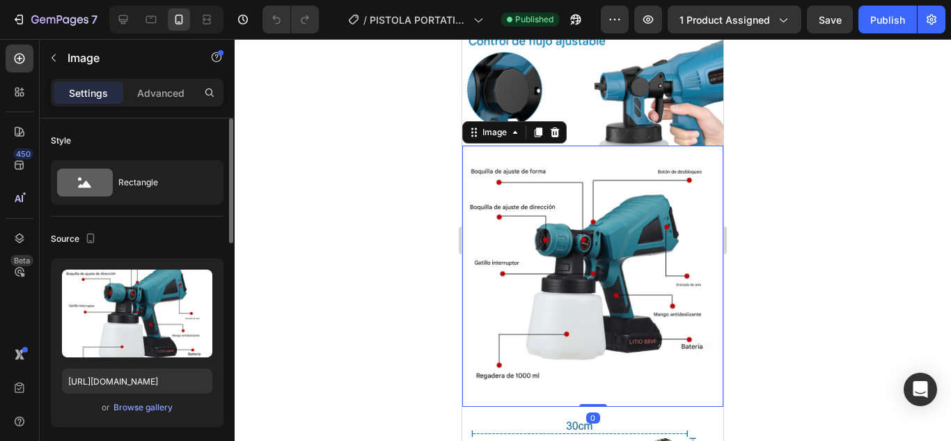
click at [132, 414] on div "or Browse gallery" at bounding box center [137, 407] width 150 height 17
click at [157, 405] on div "Browse gallery" at bounding box center [142, 407] width 59 height 13
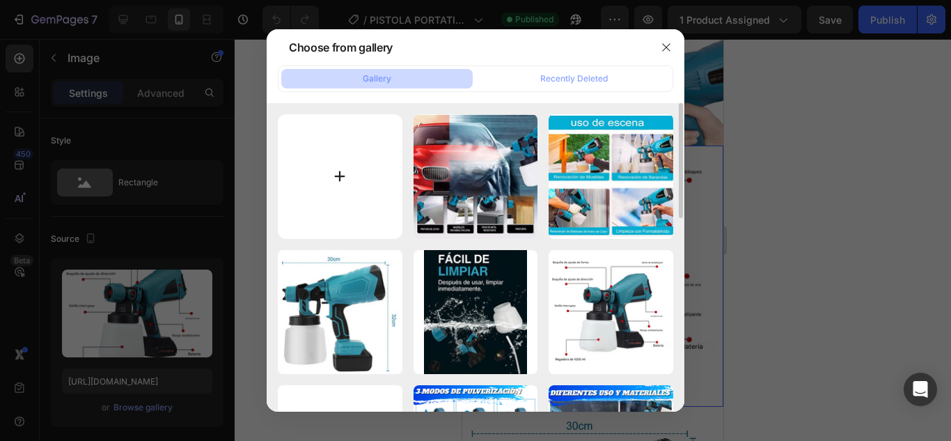
click at [356, 143] on input "file" at bounding box center [340, 176] width 125 height 125
click at [324, 198] on input "file" at bounding box center [340, 176] width 125 height 125
type input "C:\fakepath\EXZ5.webp"
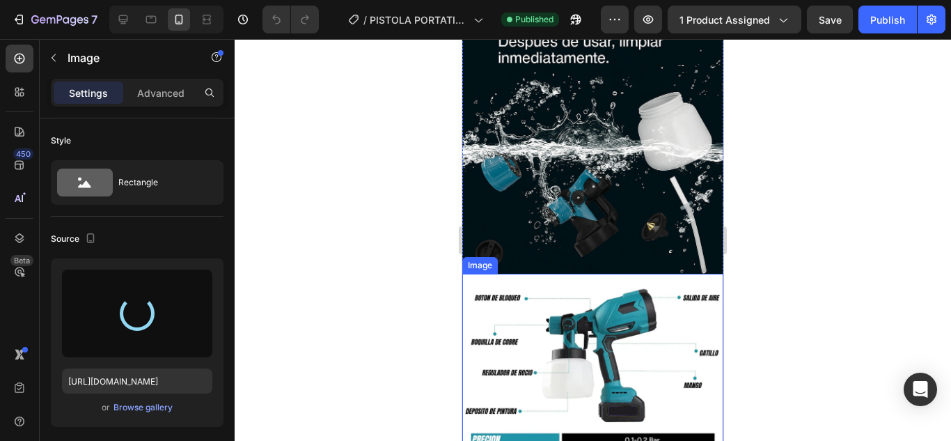
scroll to position [3690, 0]
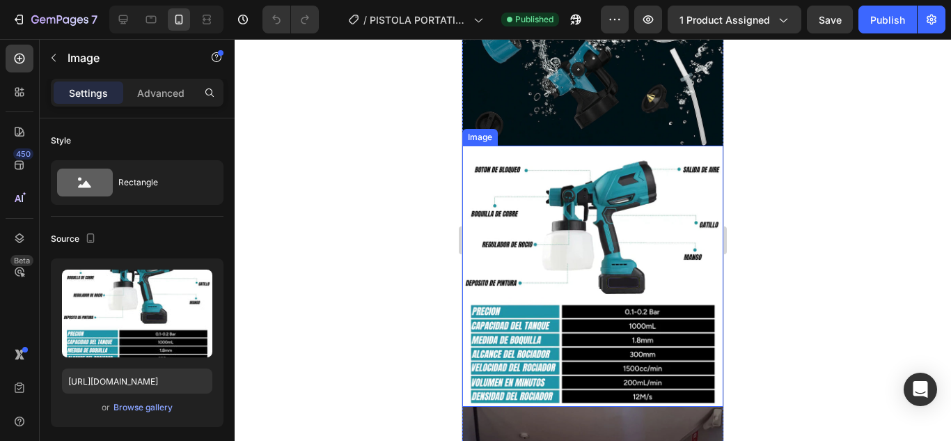
click at [599, 247] on img at bounding box center [592, 276] width 261 height 261
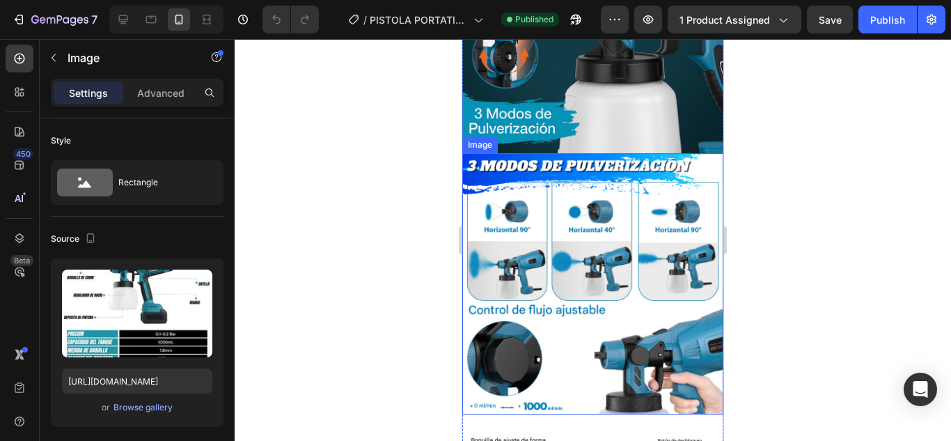
scroll to position [2715, 0]
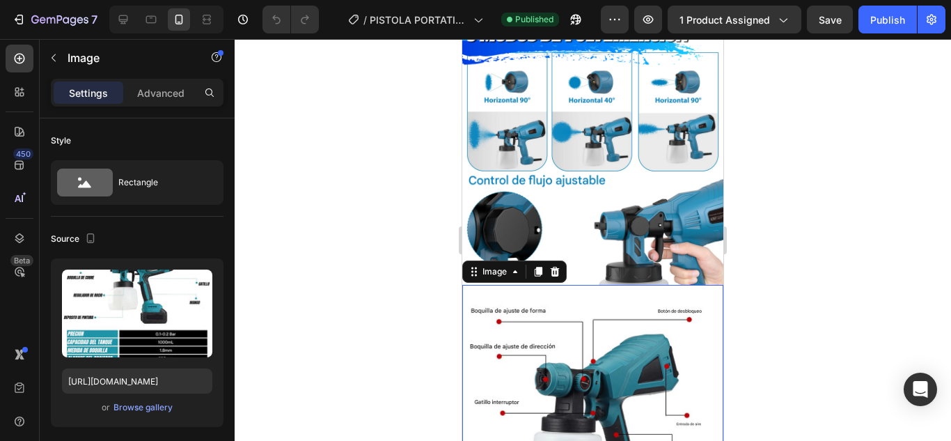
click at [620, 333] on img at bounding box center [592, 415] width 261 height 261
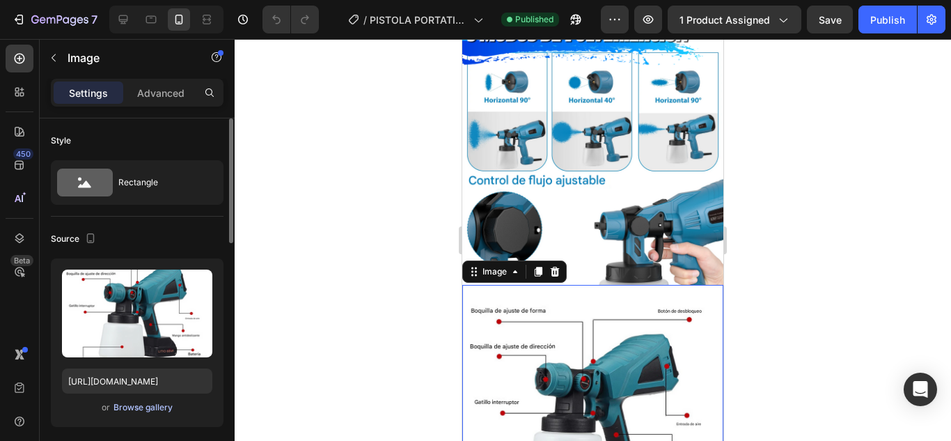
click at [148, 409] on div "Browse gallery" at bounding box center [142, 407] width 59 height 13
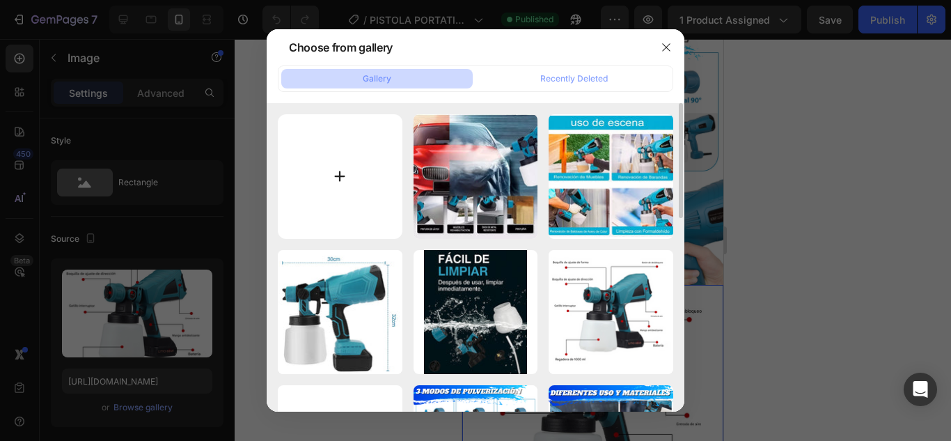
click at [310, 164] on input "file" at bounding box center [340, 176] width 125 height 125
type input "C:\fakepath\EXZ5.webp"
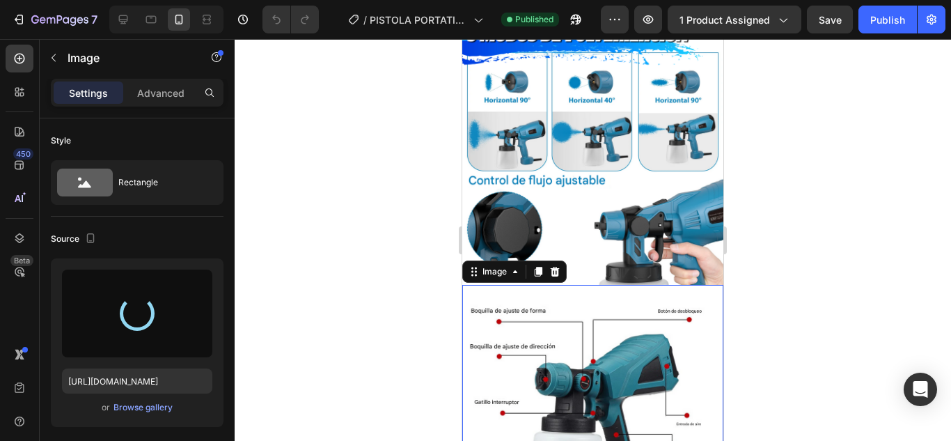
type input "[URL][DOMAIN_NAME]"
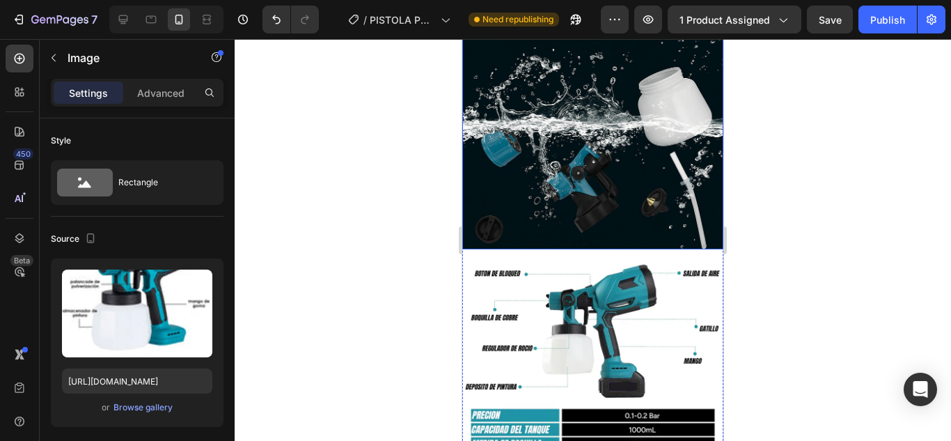
scroll to position [3829, 0]
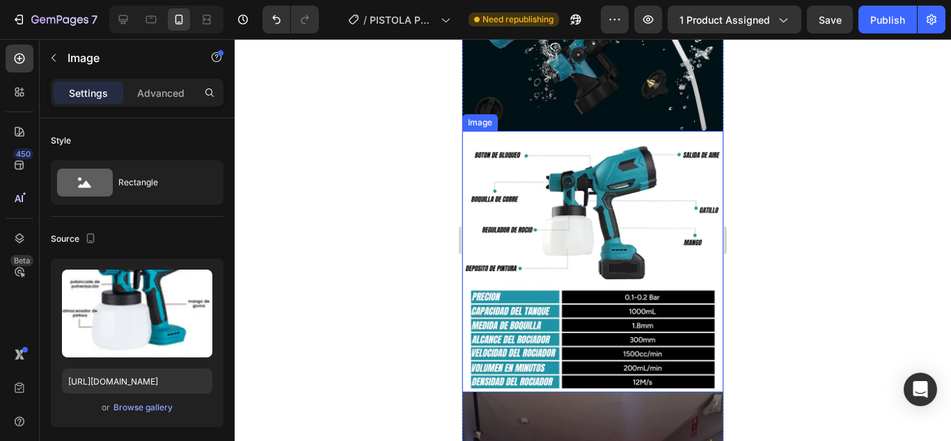
click at [667, 239] on img at bounding box center [592, 261] width 261 height 261
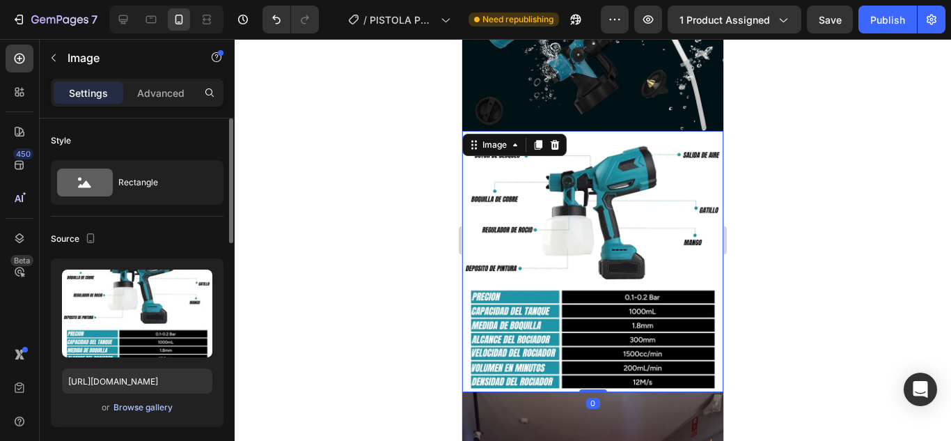
click at [161, 410] on div "Browse gallery" at bounding box center [142, 407] width 59 height 13
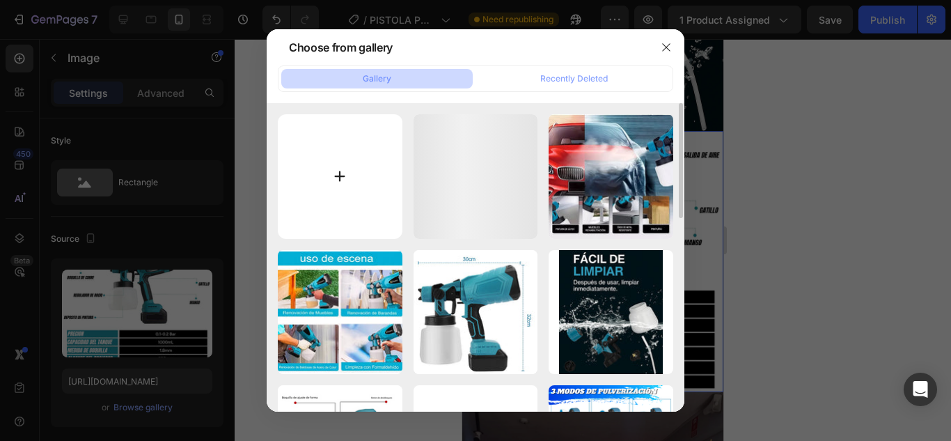
click at [384, 133] on input "file" at bounding box center [340, 176] width 125 height 125
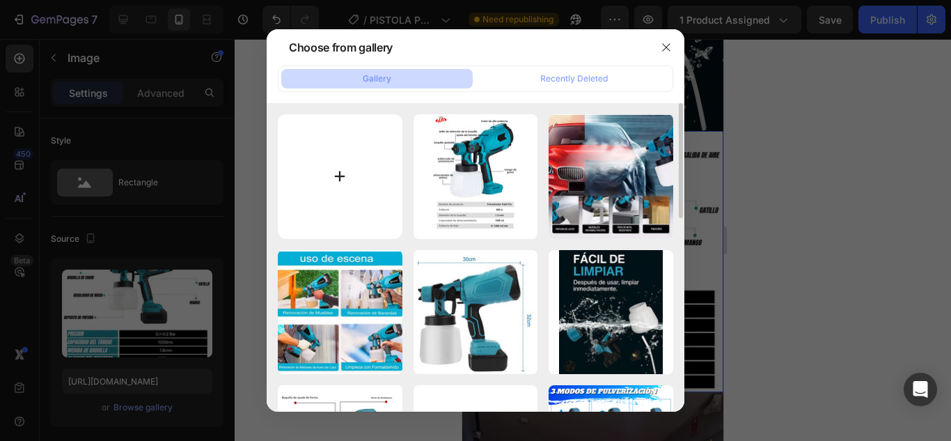
type input "C:\fakepath\Portada1_b37da7fe-f4ee-443d-a85f-2fed0eba7e54_950x.webp"
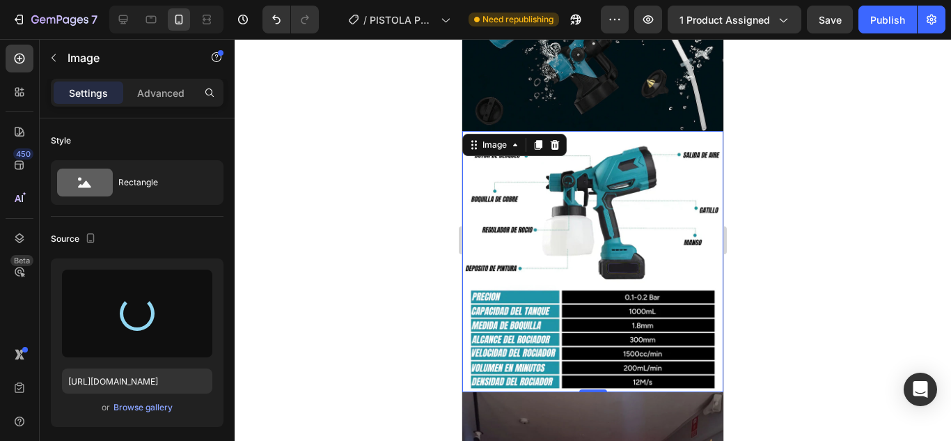
type input "[URL][DOMAIN_NAME]"
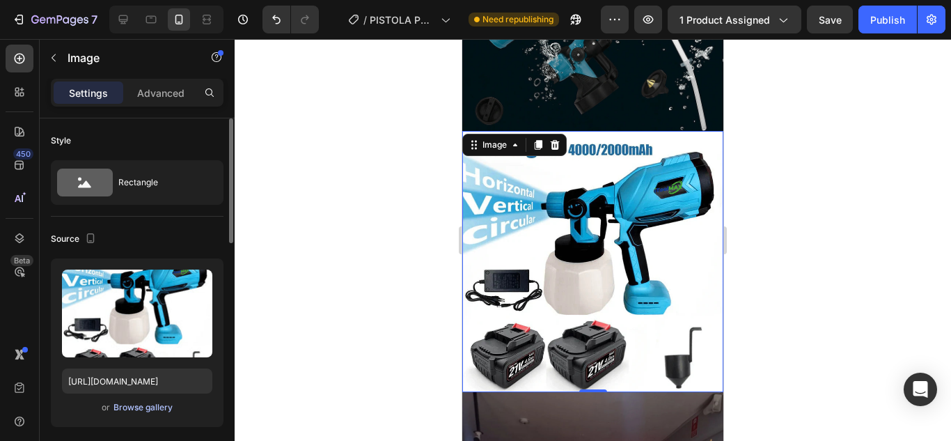
click at [152, 411] on div "Browse gallery" at bounding box center [142, 407] width 59 height 13
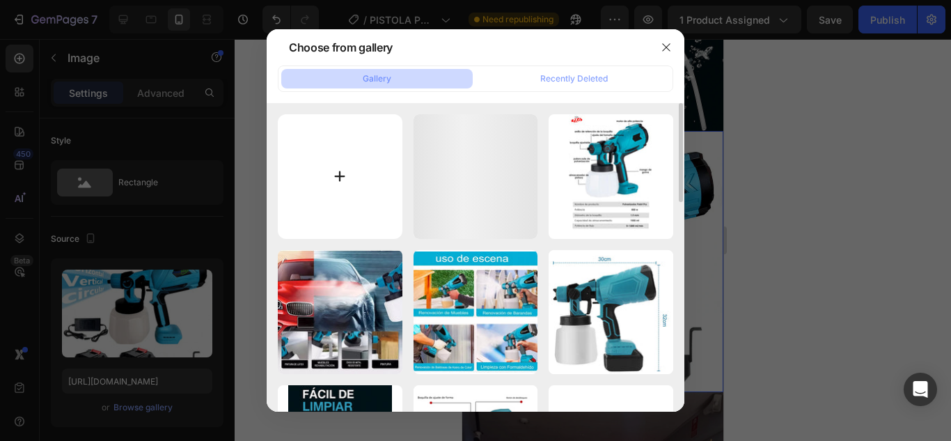
click at [379, 174] on input "file" at bounding box center [340, 176] width 125 height 125
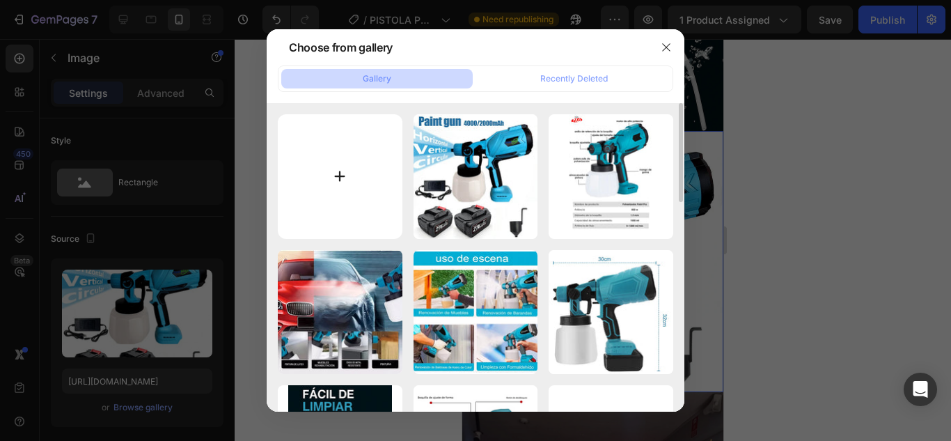
type input "C:\fakepath\IMG_2144.JPG"
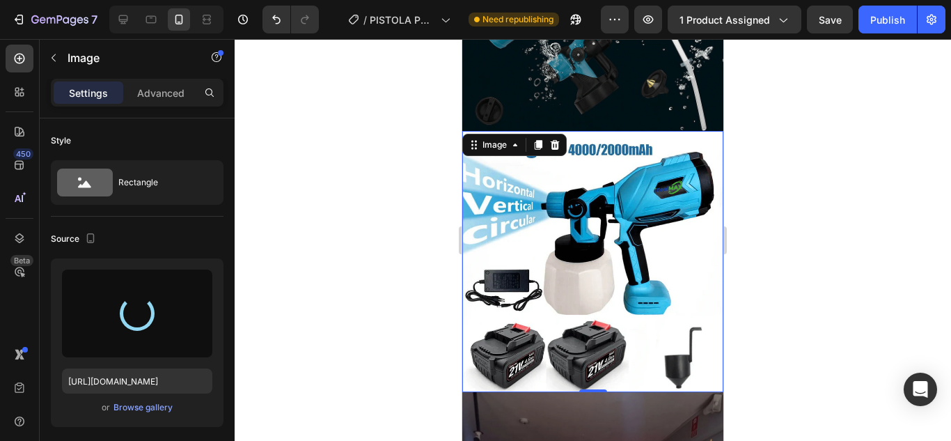
type input "[URL][DOMAIN_NAME]"
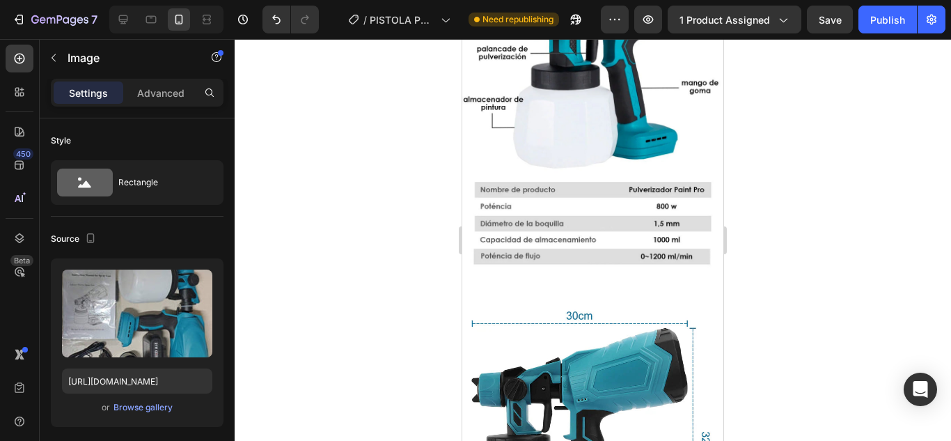
scroll to position [3063, 0]
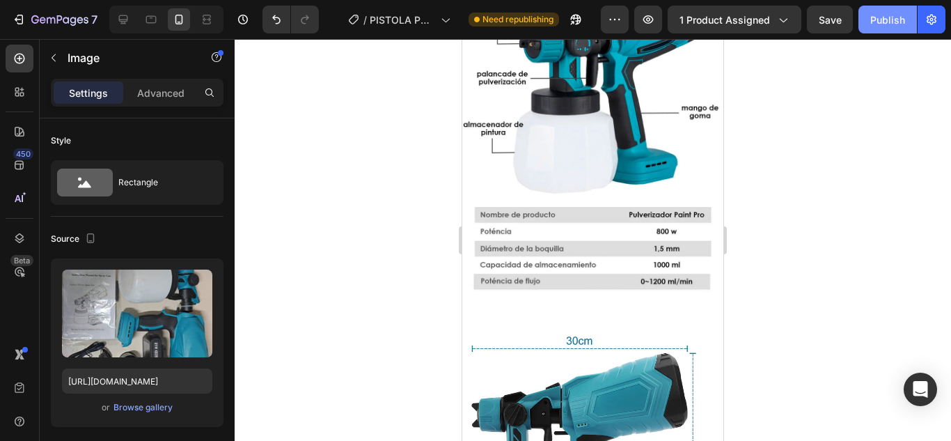
click at [887, 18] on div "Publish" at bounding box center [887, 20] width 35 height 15
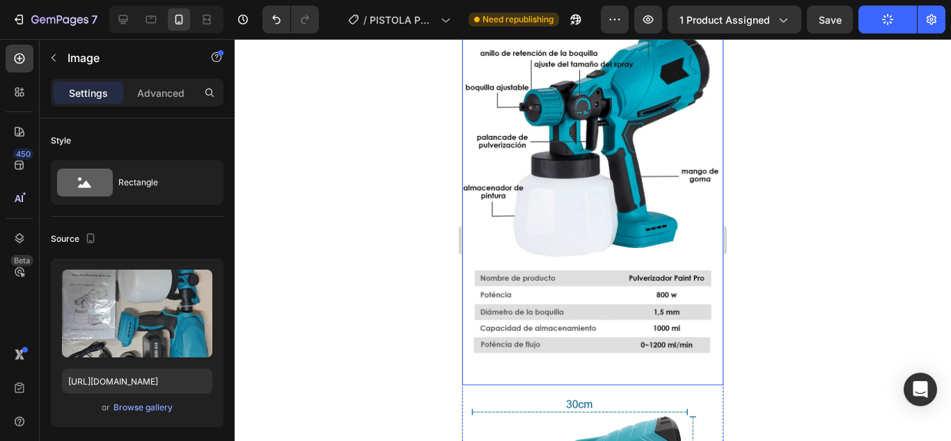
scroll to position [2924, 0]
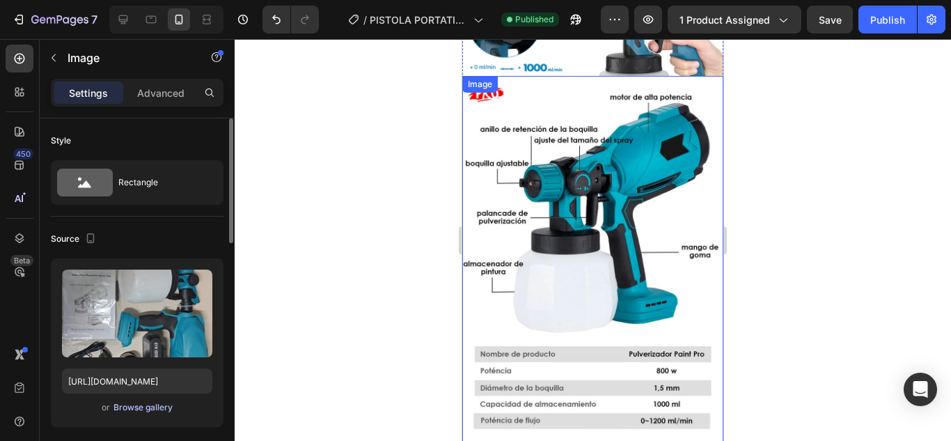
click at [150, 411] on div "Browse gallery" at bounding box center [142, 407] width 59 height 13
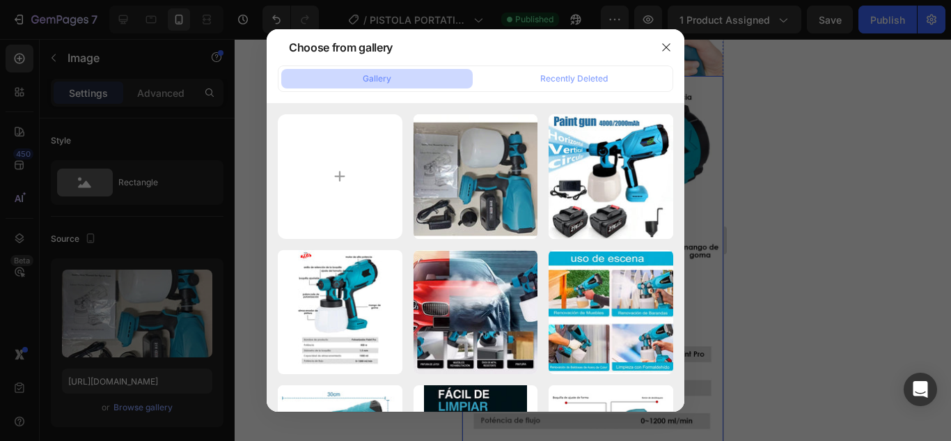
click at [659, 52] on button "button" at bounding box center [666, 47] width 22 height 22
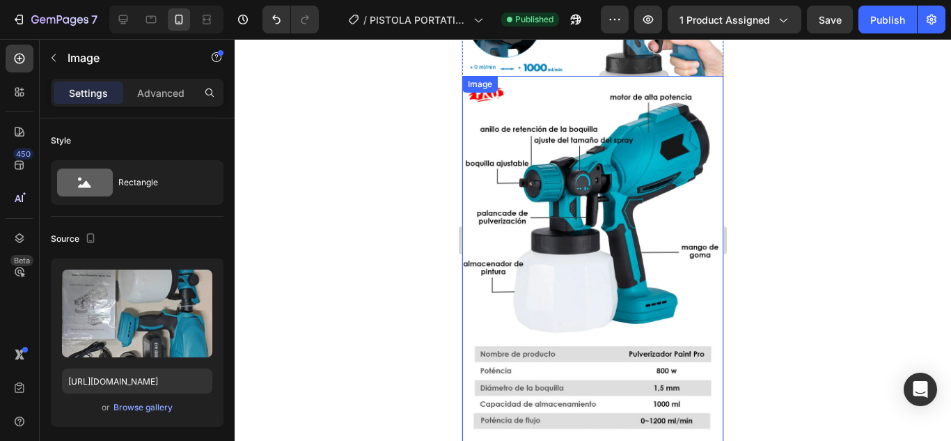
click at [667, 177] on img at bounding box center [592, 269] width 261 height 386
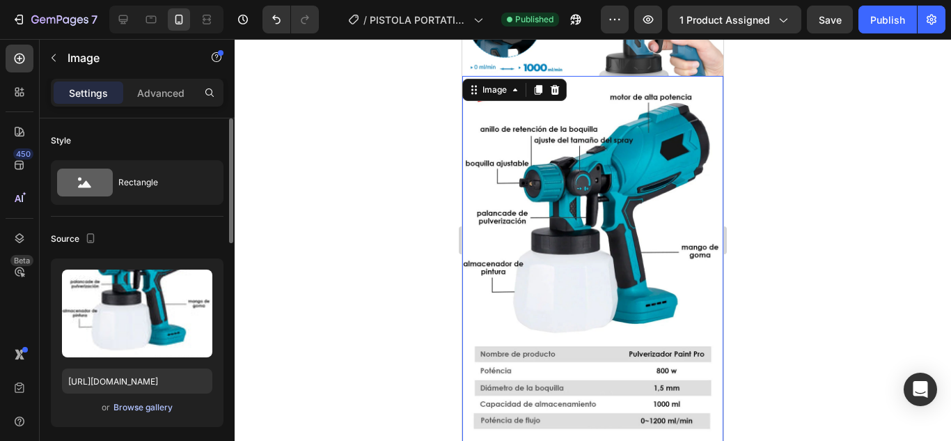
click at [158, 407] on div "Browse gallery" at bounding box center [142, 407] width 59 height 13
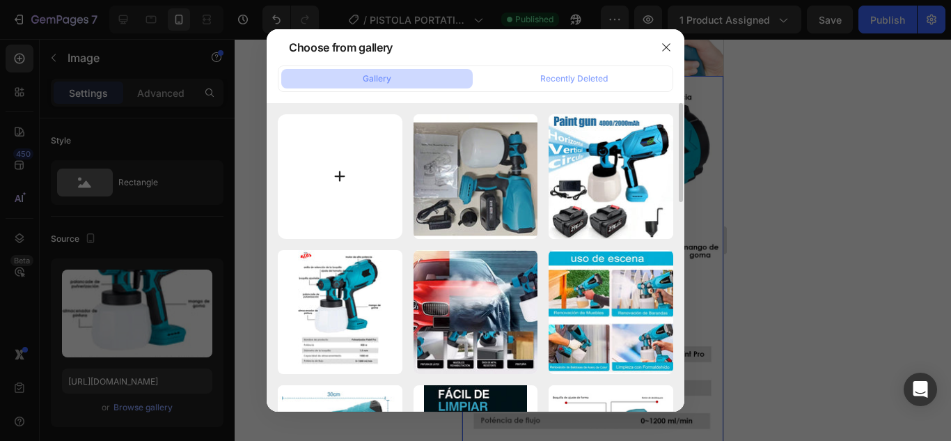
click at [330, 190] on input "file" at bounding box center [340, 176] width 125 height 125
type input "C:\fakepath\EXZ5.jpg"
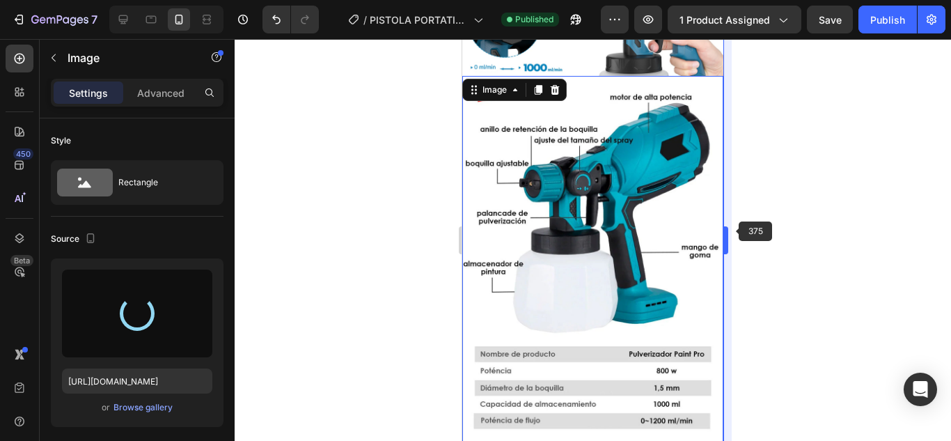
type input "[URL][DOMAIN_NAME]"
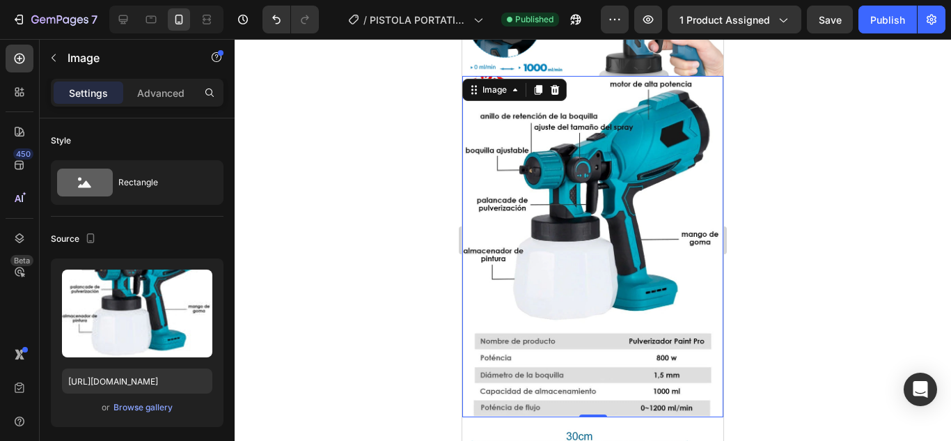
click at [815, 255] on div at bounding box center [593, 240] width 716 height 402
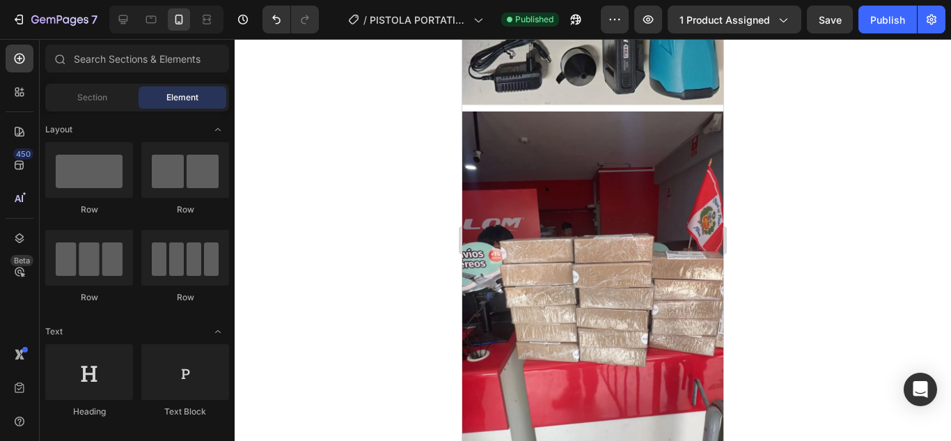
scroll to position [1925, 0]
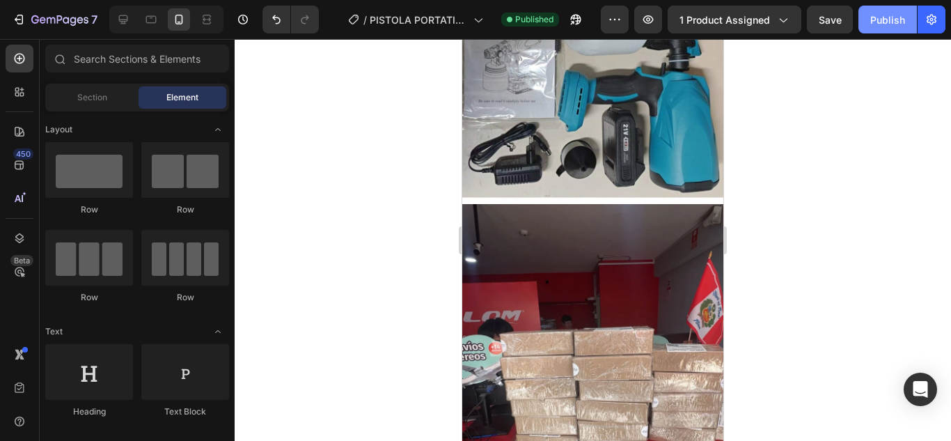
click at [893, 22] on div "Publish" at bounding box center [887, 20] width 35 height 15
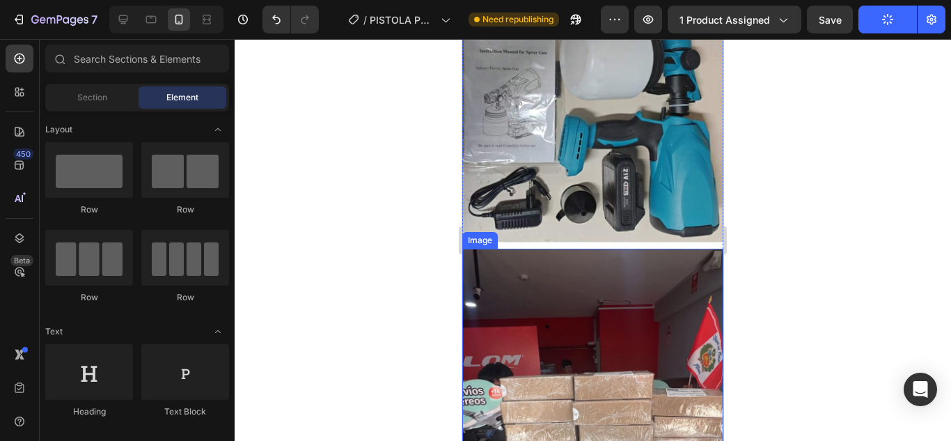
scroll to position [1855, 0]
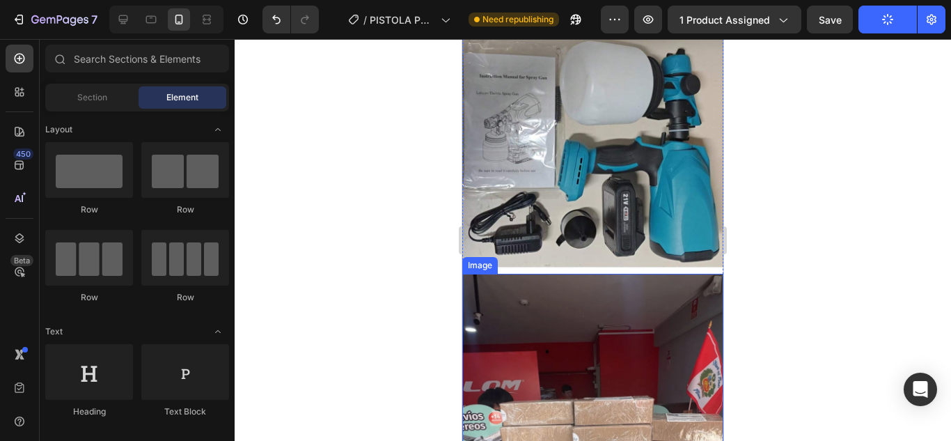
click at [604, 166] on img at bounding box center [592, 143] width 261 height 261
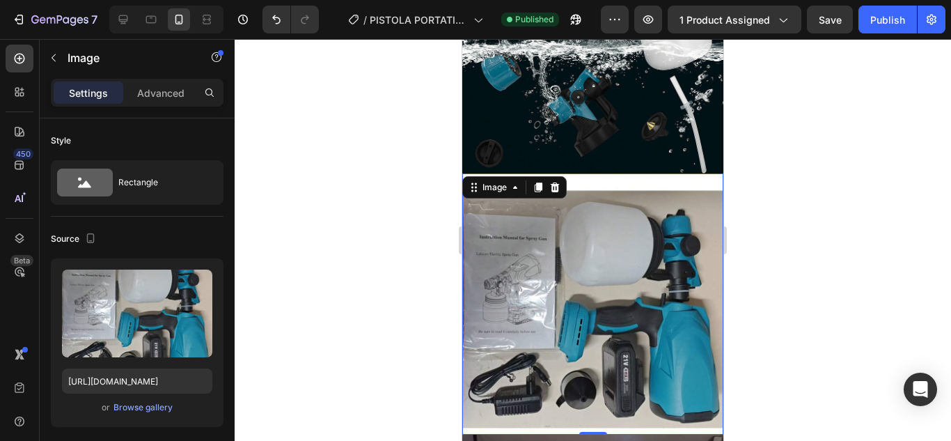
scroll to position [1716, 0]
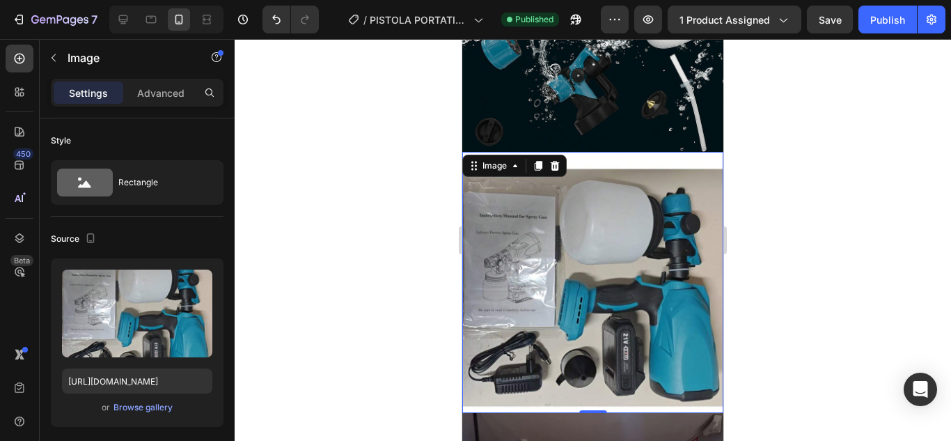
click at [648, 266] on img at bounding box center [592, 282] width 261 height 261
click at [565, 266] on img at bounding box center [592, 282] width 261 height 261
click at [614, 221] on img at bounding box center [592, 282] width 261 height 261
click at [172, 402] on div "or Browse gallery" at bounding box center [137, 407] width 150 height 17
click at [163, 406] on div "Browse gallery" at bounding box center [142, 407] width 59 height 13
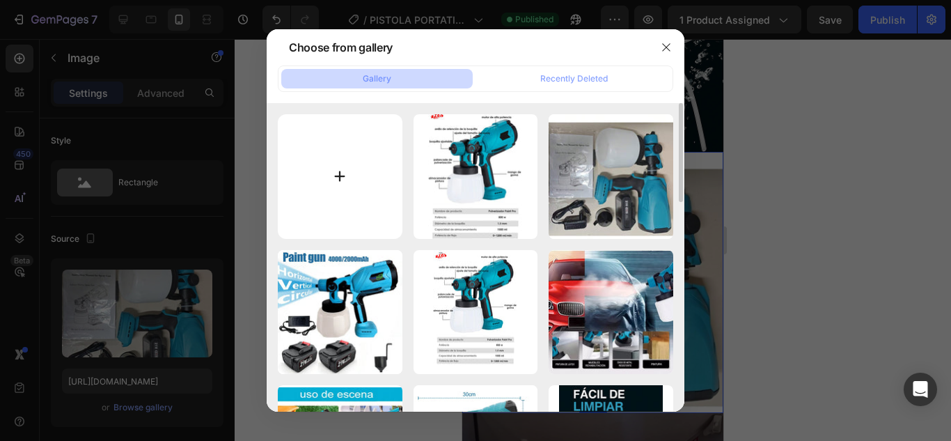
click at [293, 188] on input "file" at bounding box center [340, 176] width 125 height 125
type input "C:\fakepath\IMG_2144.JPG"
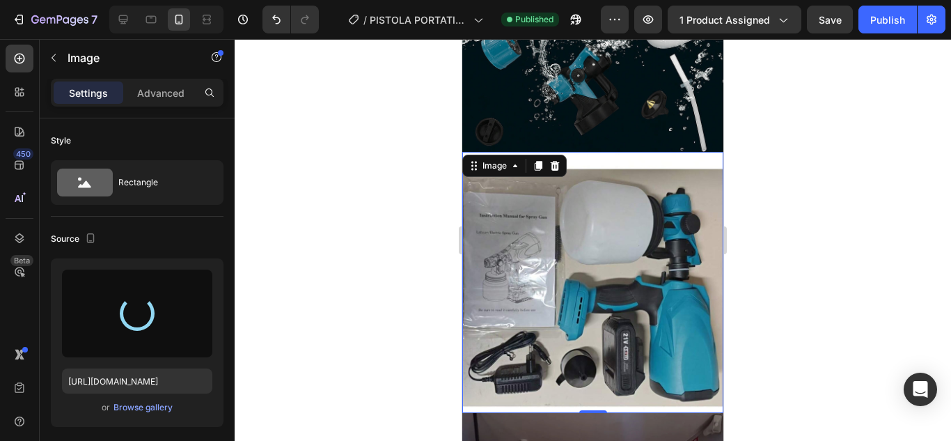
type input "[URL][DOMAIN_NAME]"
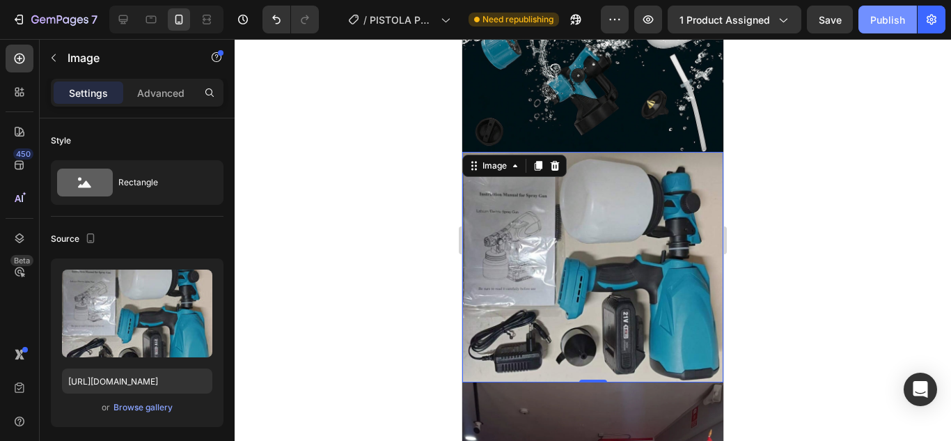
click at [874, 26] on div "Publish" at bounding box center [887, 20] width 35 height 15
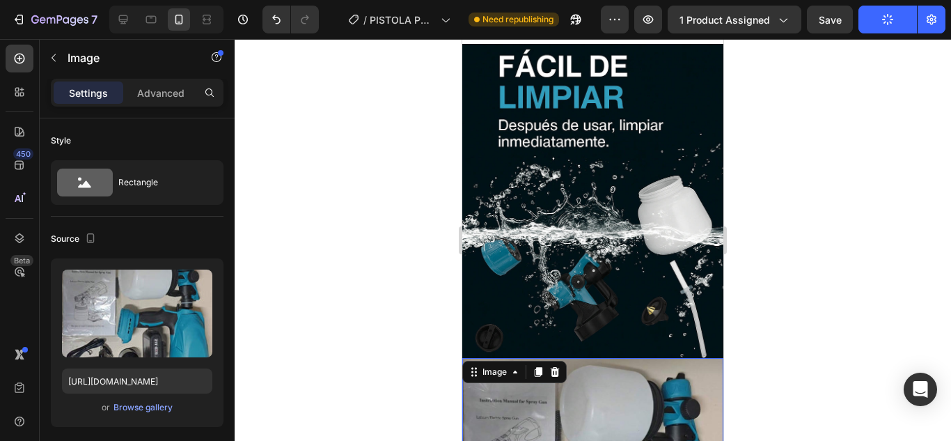
scroll to position [1507, 0]
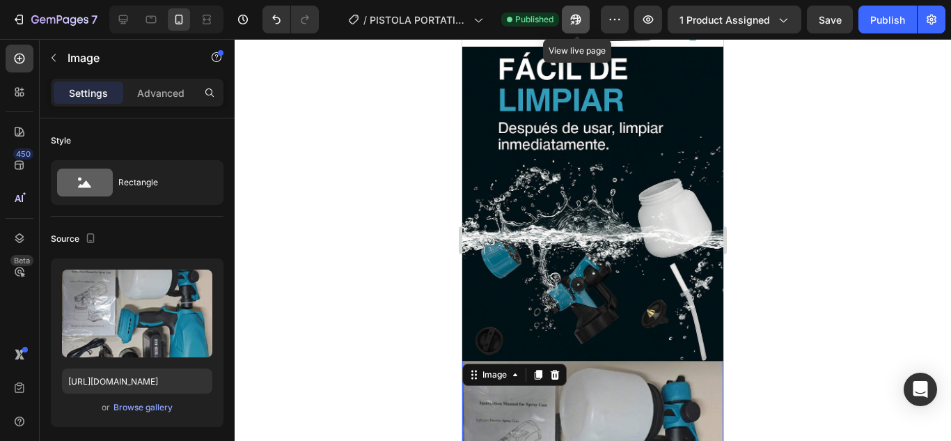
click at [573, 22] on icon "button" at bounding box center [576, 20] width 14 height 14
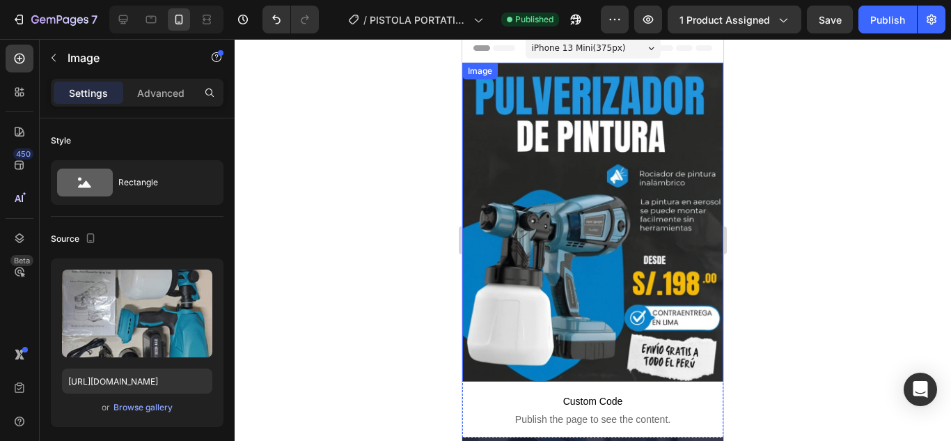
scroll to position [0, 0]
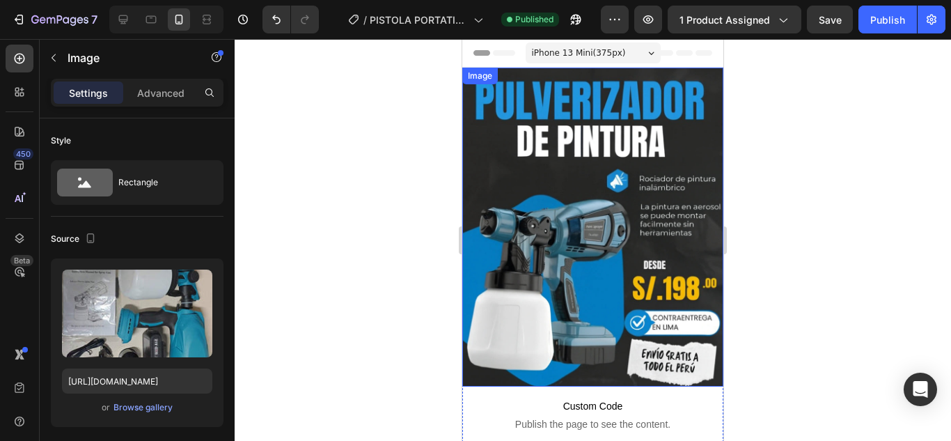
click at [635, 187] on img at bounding box center [592, 227] width 261 height 319
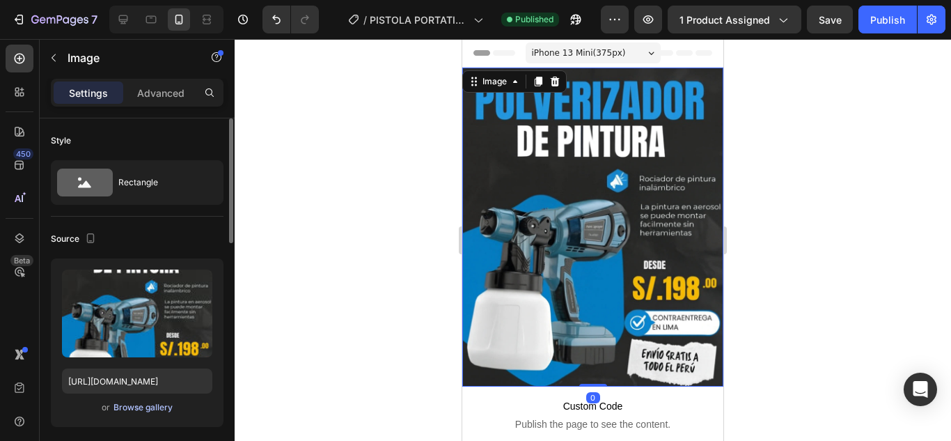
click at [147, 411] on div "Browse gallery" at bounding box center [142, 407] width 59 height 13
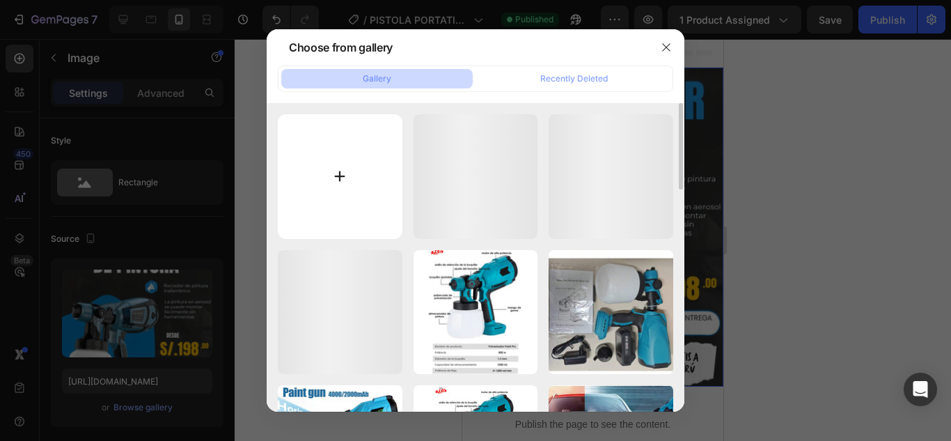
click at [343, 214] on input "file" at bounding box center [340, 176] width 125 height 125
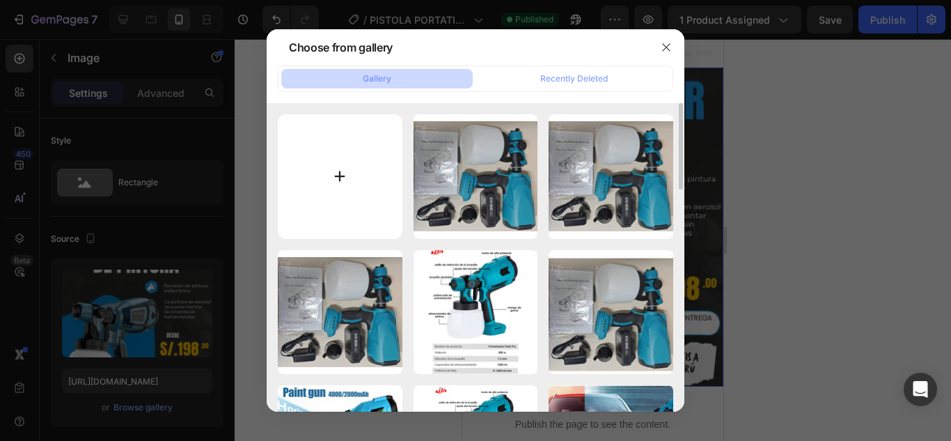
type input "C:\fakepath\1 Pistola x.png"
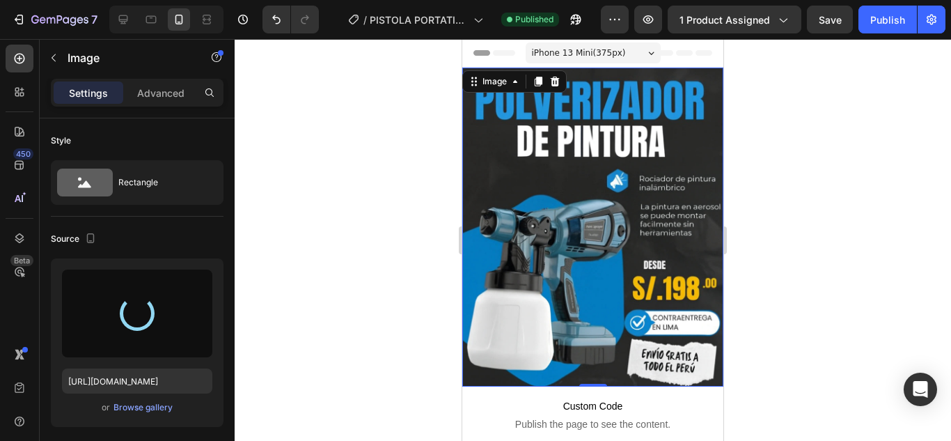
type input "[URL][DOMAIN_NAME]"
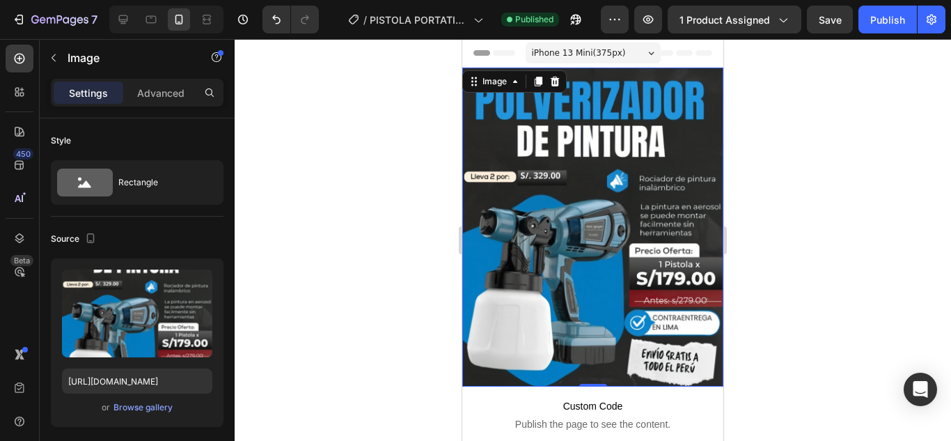
click at [798, 230] on div at bounding box center [593, 240] width 716 height 402
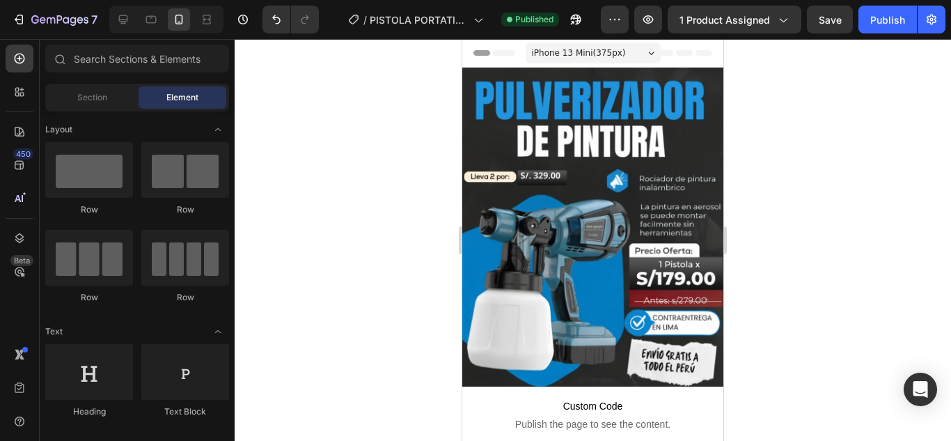
click at [814, 230] on div at bounding box center [593, 240] width 716 height 402
click at [853, 191] on div at bounding box center [593, 240] width 716 height 402
click at [750, 236] on div at bounding box center [593, 240] width 716 height 402
click at [881, 24] on div "Publish" at bounding box center [887, 20] width 35 height 15
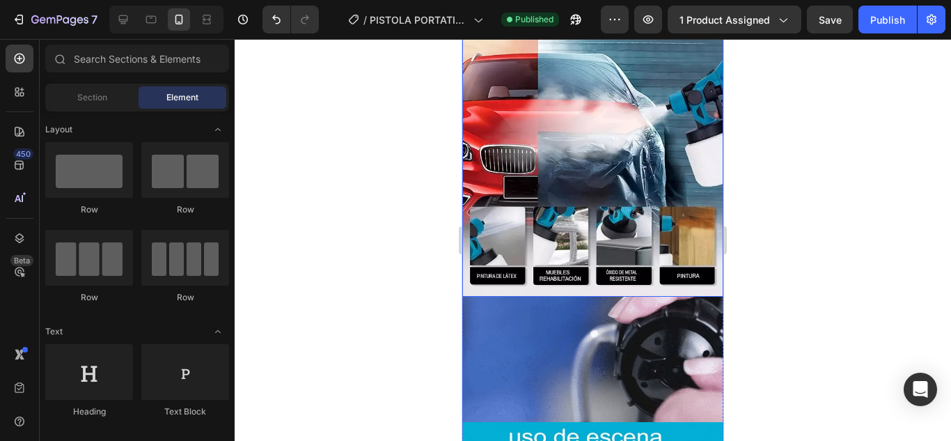
scroll to position [696, 0]
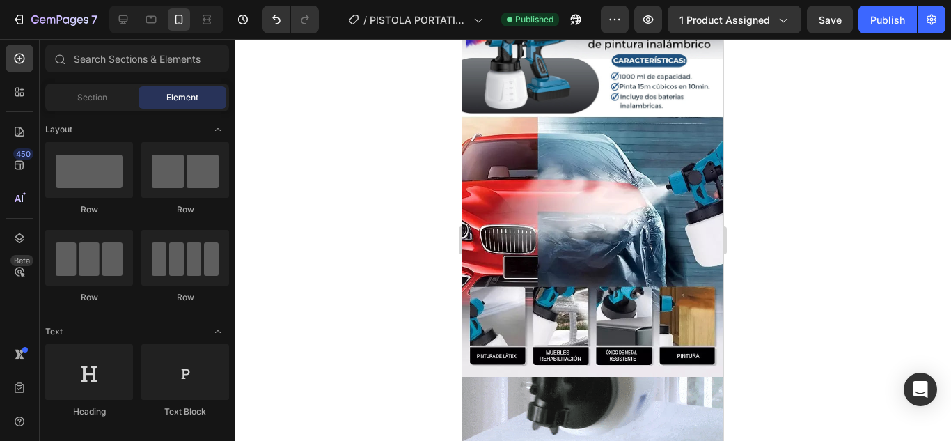
click at [748, 207] on div at bounding box center [593, 240] width 716 height 402
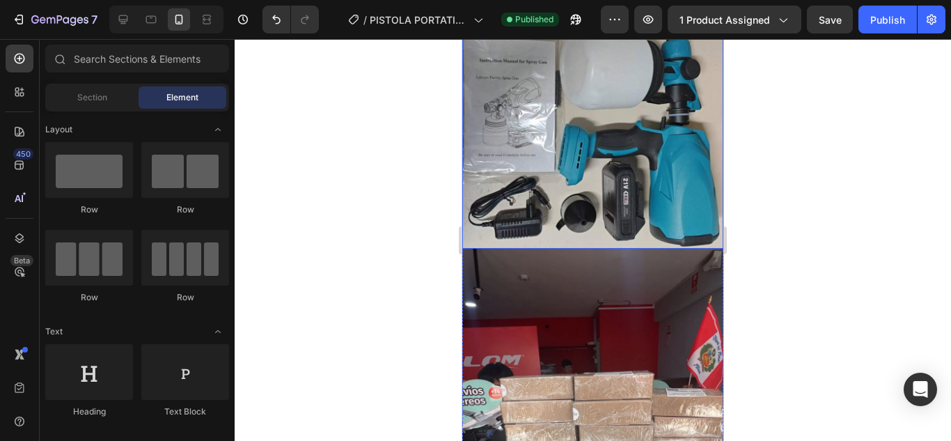
scroll to position [3899, 0]
click at [610, 112] on img at bounding box center [592, 132] width 261 height 230
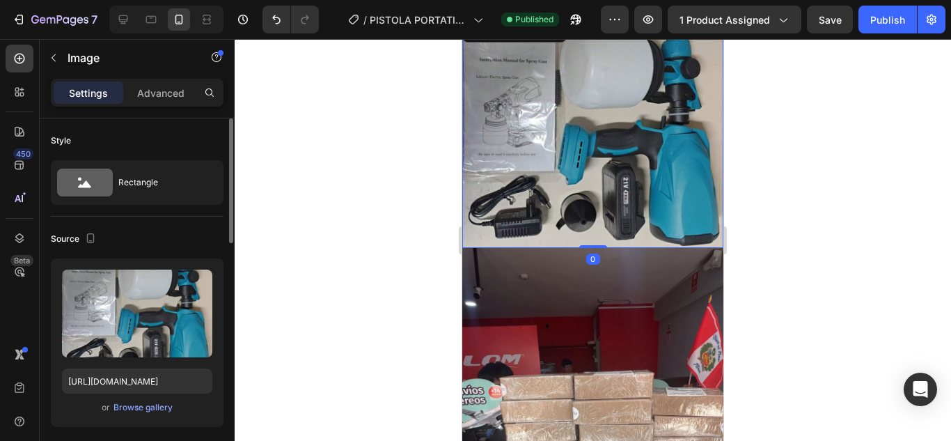
click at [147, 415] on div "or Browse gallery" at bounding box center [137, 407] width 150 height 17
click at [157, 408] on div "Browse gallery" at bounding box center [142, 407] width 59 height 13
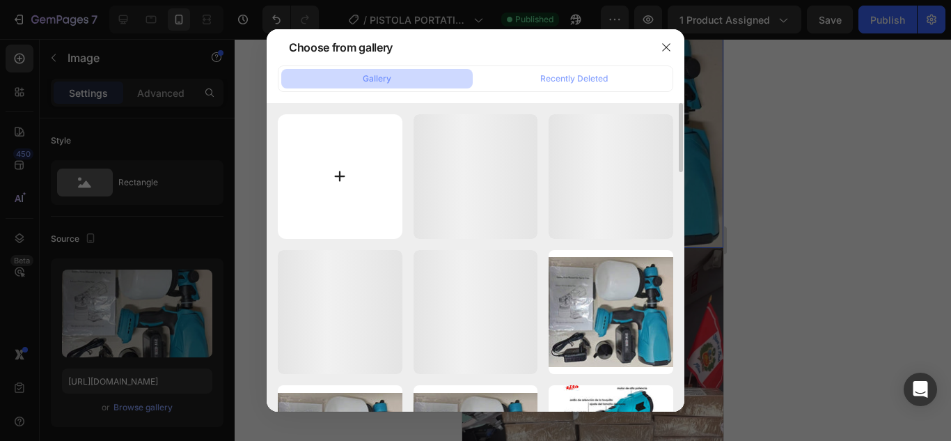
click at [354, 171] on input "file" at bounding box center [340, 176] width 125 height 125
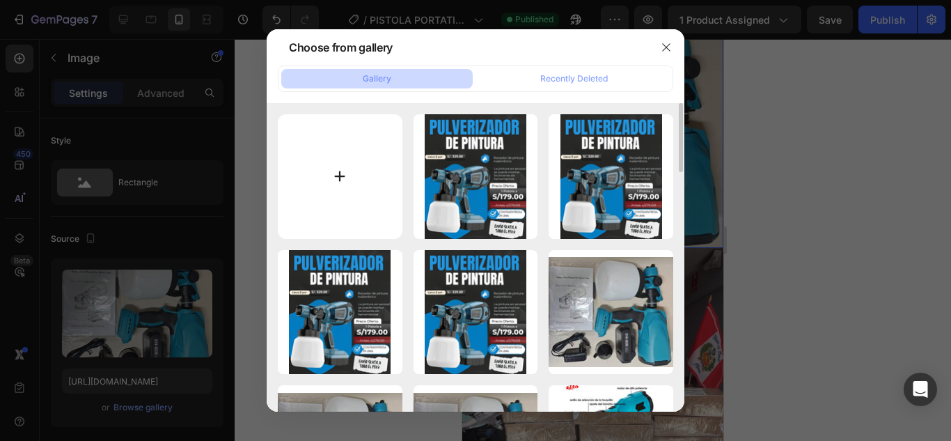
type input "C:\fakepath\Portada1_b37da7fe-f4ee-443d-a85f-2fed0eba7e54_950x.webp"
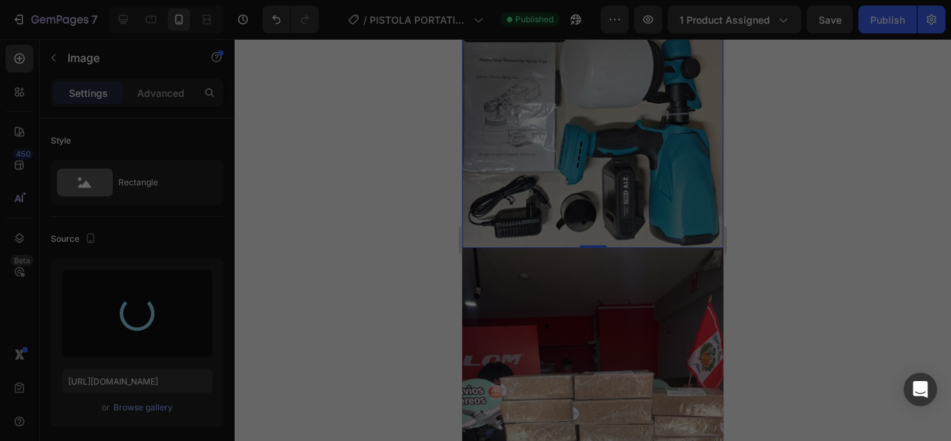
type input "[URL][DOMAIN_NAME]"
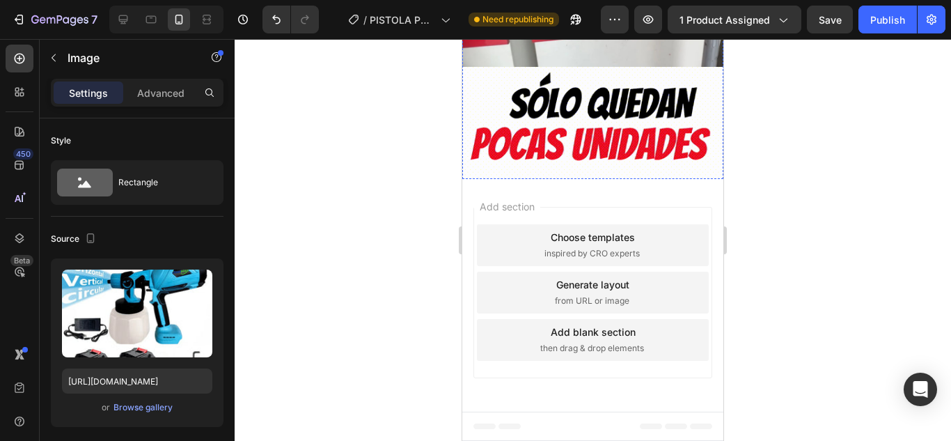
scroll to position [2316, 0]
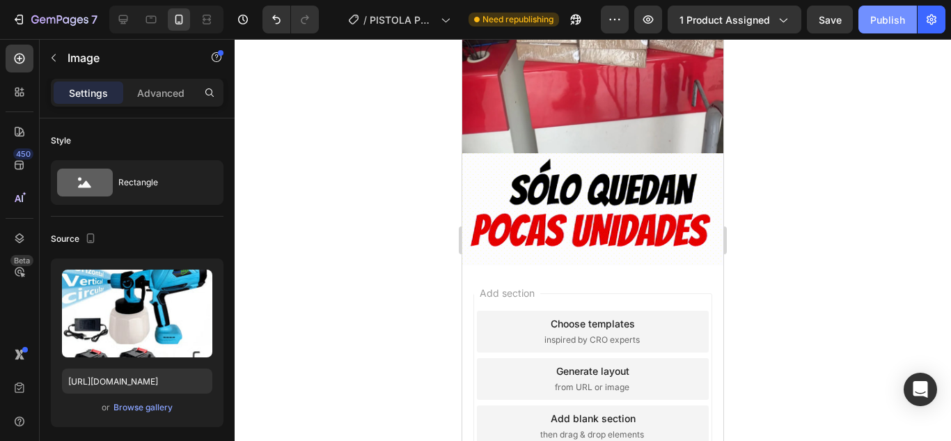
click at [874, 17] on div "Publish" at bounding box center [887, 20] width 35 height 15
